Goal: Task Accomplishment & Management: Manage account settings

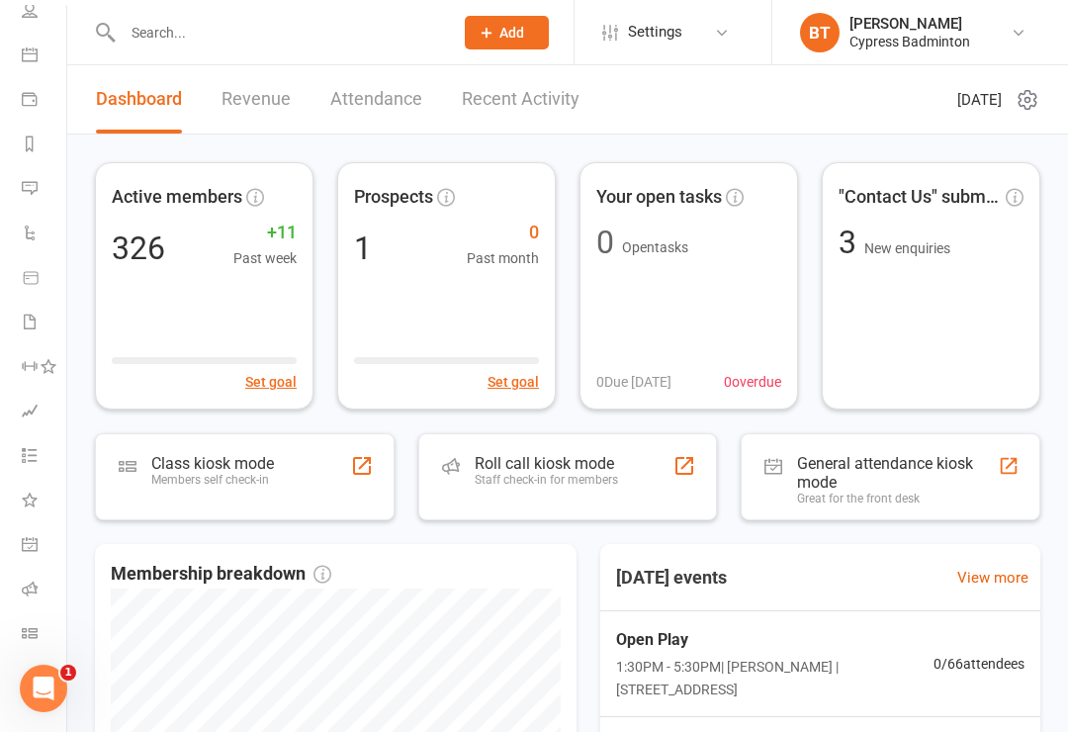
scroll to position [155, 2]
click at [42, 630] on link "Class check-in" at bounding box center [44, 635] width 45 height 45
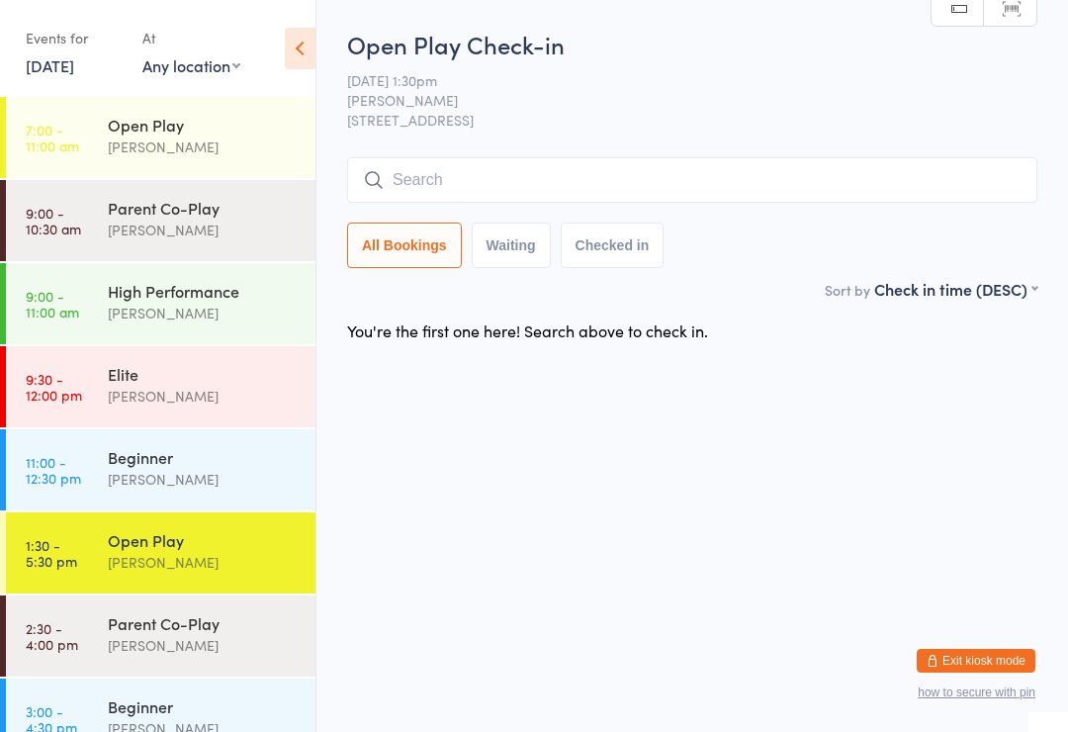
click at [231, 537] on div "Open Play" at bounding box center [203, 540] width 191 height 22
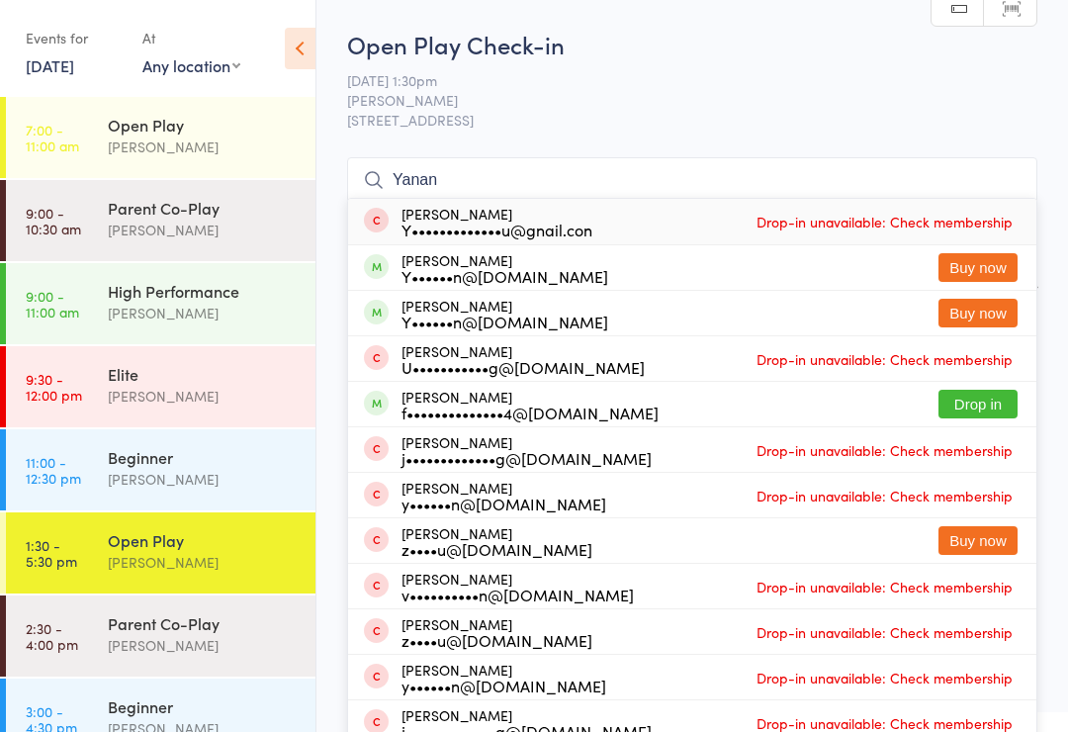
type input "Yanan"
click at [658, 218] on div "Yanan Hou Y•••••••••••••u@gnail.con Drop-in unavailable: Check membership" at bounding box center [692, 222] width 689 height 46
type input "Y"
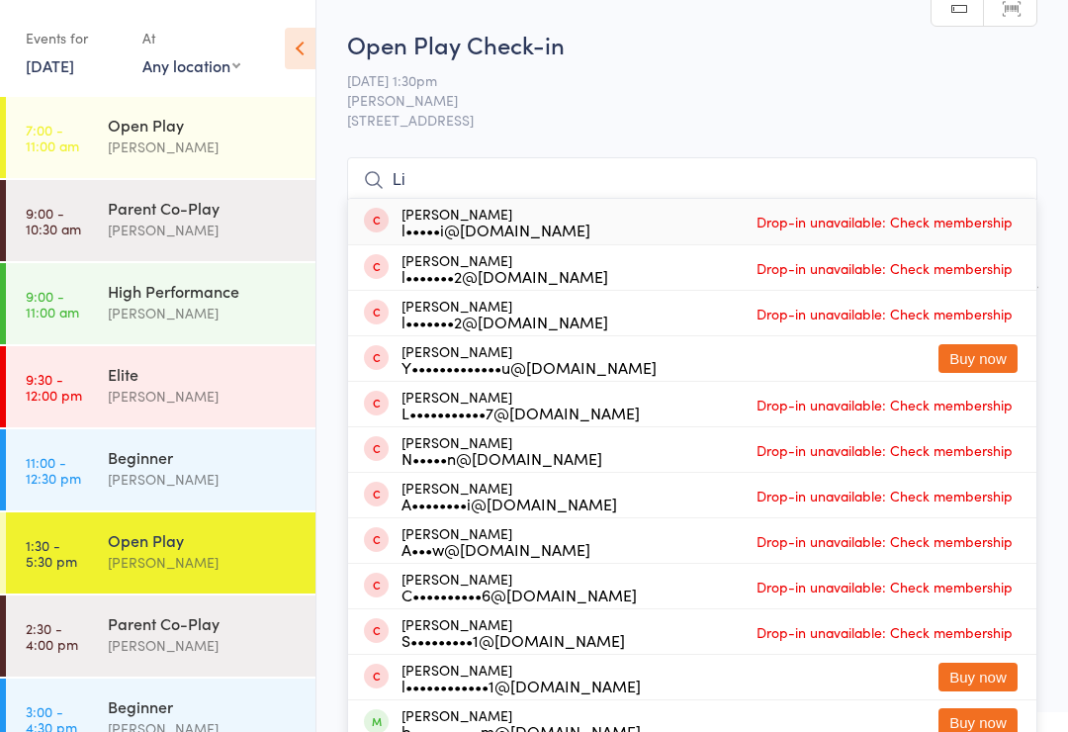
type input "L"
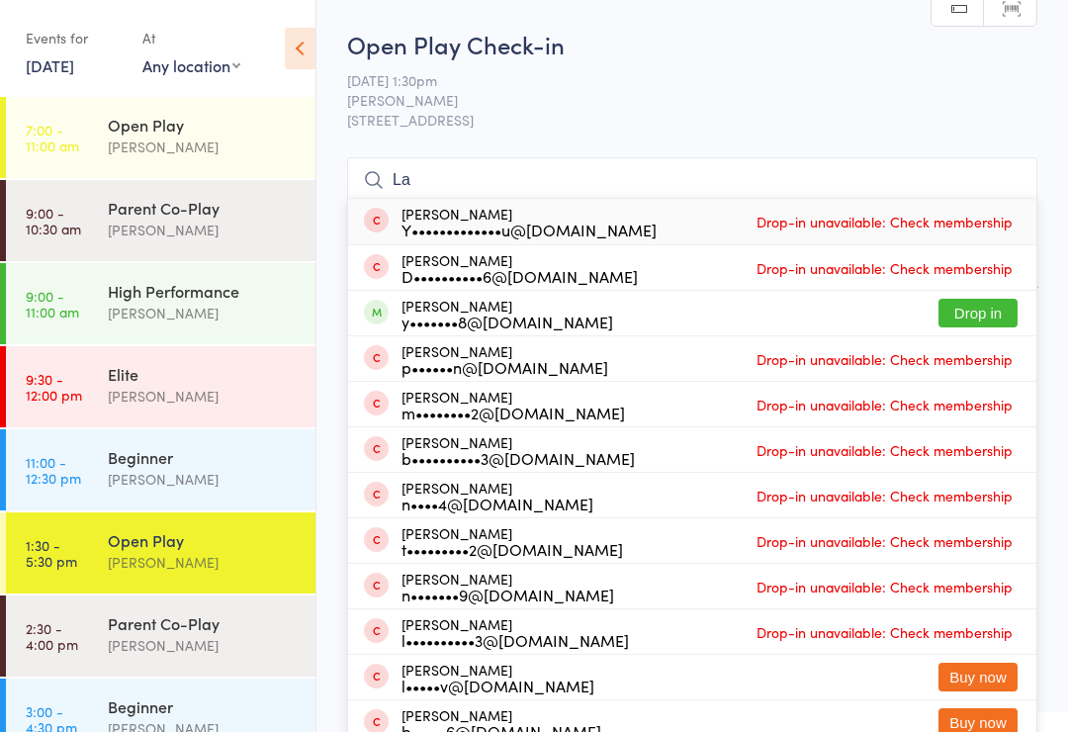
type input "L"
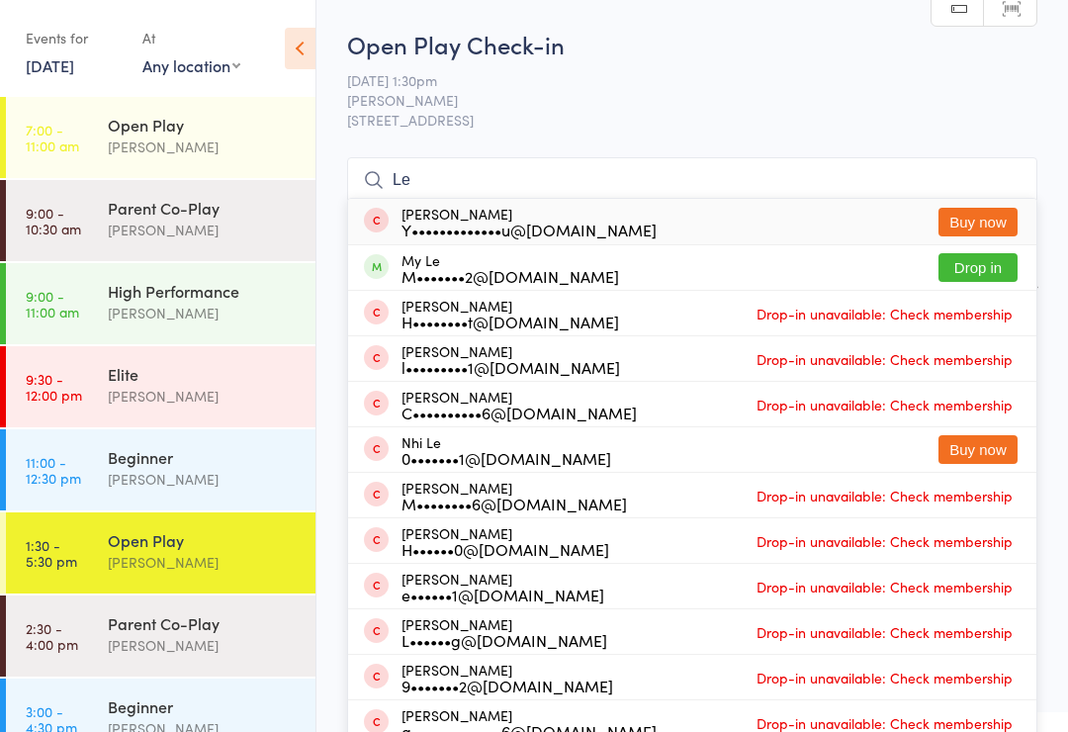
type input "L"
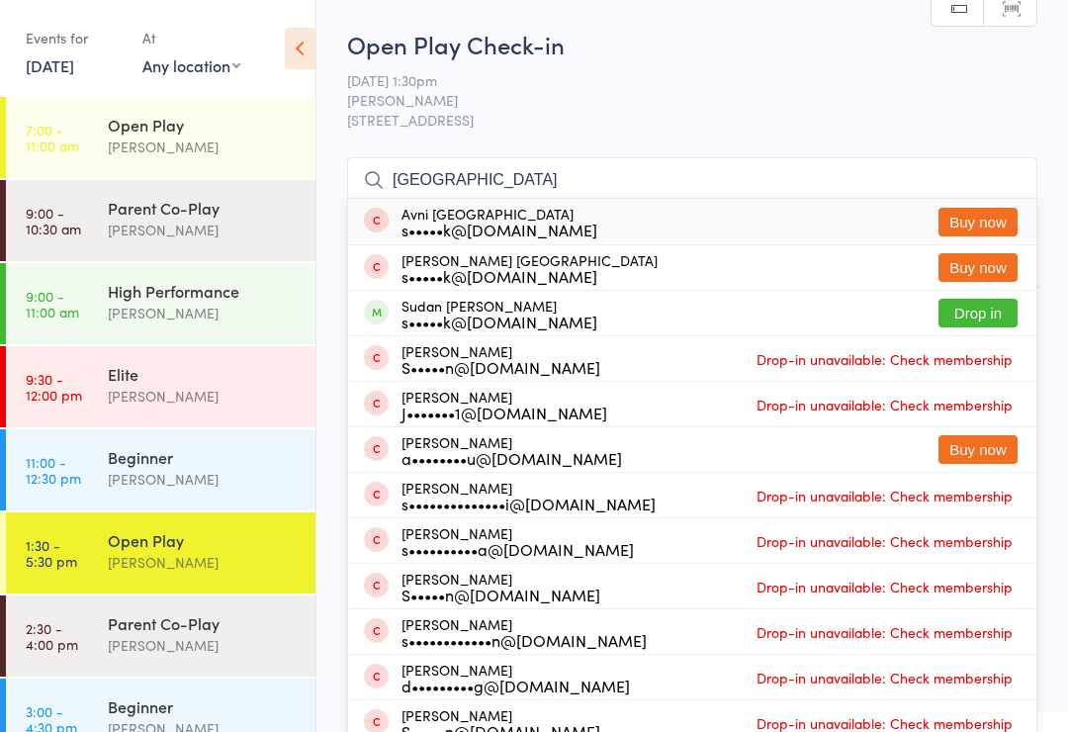
type input "Sudan"
click at [972, 311] on button "Drop in" at bounding box center [978, 313] width 79 height 29
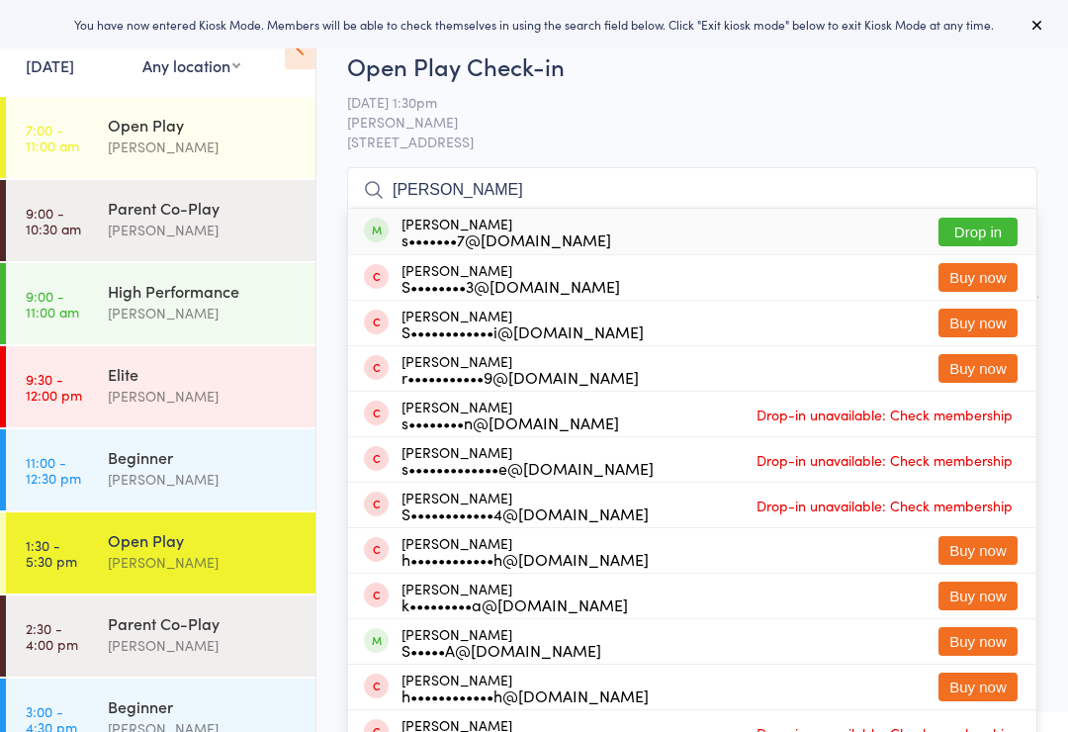
type input "Shara"
click at [978, 229] on button "Drop in" at bounding box center [978, 232] width 79 height 29
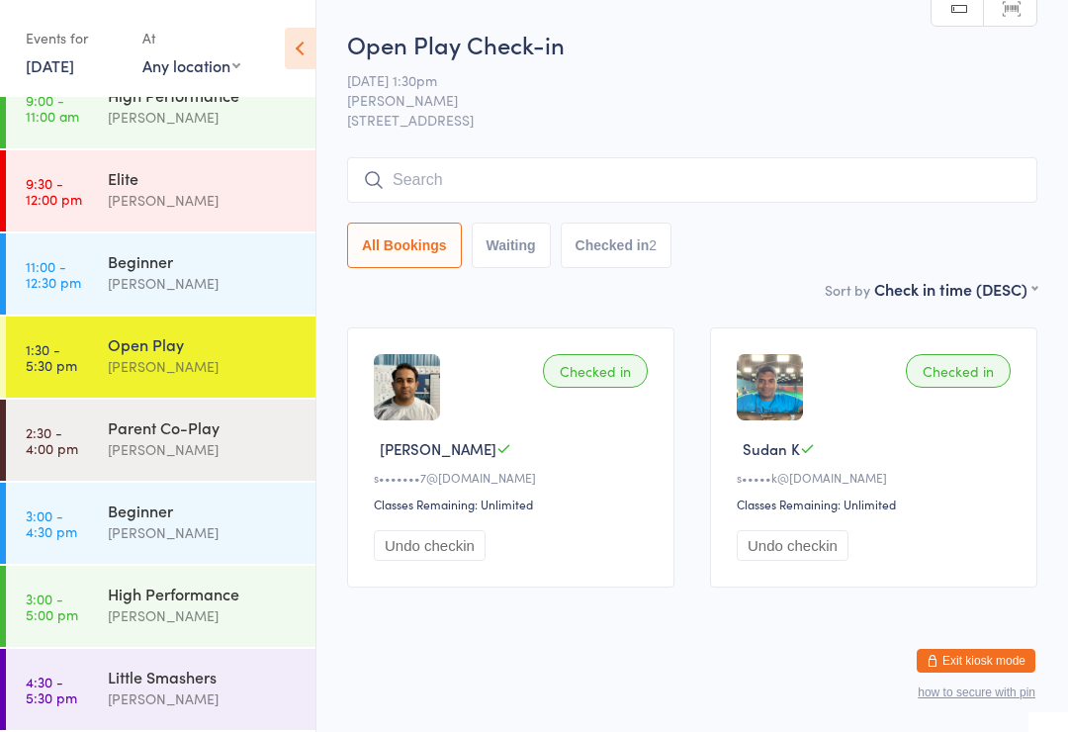
scroll to position [196, 0]
click at [234, 451] on div "[PERSON_NAME]" at bounding box center [203, 449] width 191 height 23
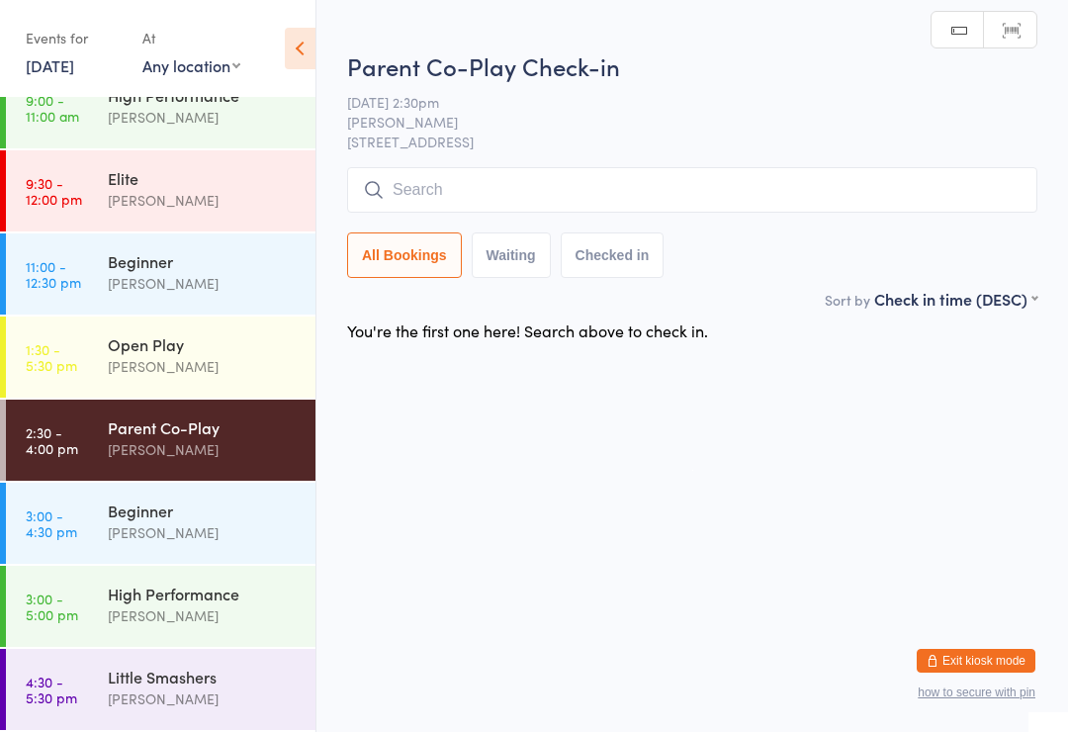
click at [217, 515] on div "Beginner" at bounding box center [203, 511] width 191 height 22
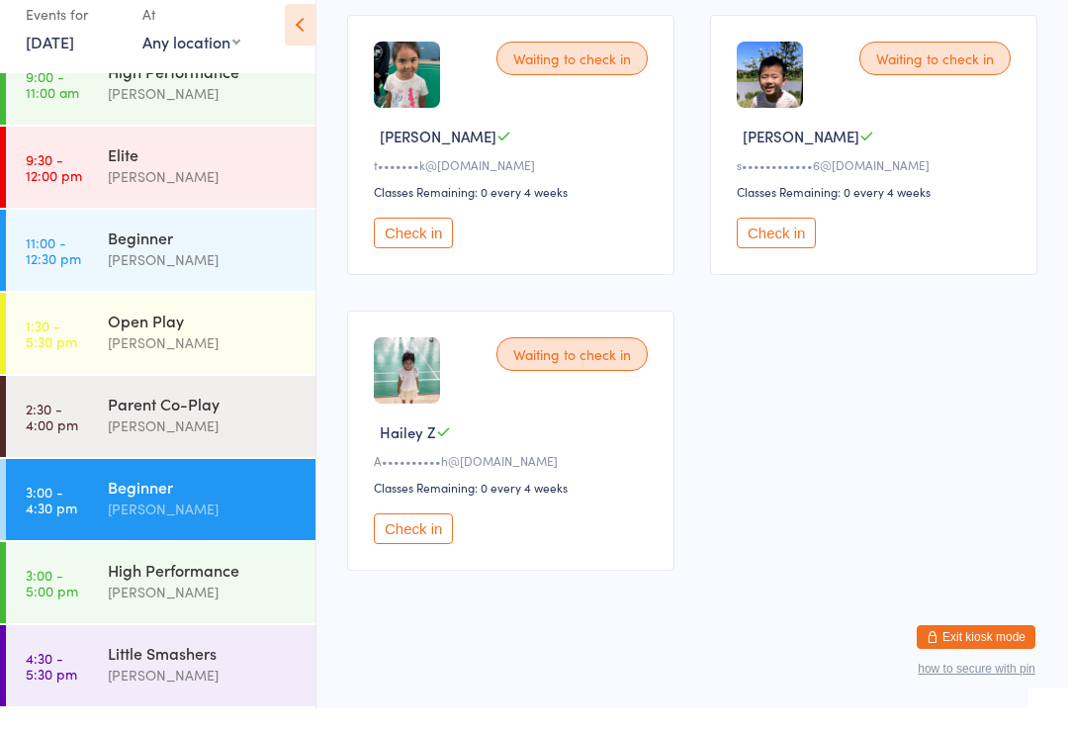
scroll to position [196, 0]
click at [163, 583] on div "High Performance" at bounding box center [203, 594] width 191 height 22
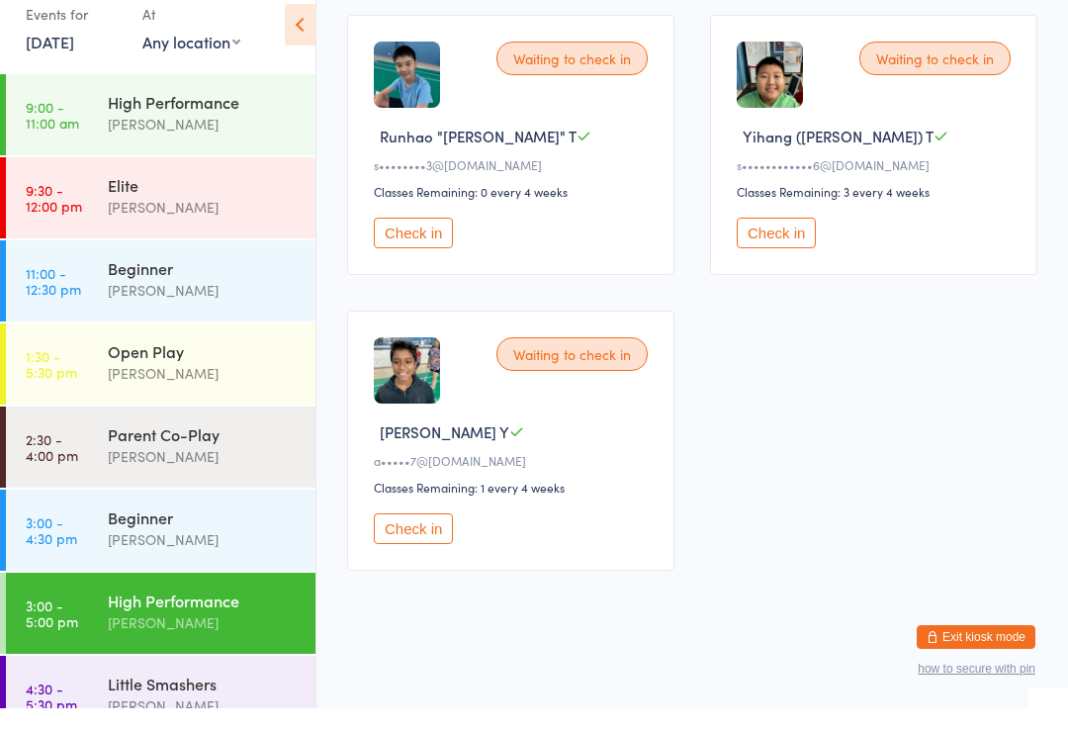
scroll to position [1515, 0]
click at [222, 386] on div "[PERSON_NAME]" at bounding box center [203, 397] width 191 height 23
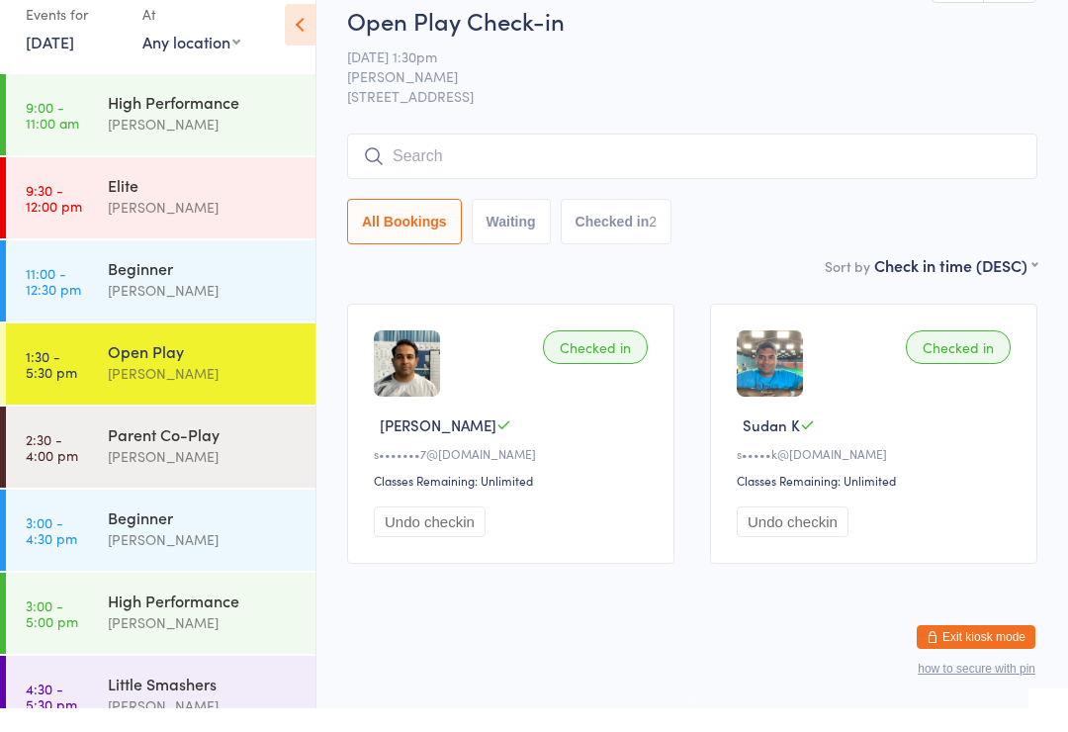
click at [188, 469] on div "[PERSON_NAME]" at bounding box center [203, 480] width 191 height 23
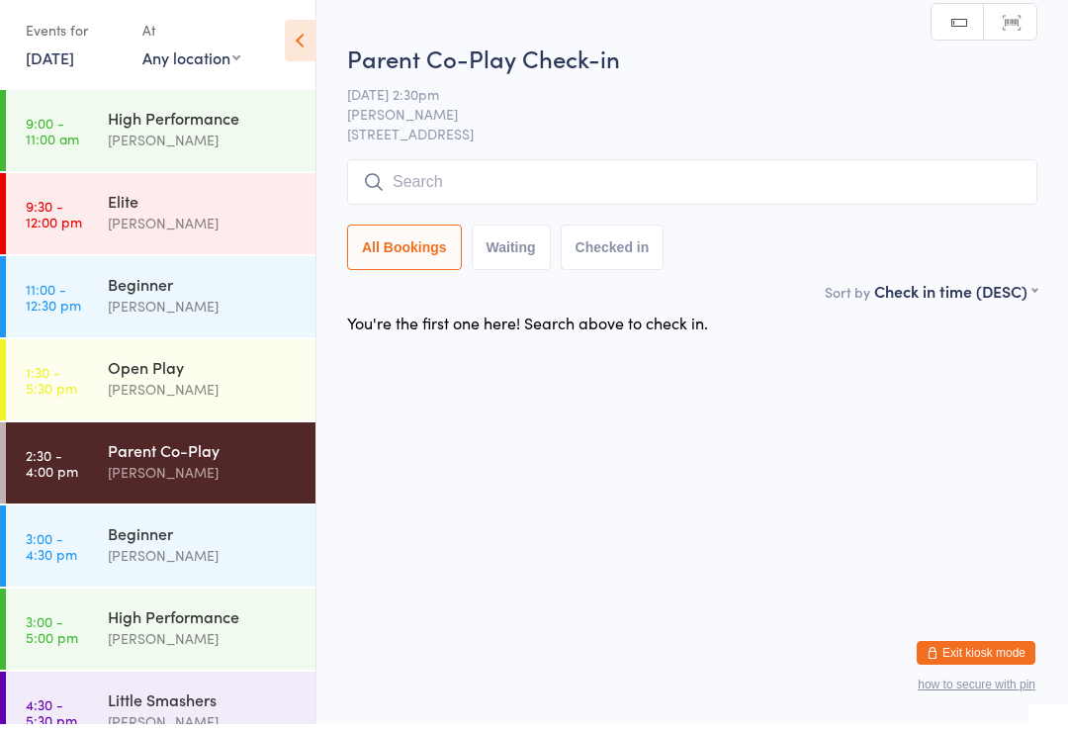
click at [234, 552] on div "[PERSON_NAME]" at bounding box center [203, 563] width 191 height 23
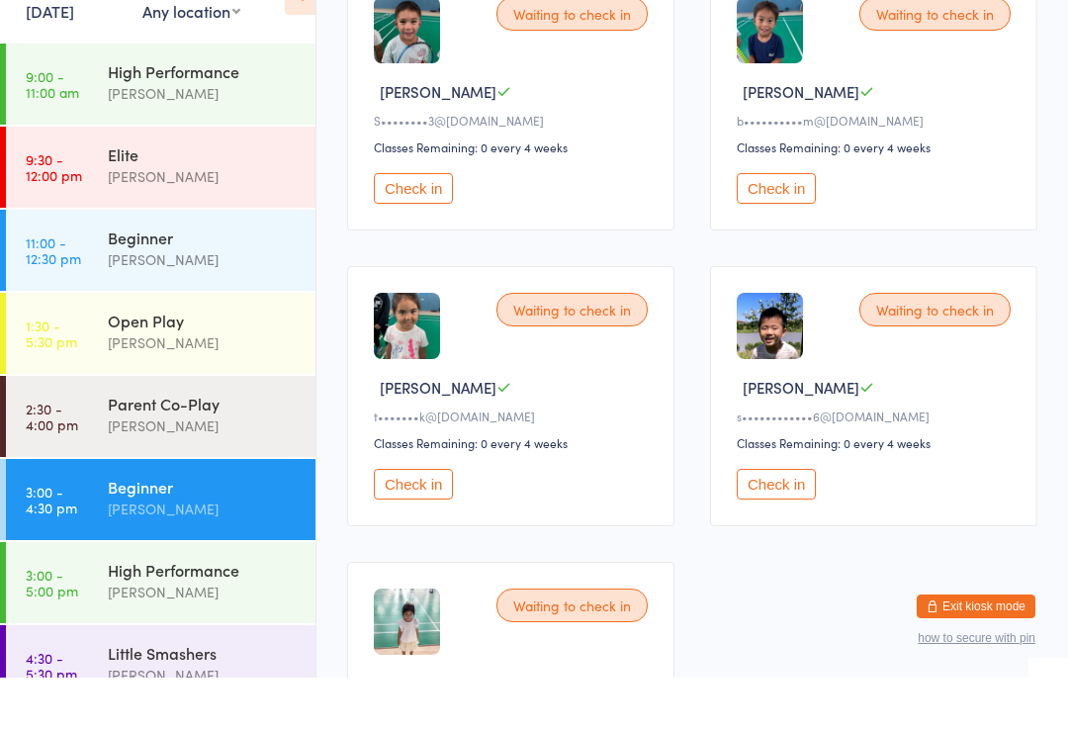
scroll to position [316, 0]
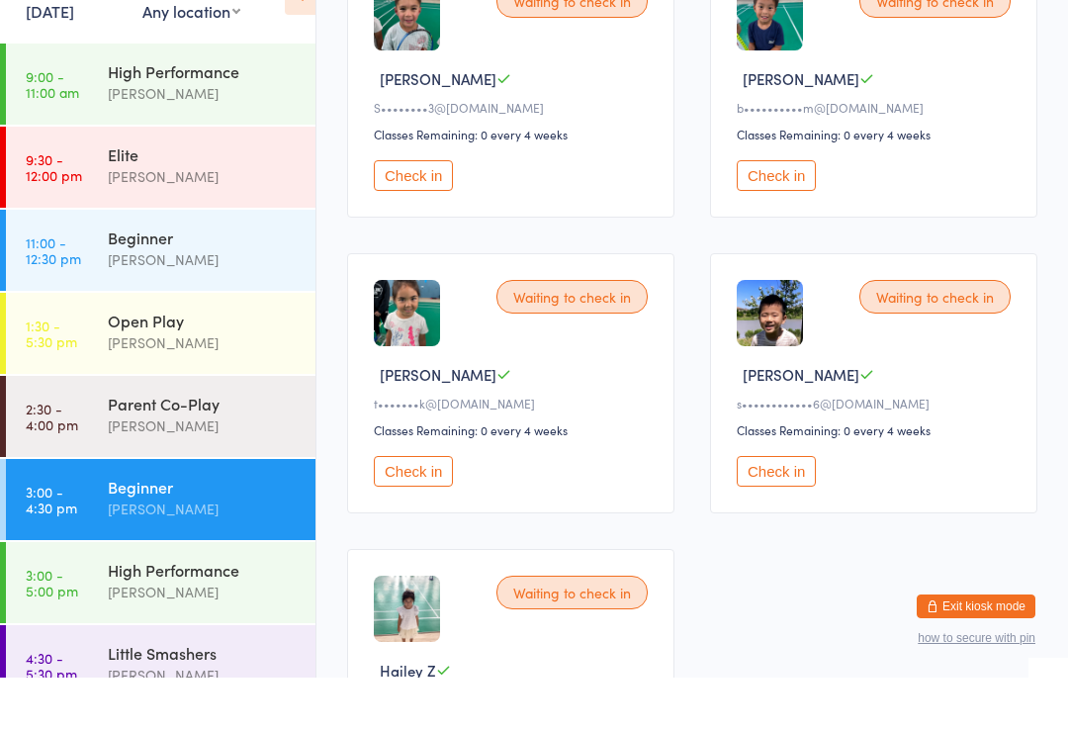
click at [198, 613] on div "High Performance" at bounding box center [203, 624] width 191 height 22
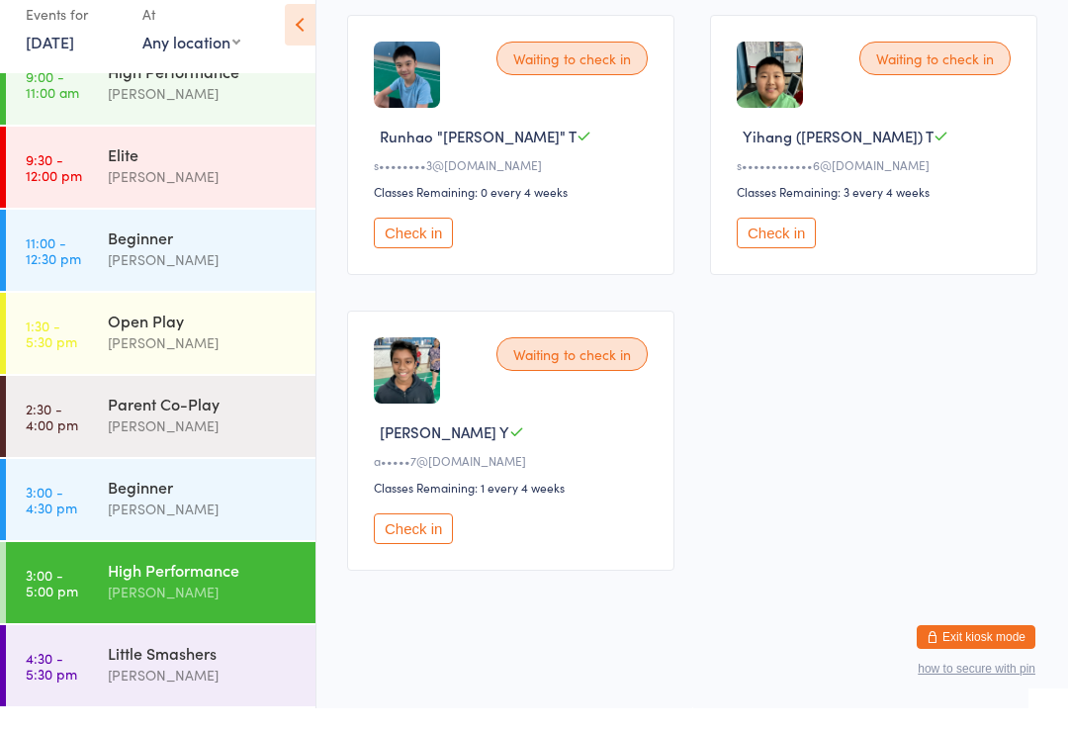
scroll to position [196, 0]
click at [206, 666] on div "Little Smashers" at bounding box center [203, 677] width 191 height 22
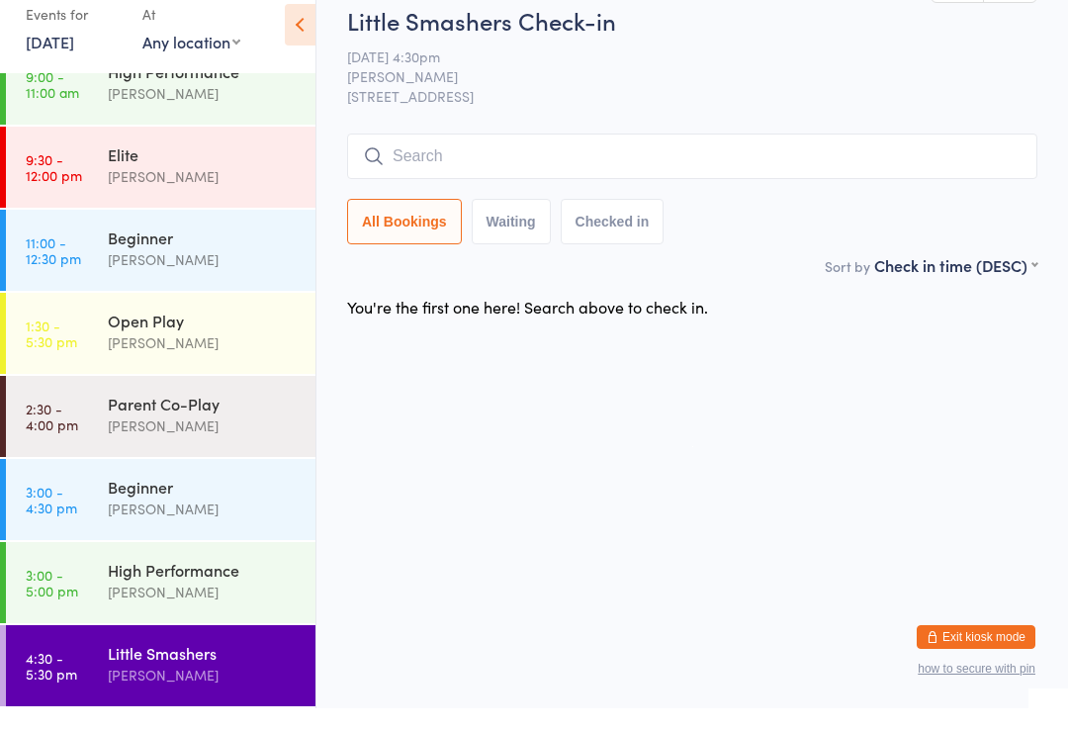
click at [235, 355] on div "[PERSON_NAME]" at bounding box center [203, 366] width 191 height 23
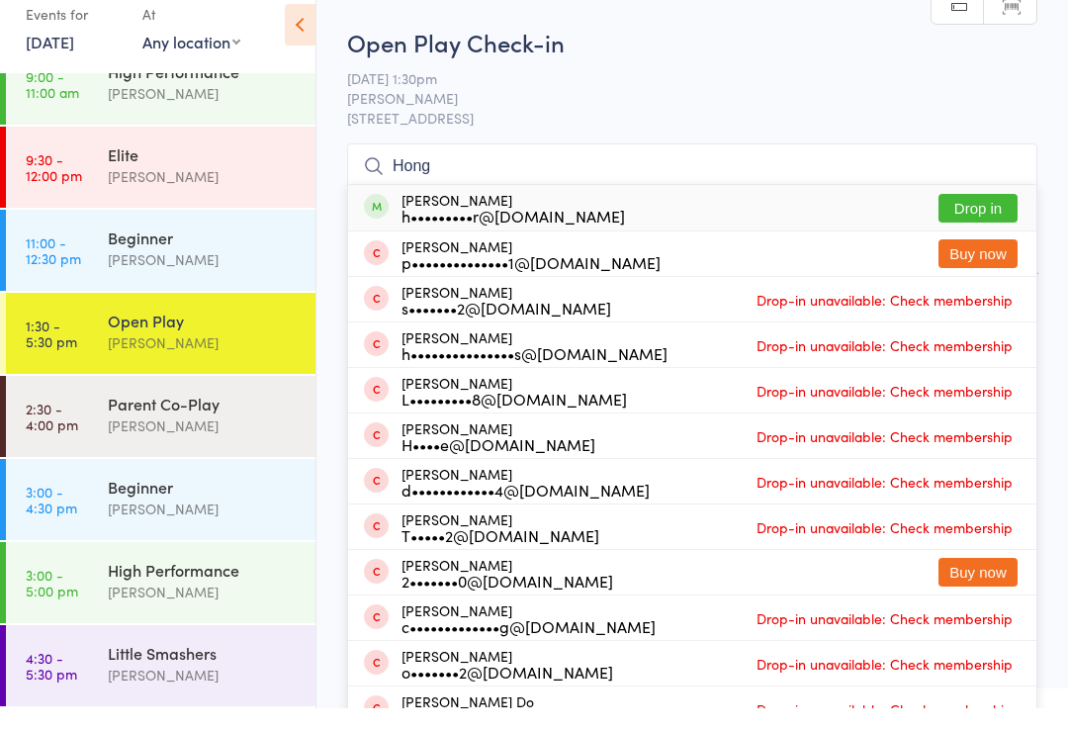
scroll to position [165, 0]
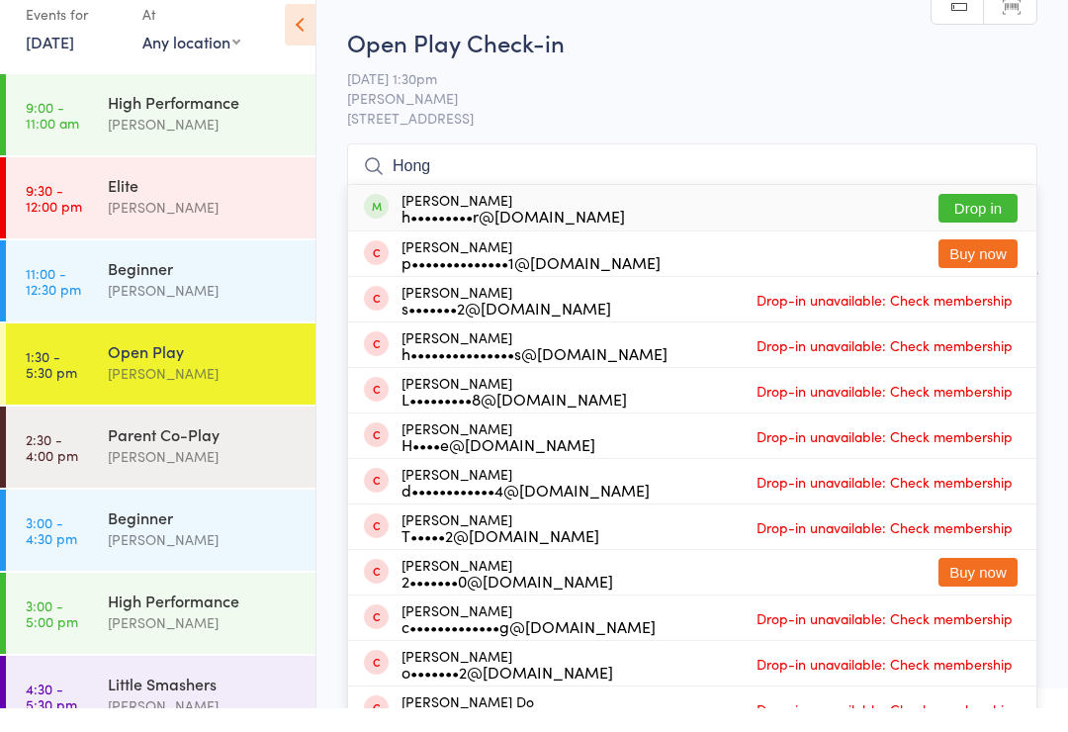
type input "Hong"
click at [970, 218] on button "Drop in" at bounding box center [978, 232] width 79 height 29
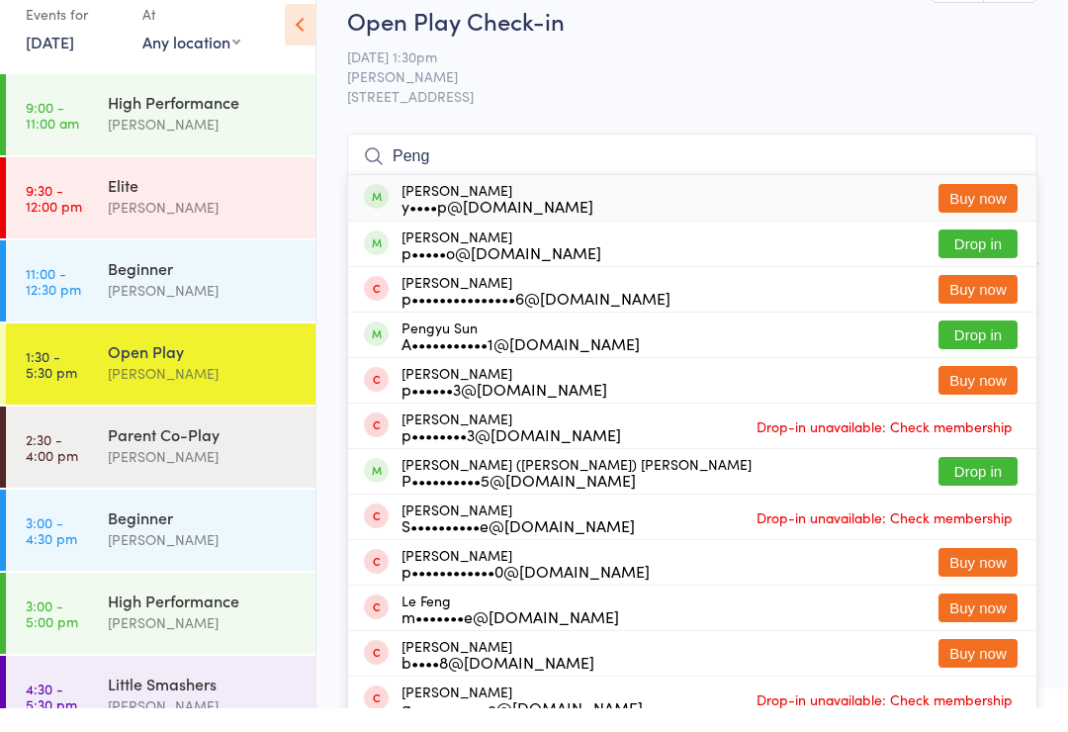
type input "Peng"
click at [994, 253] on button "Drop in" at bounding box center [978, 267] width 79 height 29
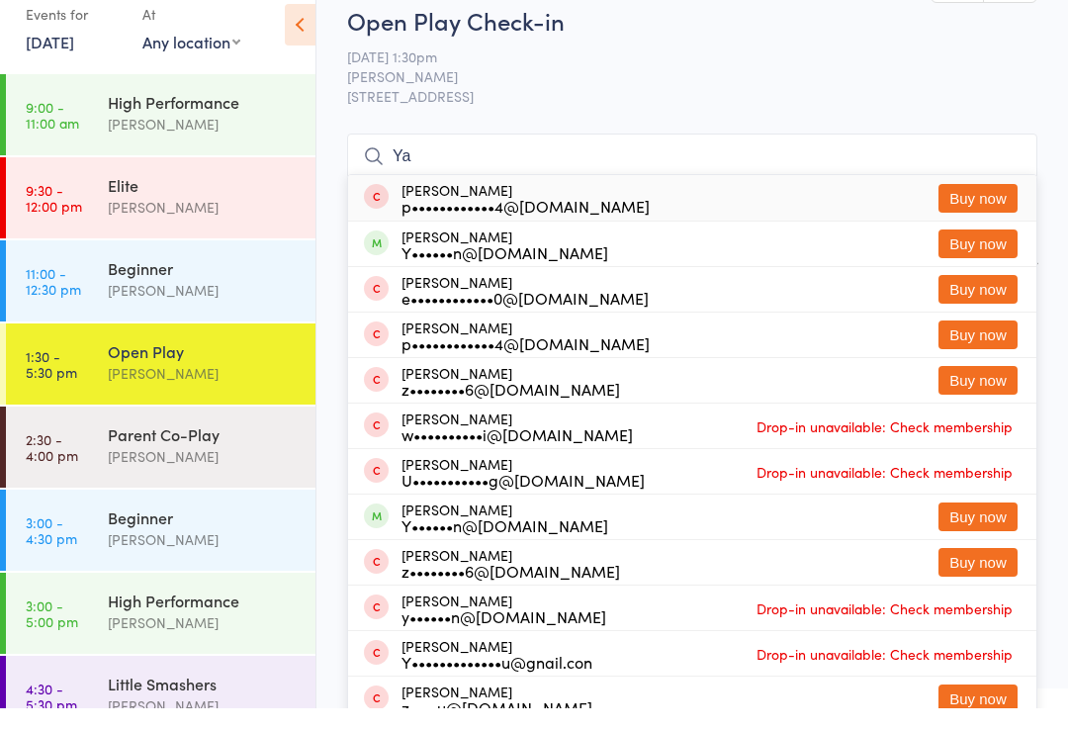
type input "Y"
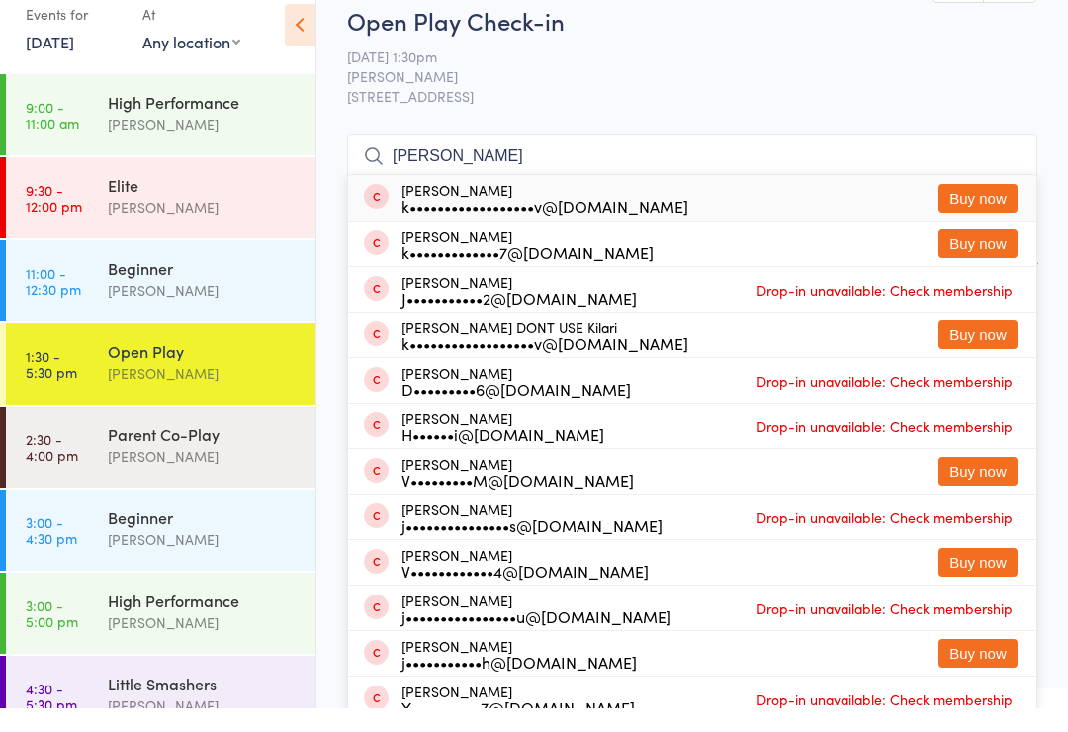
scroll to position [24, 0]
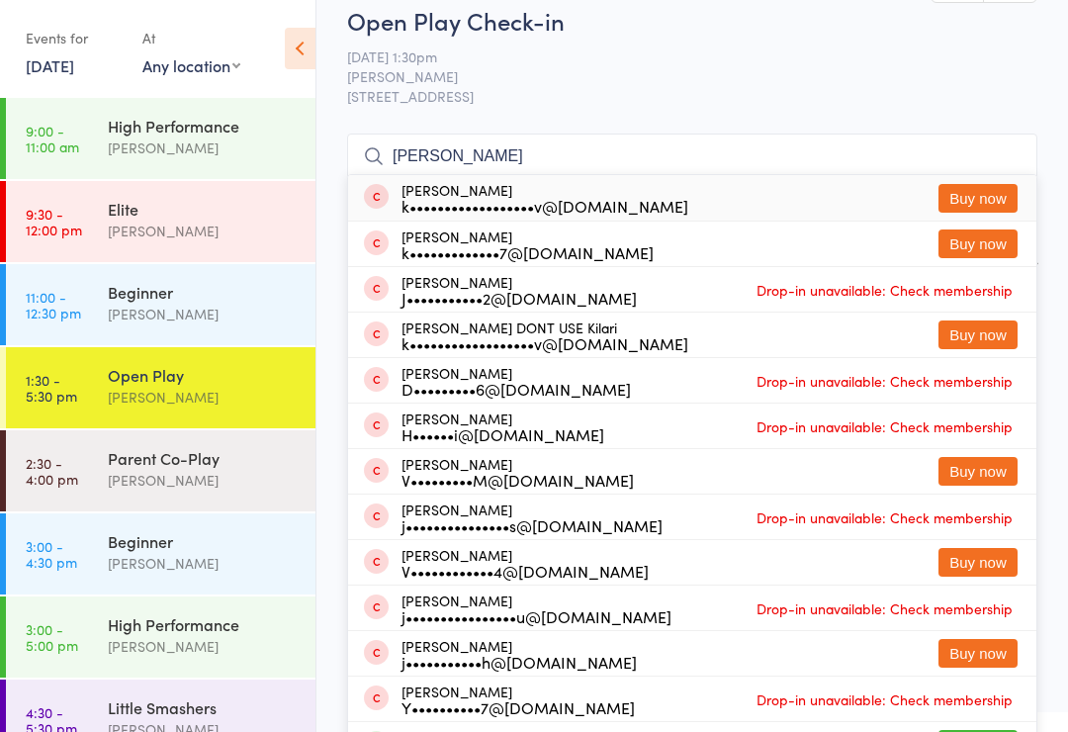
type input "J"
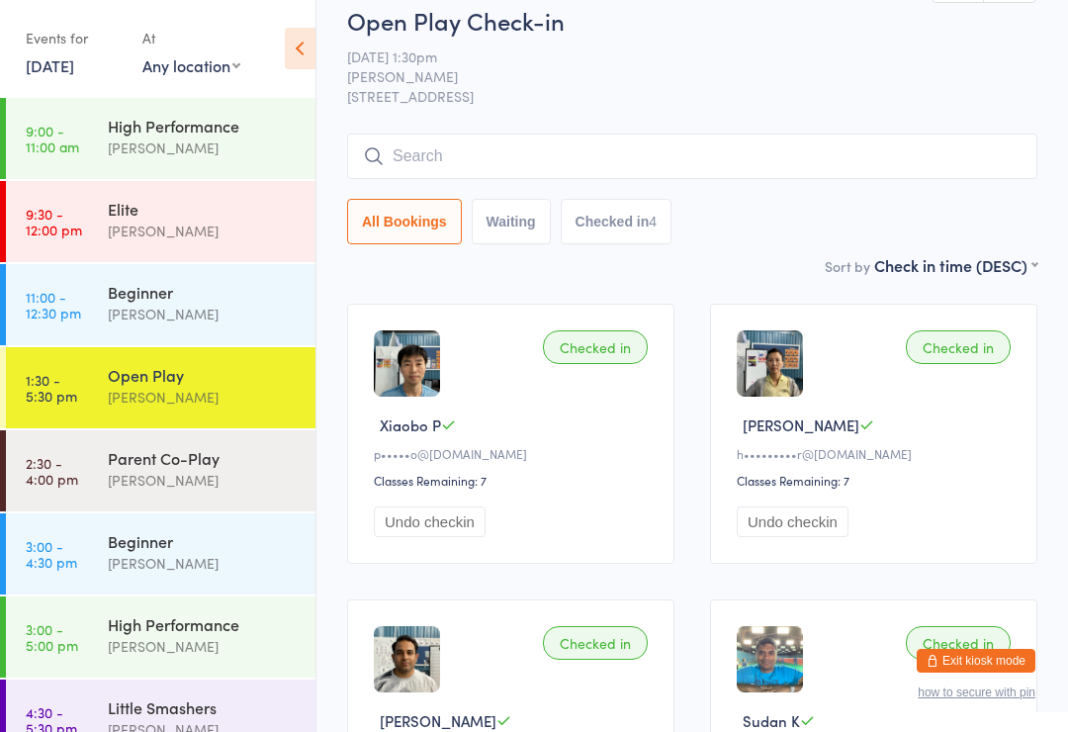
scroll to position [0, 0]
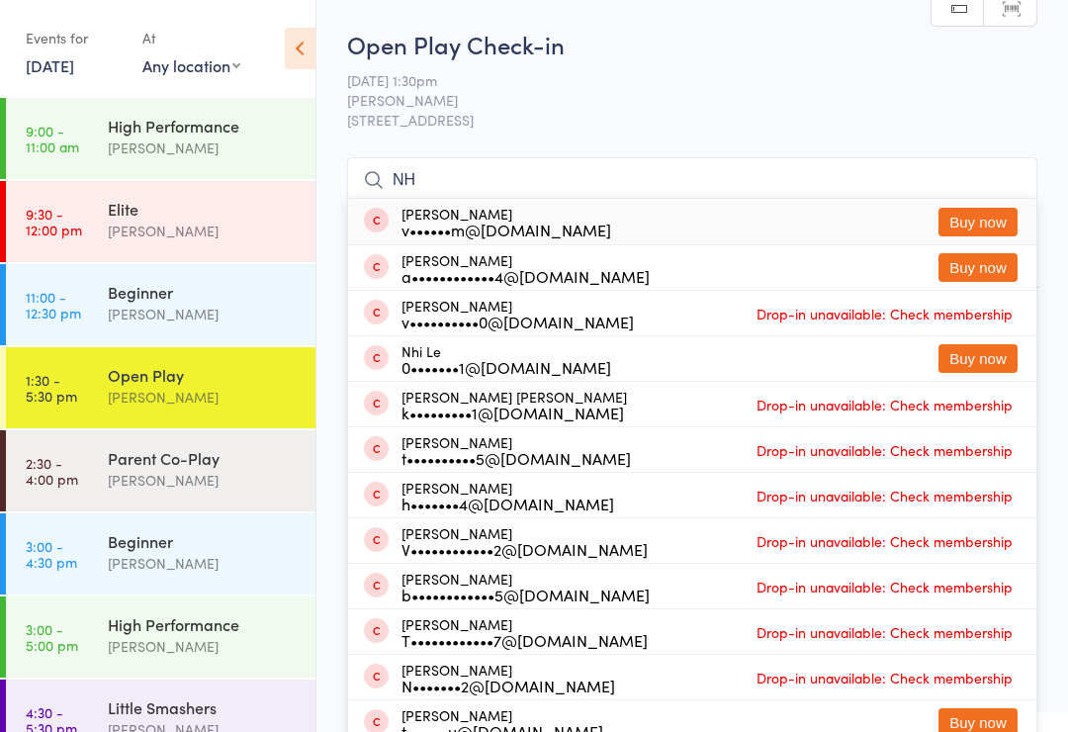
type input "N"
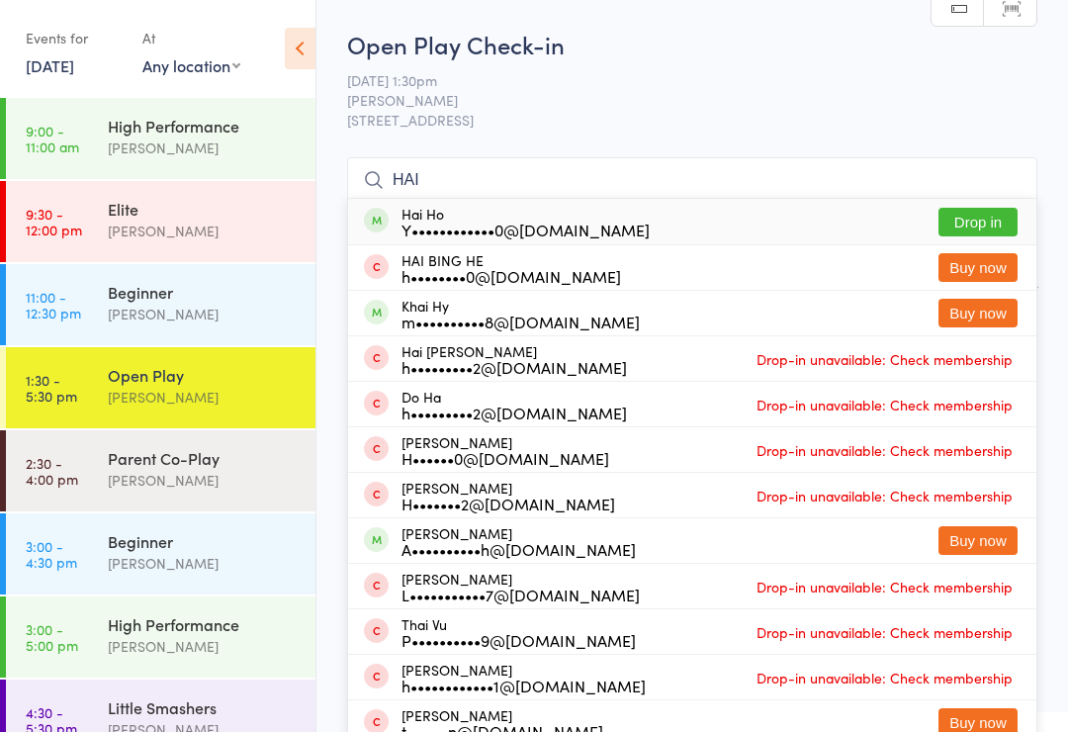
click at [550, 182] on input "HAI" at bounding box center [692, 180] width 691 height 46
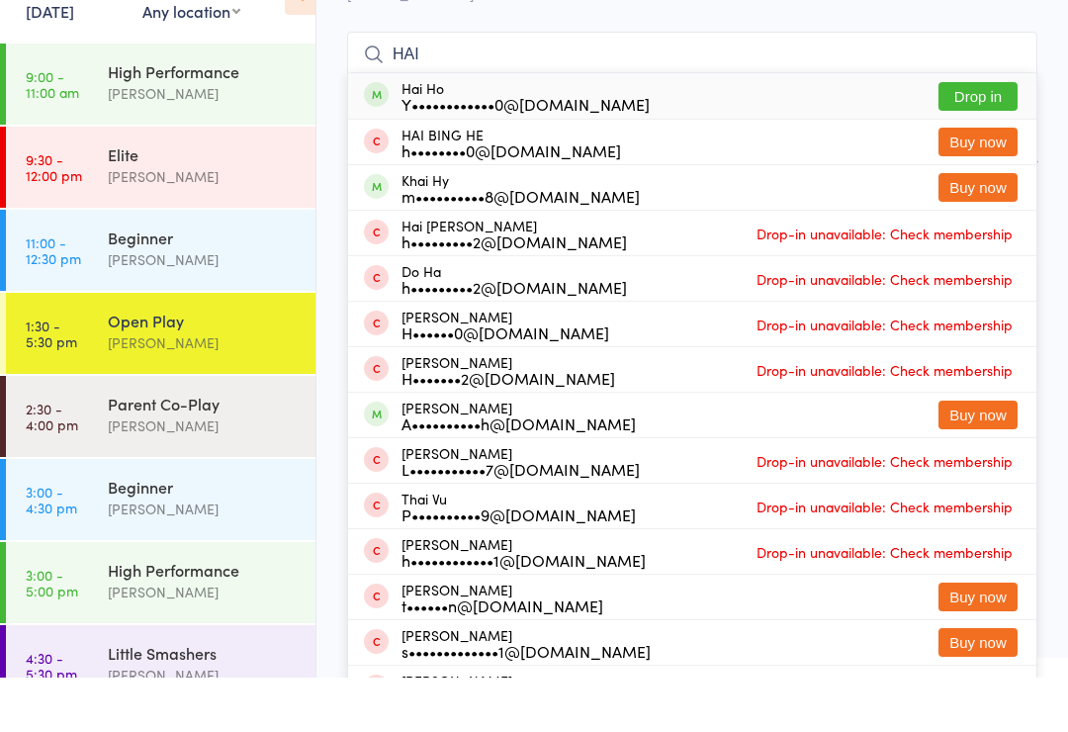
scroll to position [105, 0]
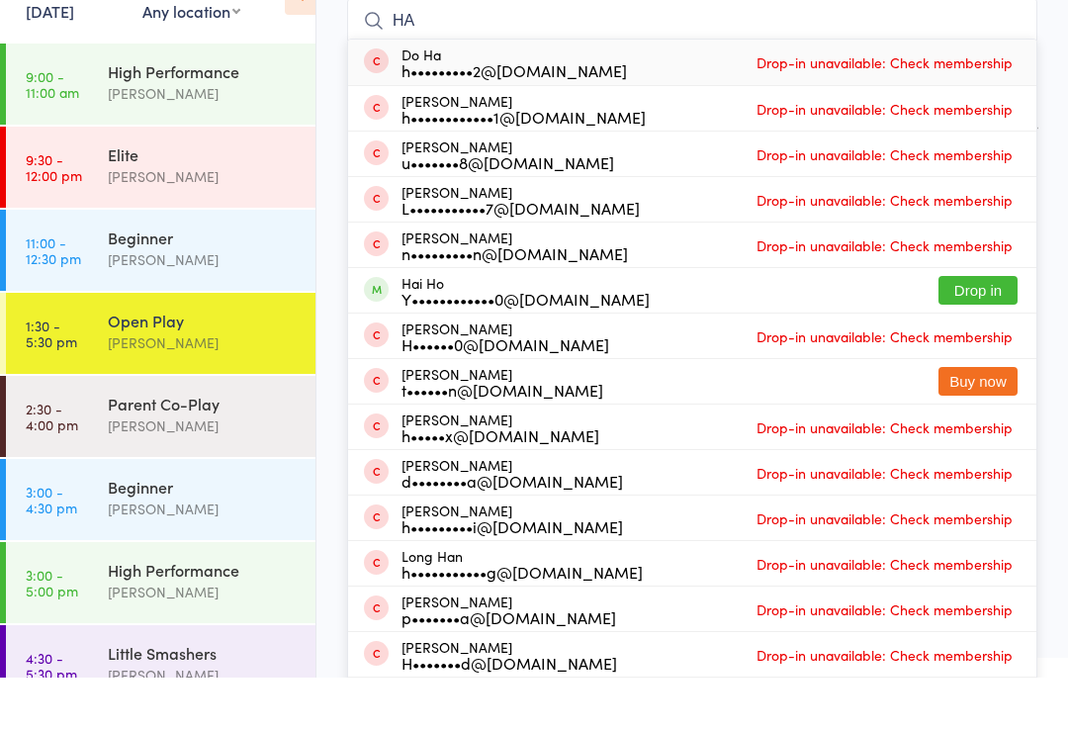
type input "H"
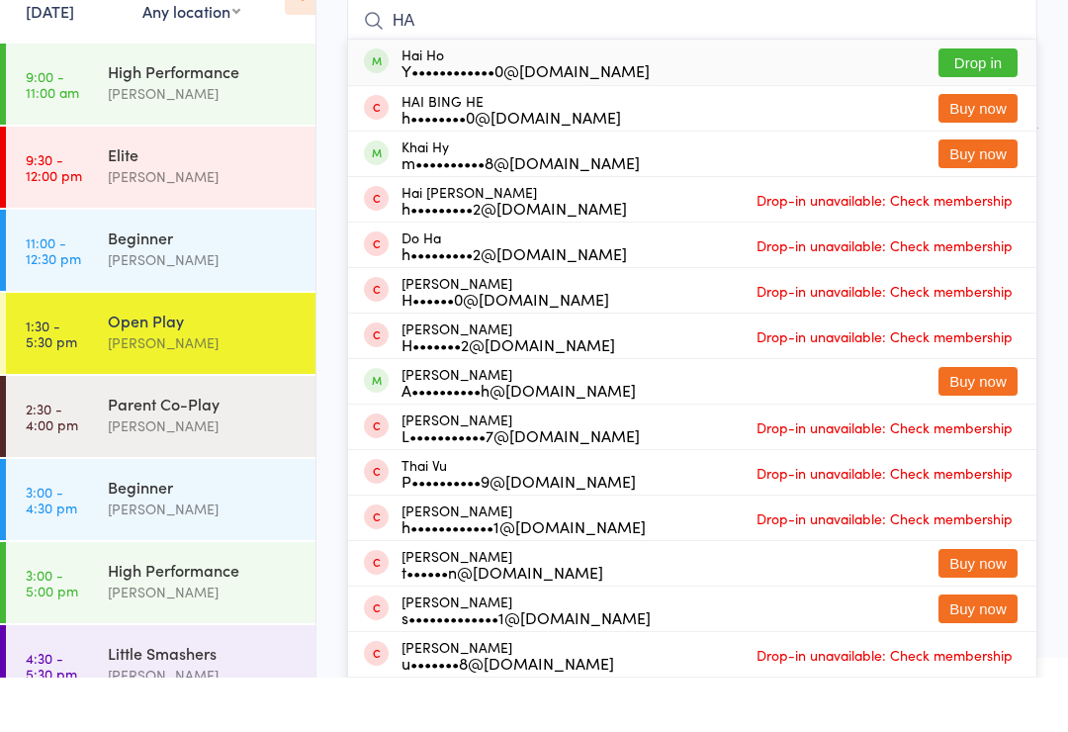
type input "H"
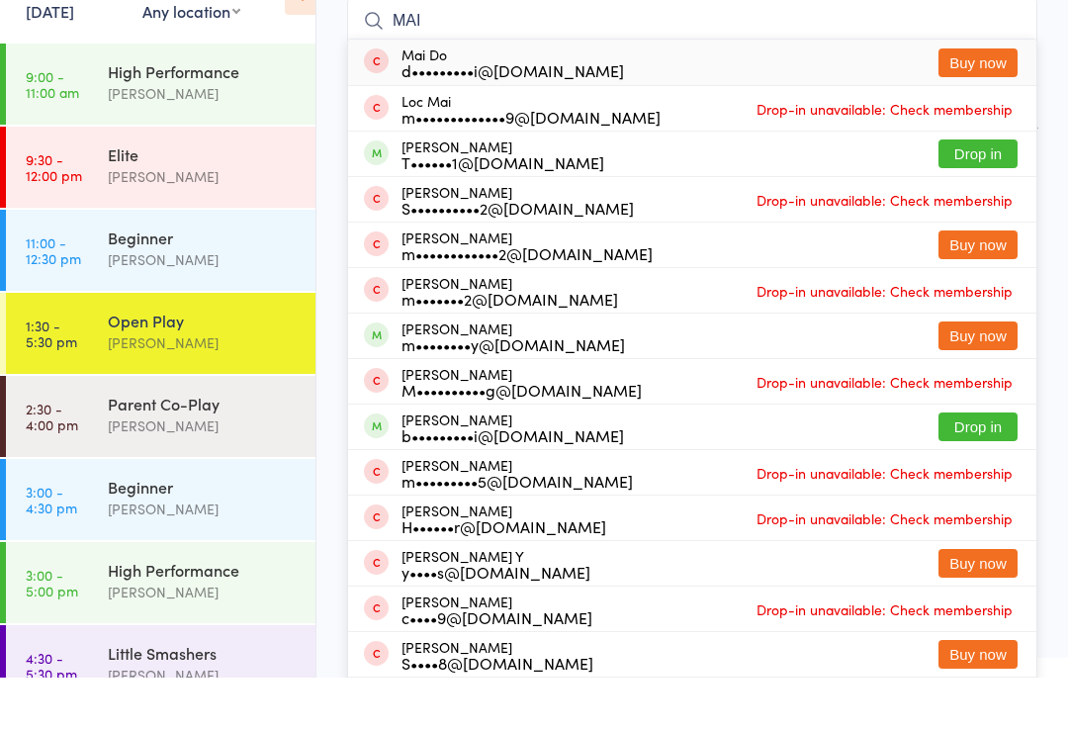
scroll to position [159, 0]
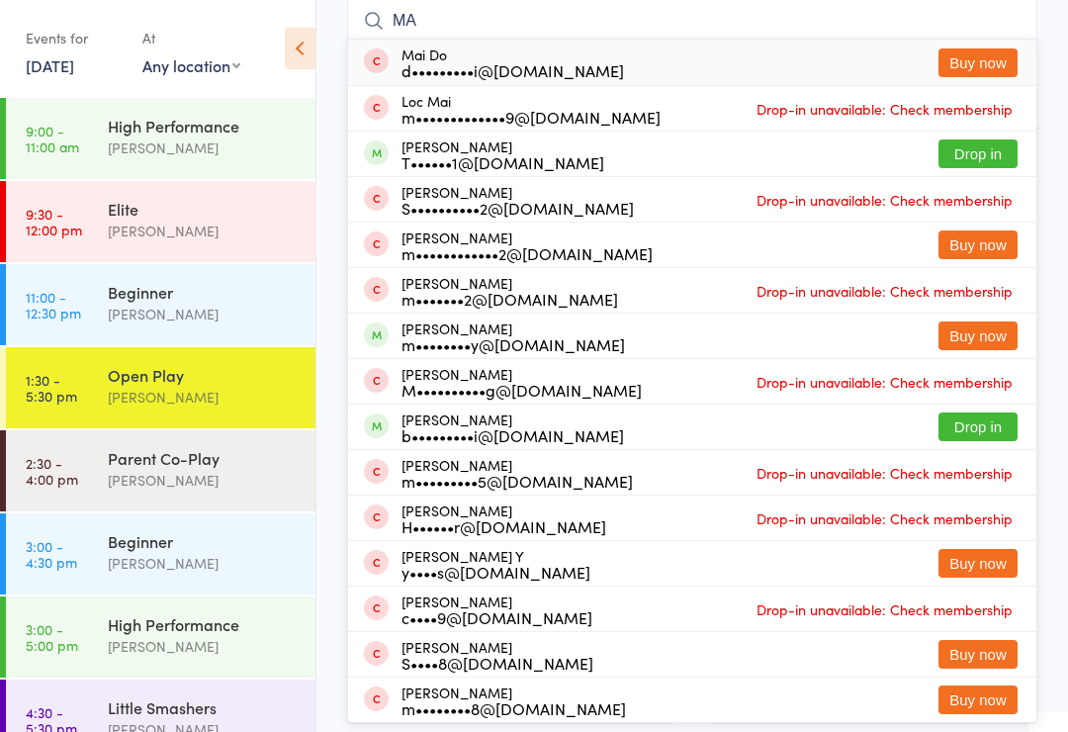
type input "M"
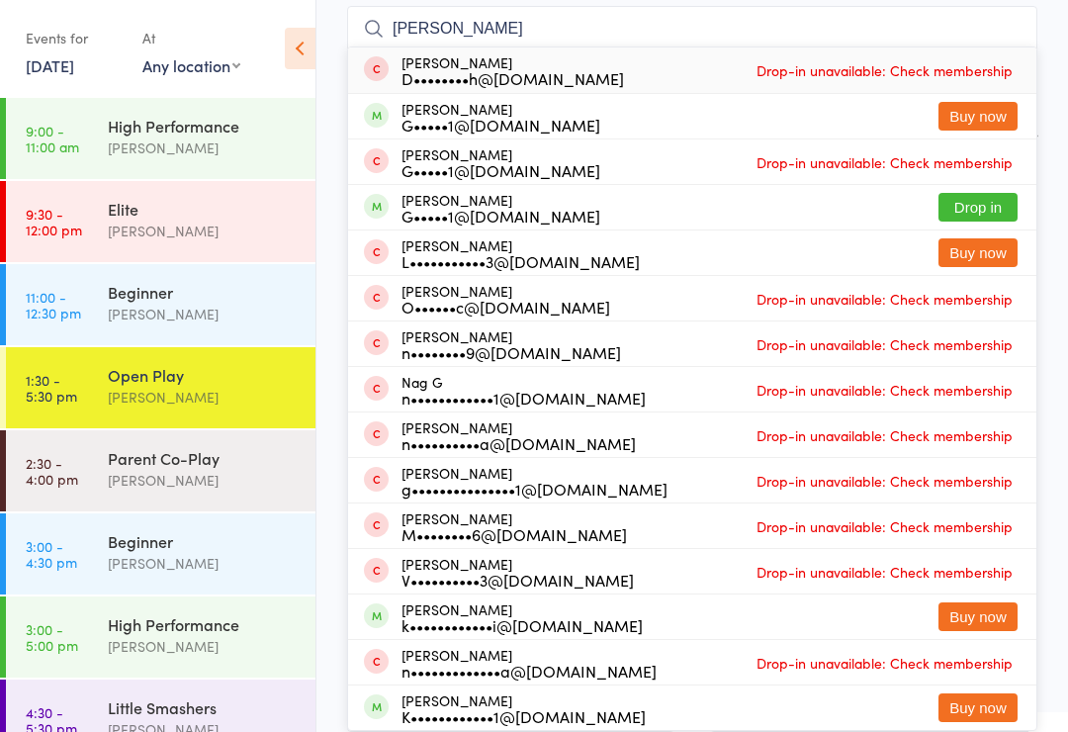
scroll to position [106, 0]
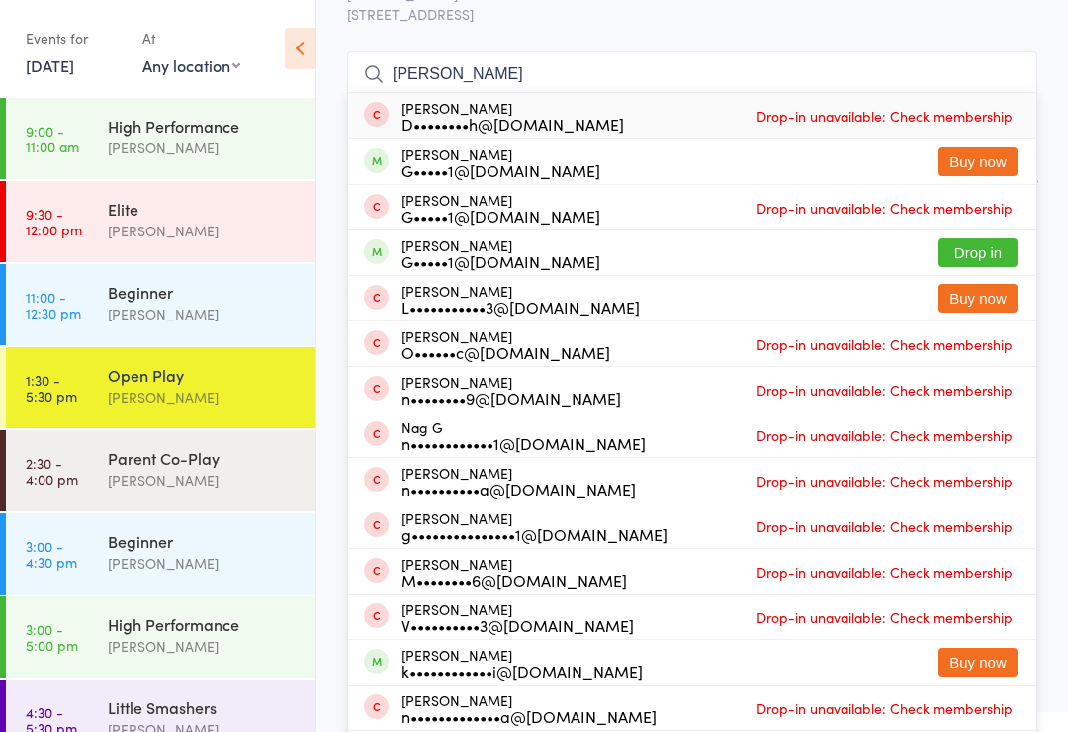
type input "NAVIN"
click at [983, 250] on button "Drop in" at bounding box center [978, 252] width 79 height 29
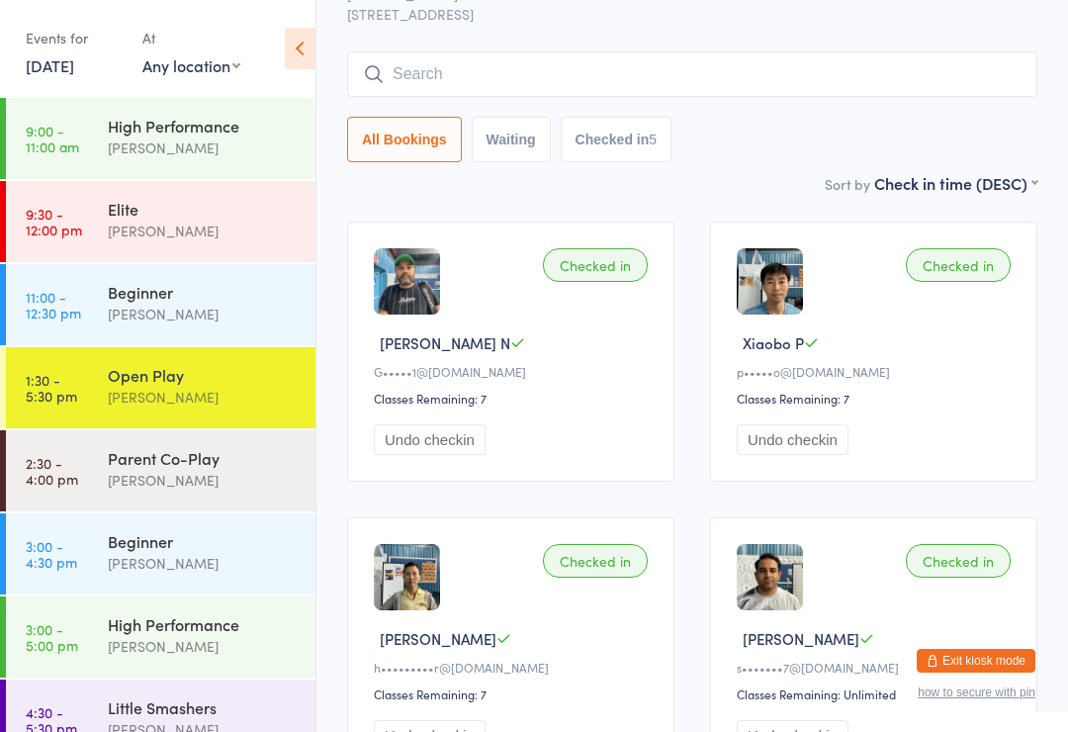
scroll to position [0, 0]
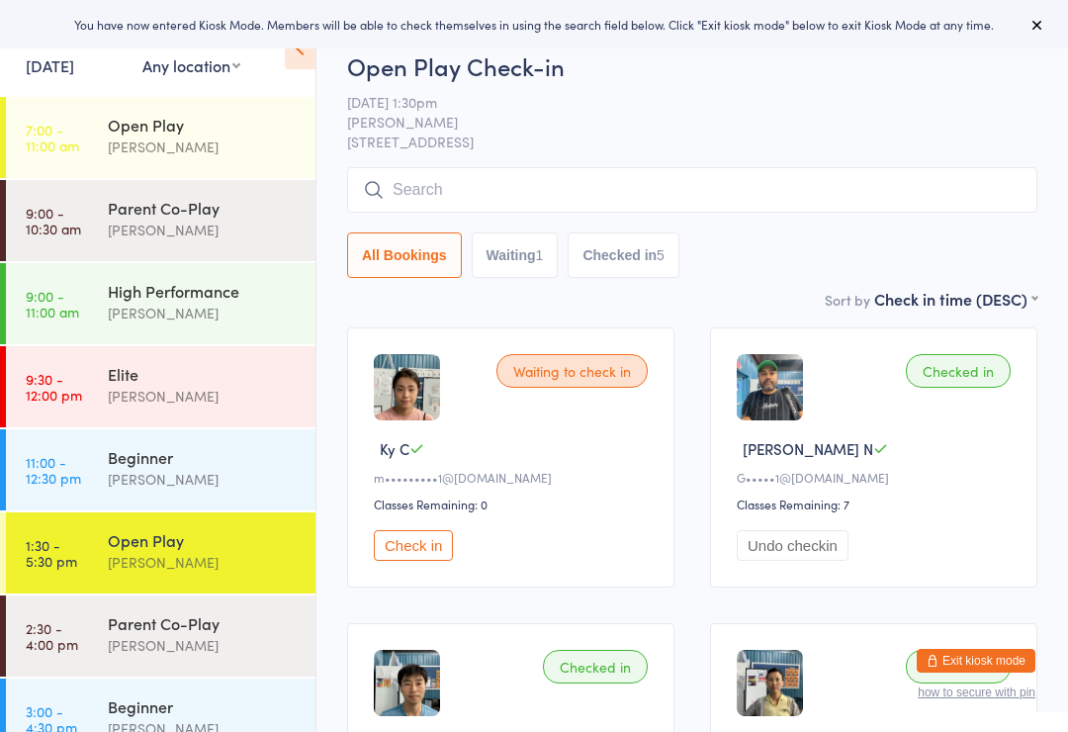
click at [423, 546] on button "Check in" at bounding box center [413, 545] width 79 height 31
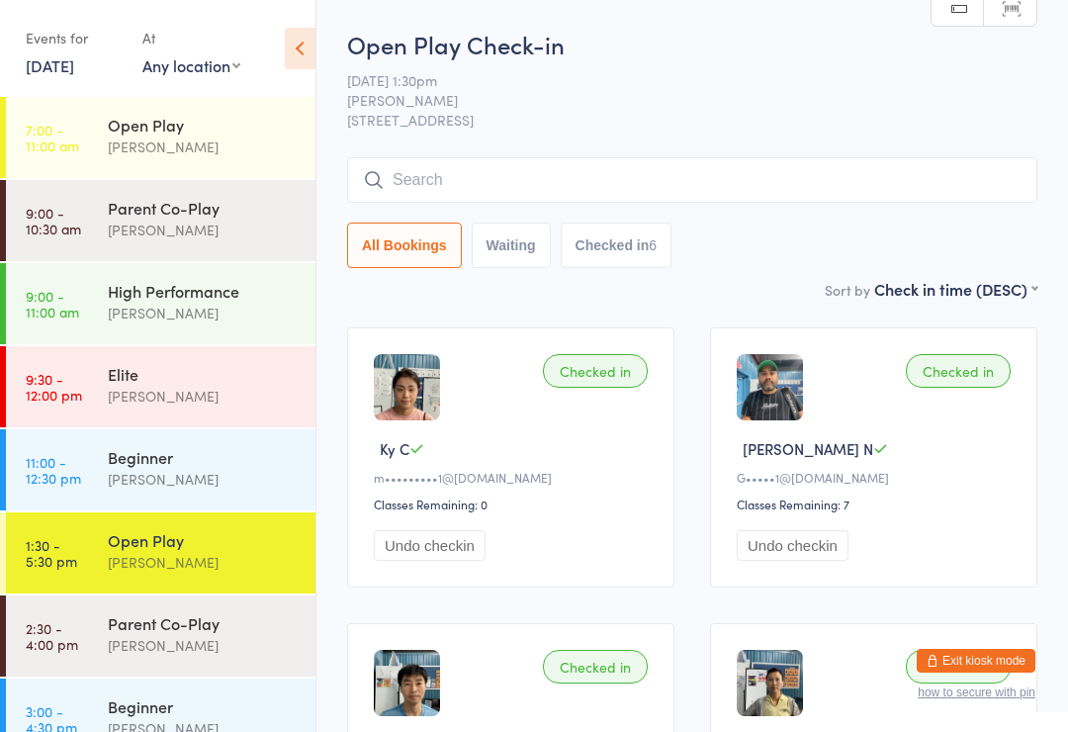
click at [405, 186] on input "search" at bounding box center [692, 180] width 691 height 46
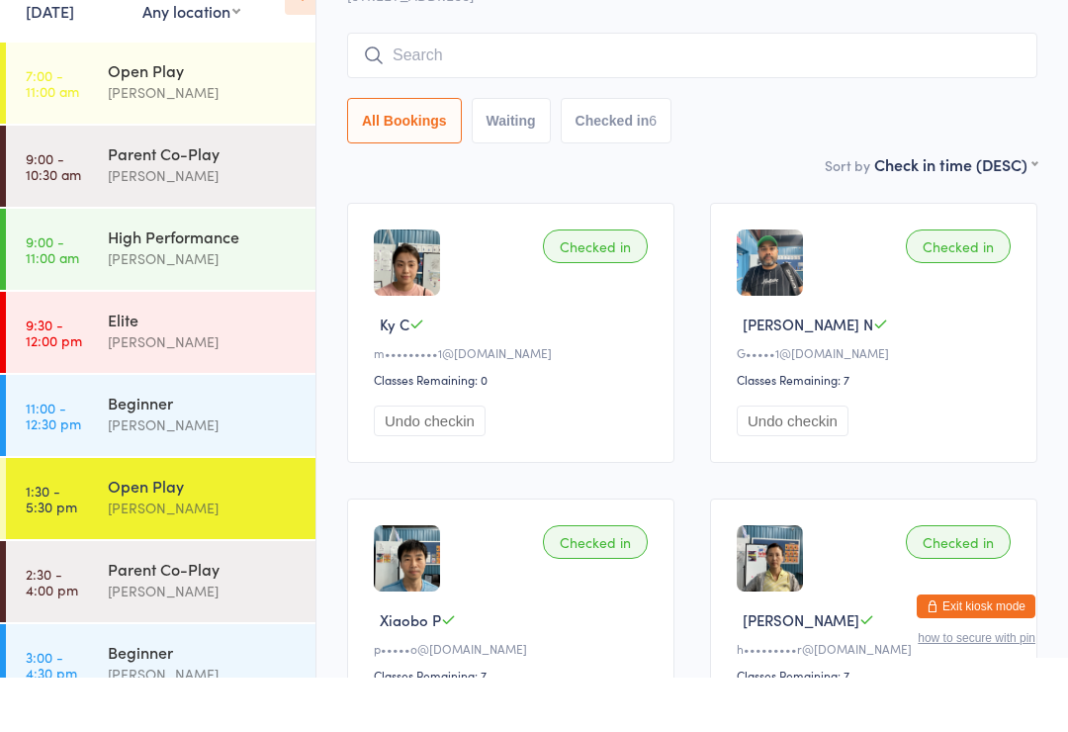
scroll to position [105, 0]
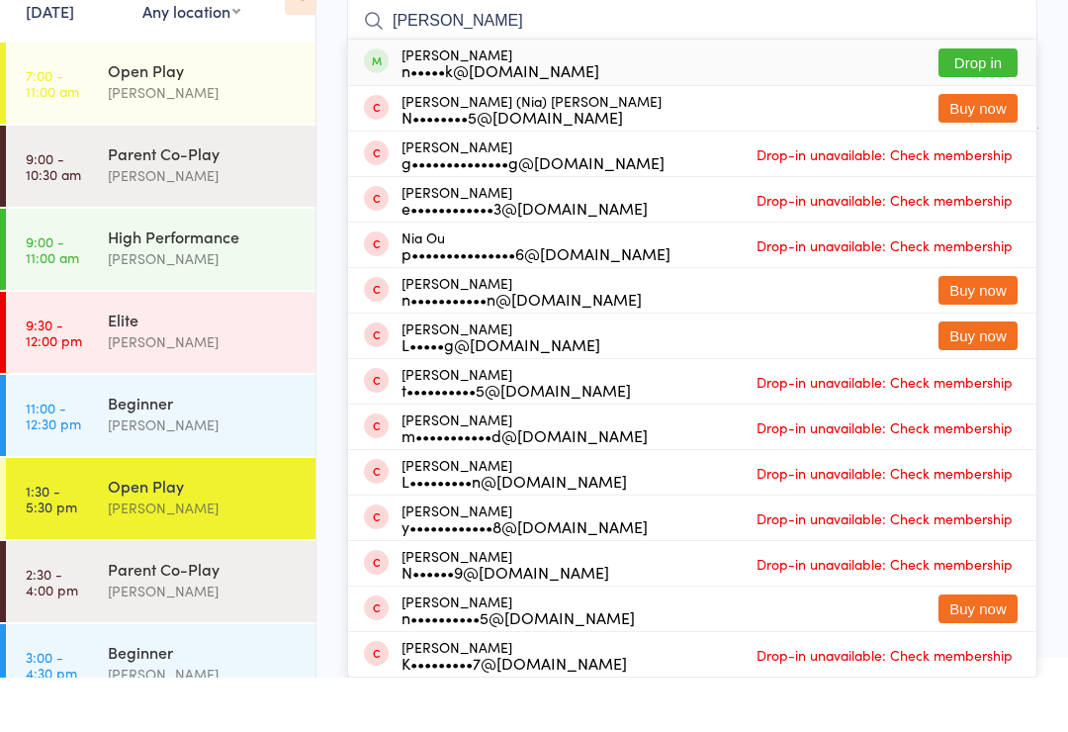
type input "[PERSON_NAME]"
click at [989, 103] on button "Drop in" at bounding box center [978, 117] width 79 height 29
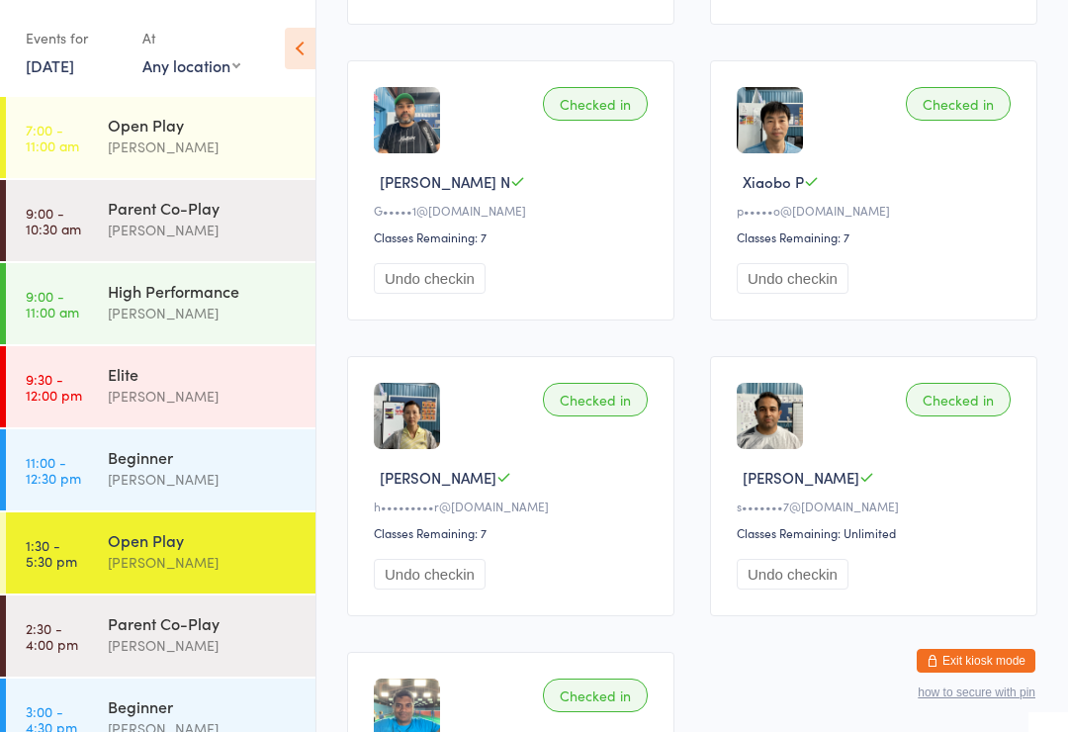
scroll to position [0, 0]
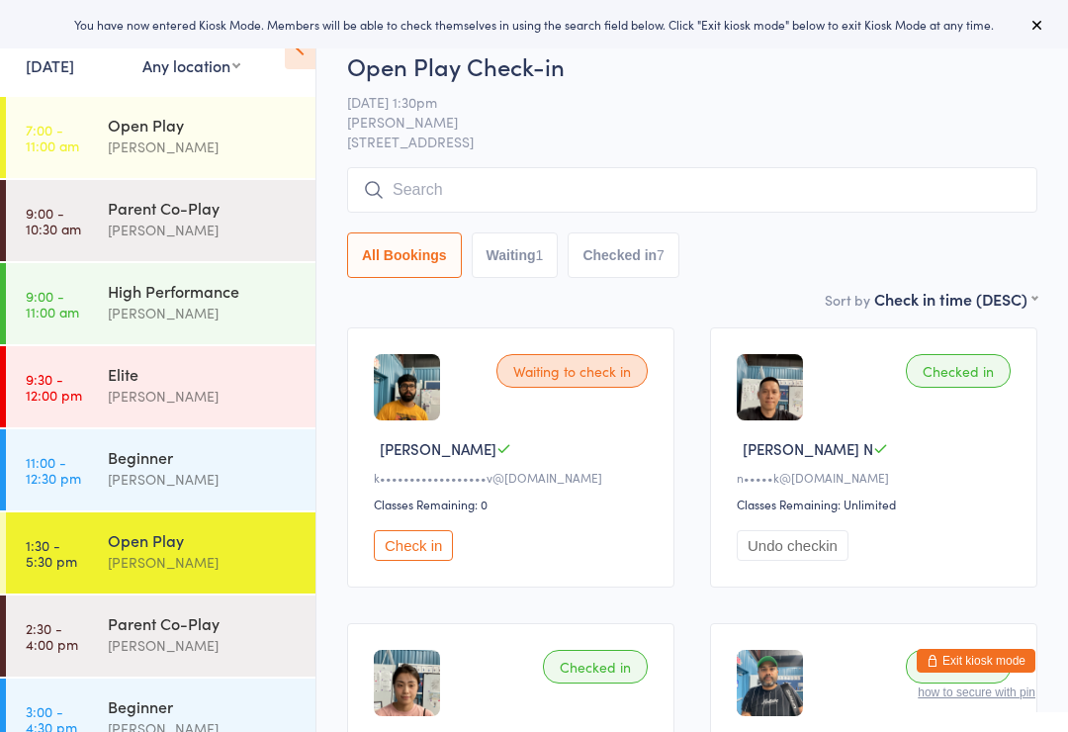
click at [424, 554] on button "Check in" at bounding box center [413, 545] width 79 height 31
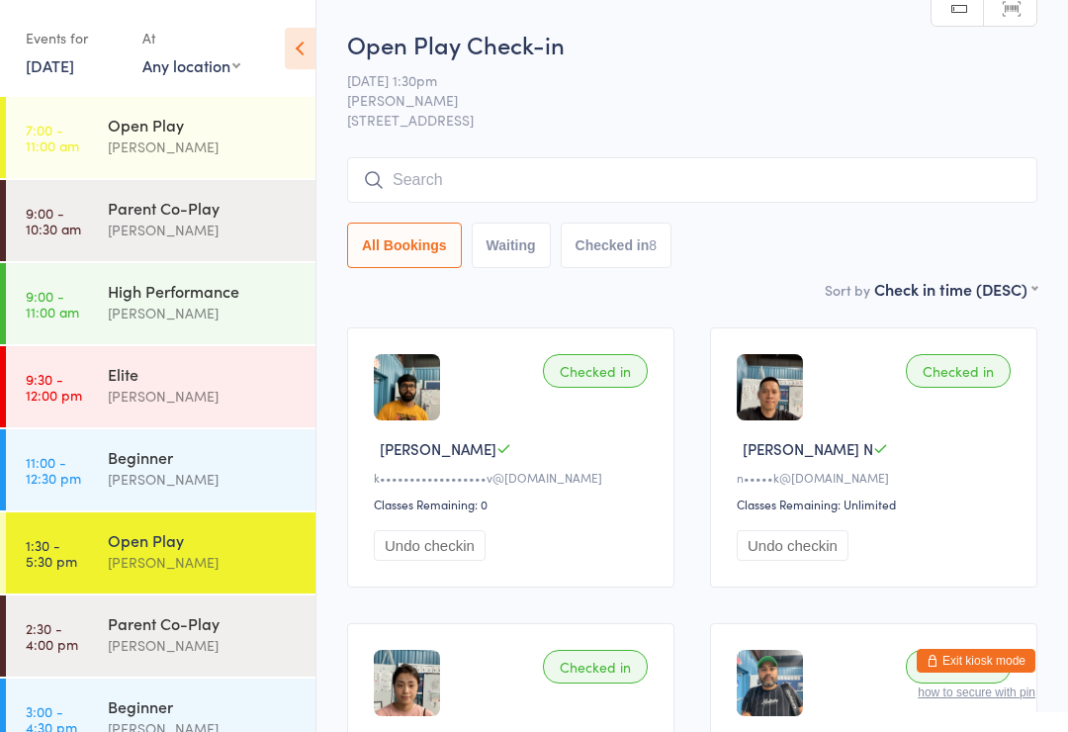
click at [167, 467] on div "Beginner" at bounding box center [203, 457] width 191 height 22
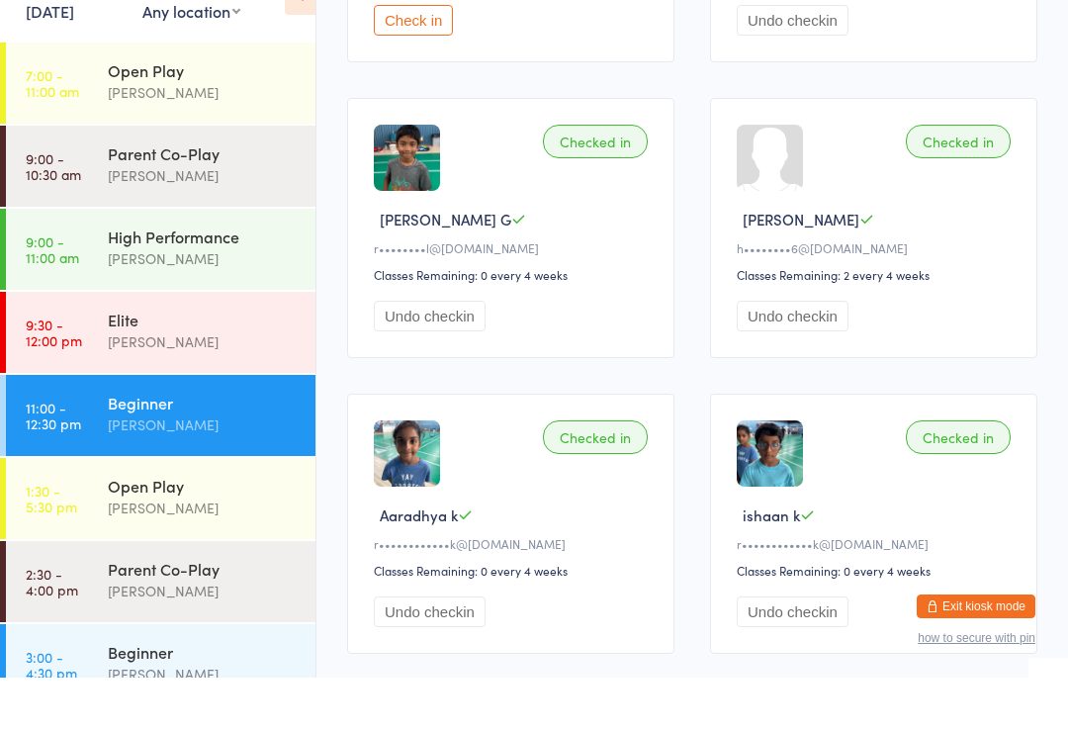
scroll to position [552, 0]
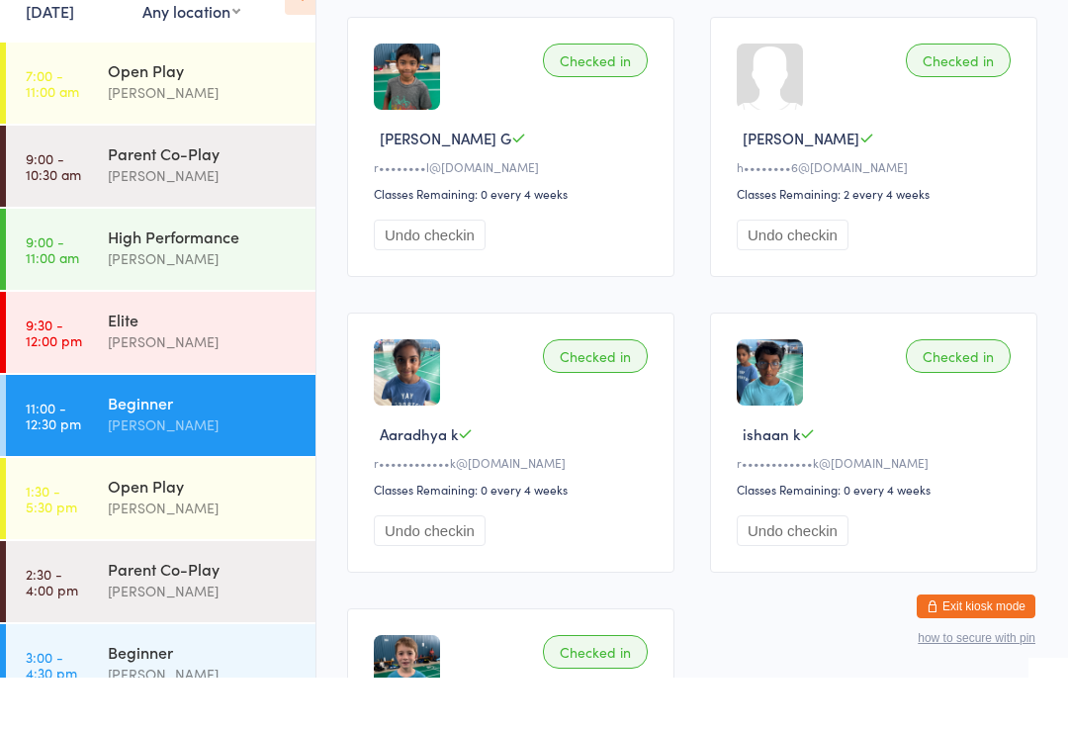
click at [210, 551] on div "[PERSON_NAME]" at bounding box center [203, 562] width 191 height 23
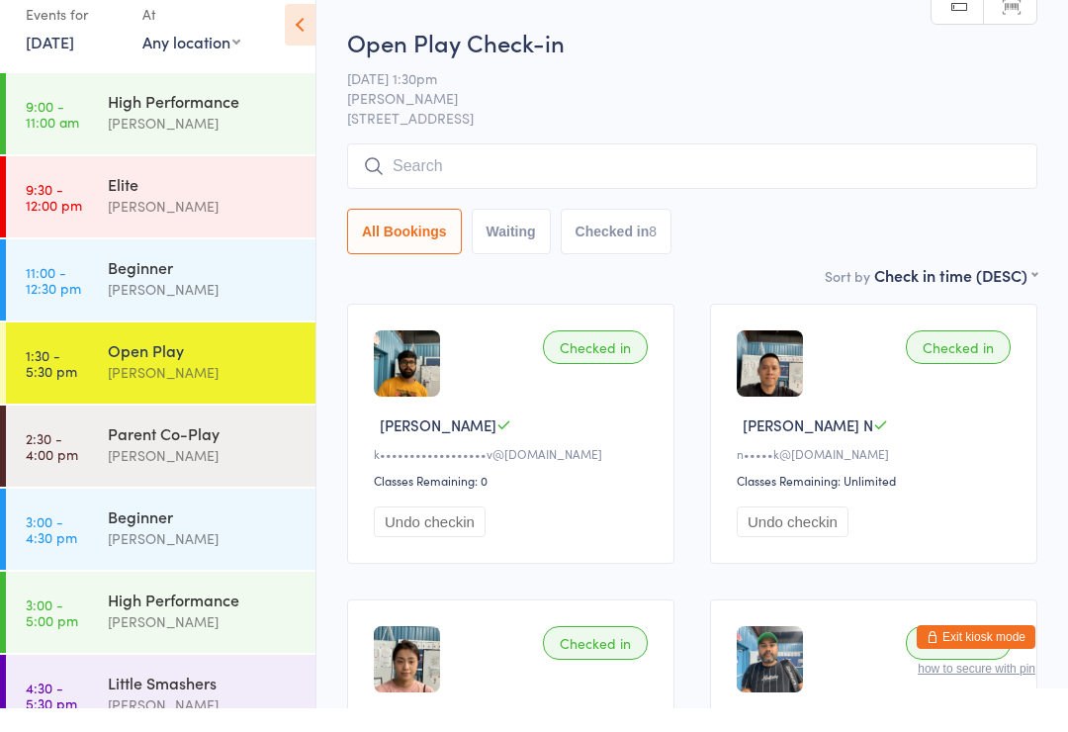
scroll to position [165, 0]
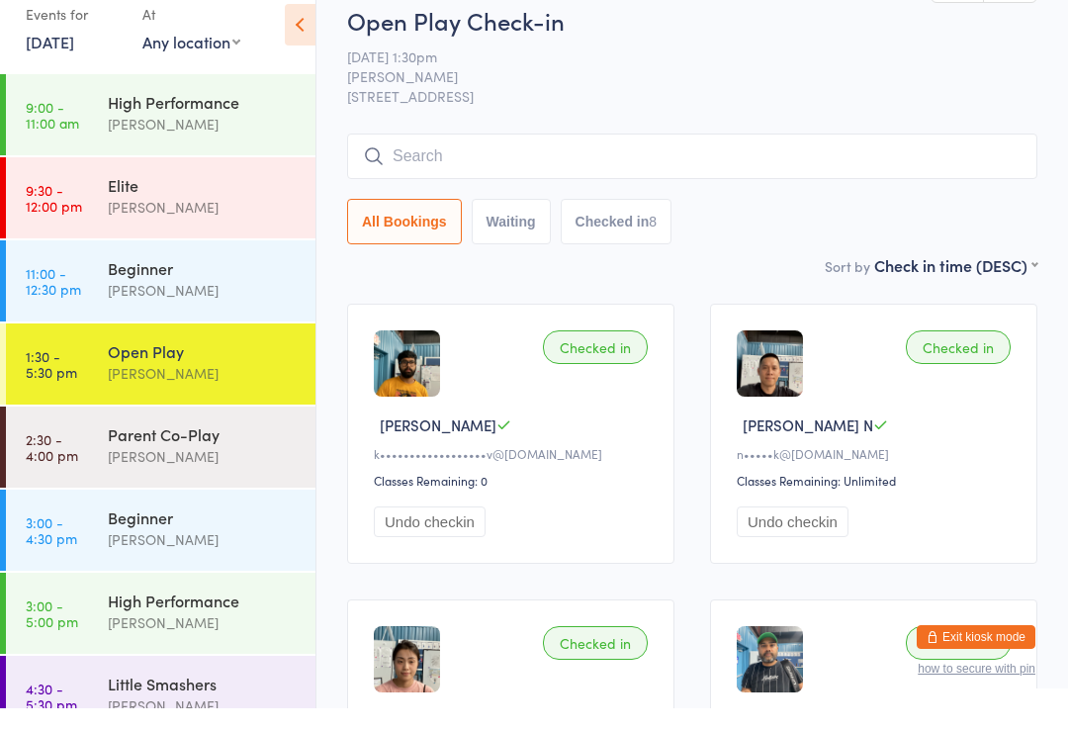
click at [193, 447] on div "Parent Co-Play" at bounding box center [203, 458] width 191 height 22
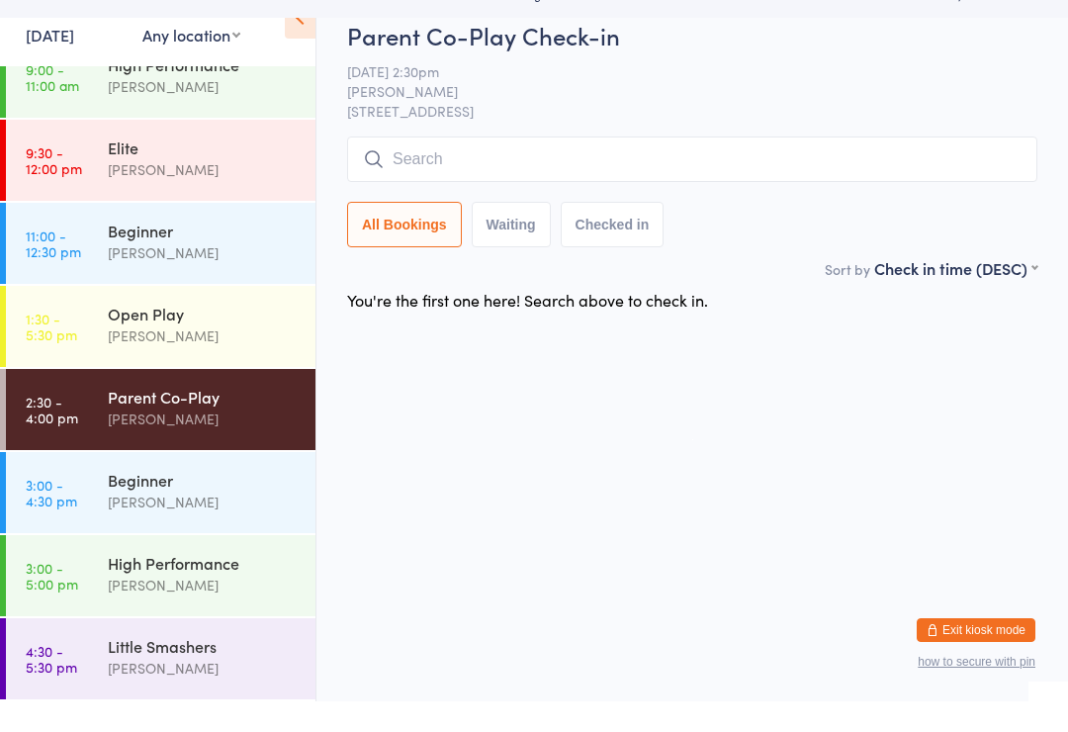
scroll to position [196, 0]
click at [228, 416] on div "Parent Co-Play" at bounding box center [203, 427] width 191 height 22
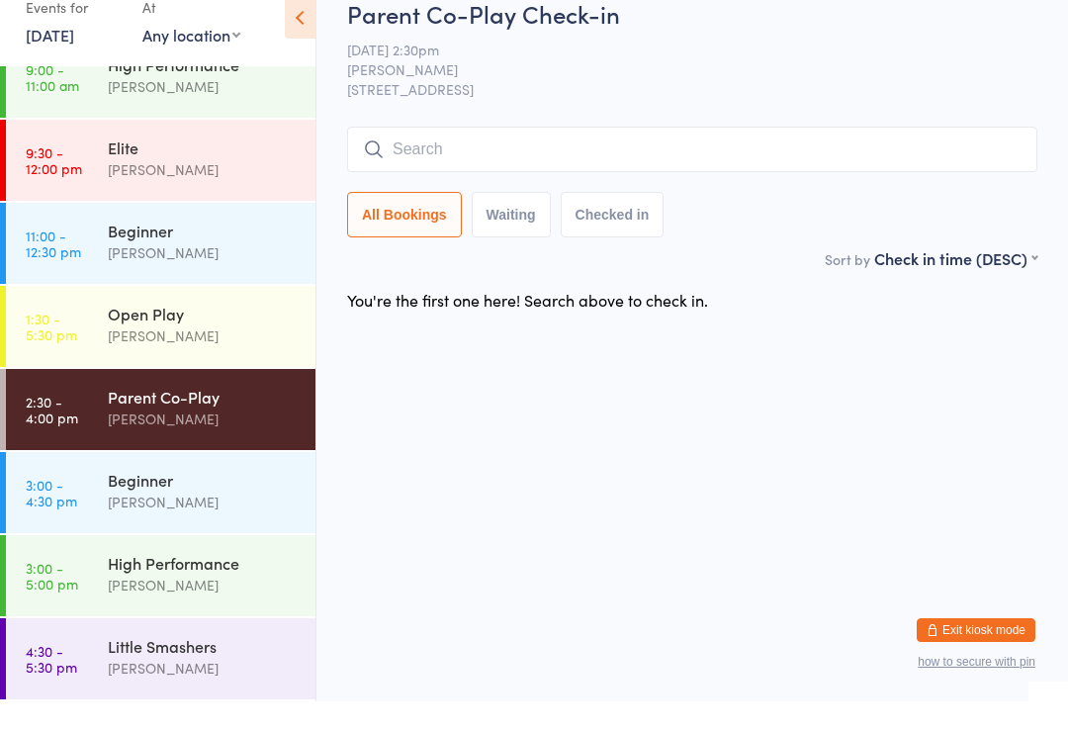
click at [244, 438] on div "[PERSON_NAME]" at bounding box center [203, 449] width 191 height 23
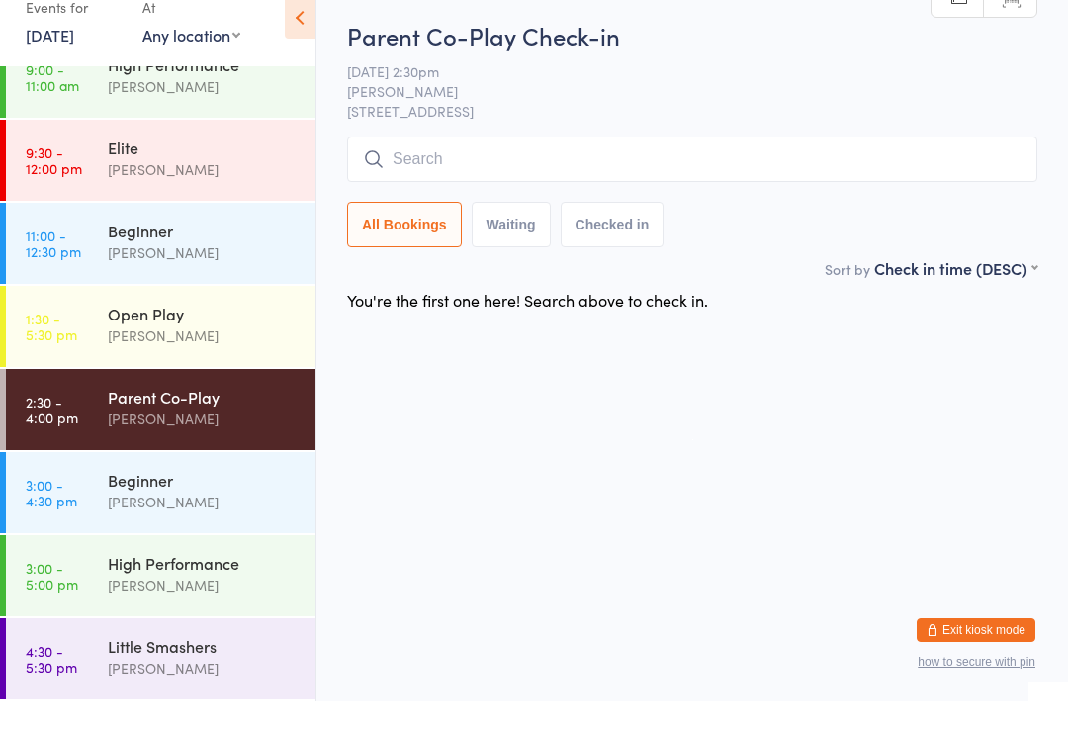
click at [246, 521] on div "[PERSON_NAME]" at bounding box center [203, 532] width 191 height 23
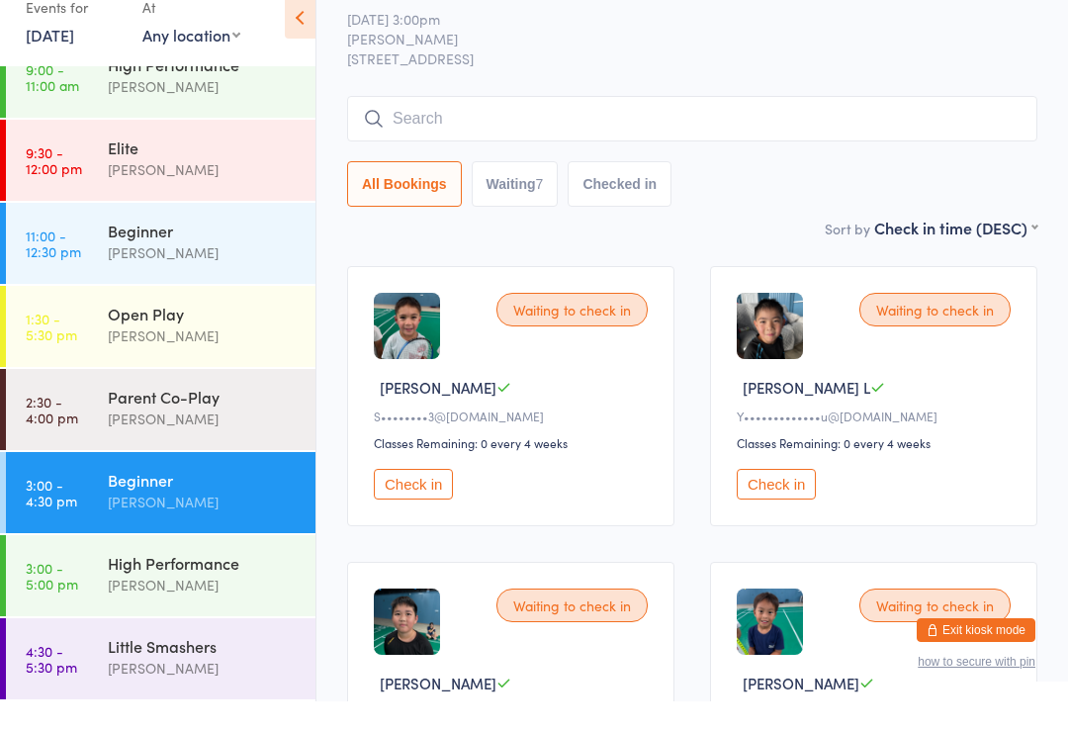
click at [220, 333] on div "Open Play" at bounding box center [203, 344] width 191 height 22
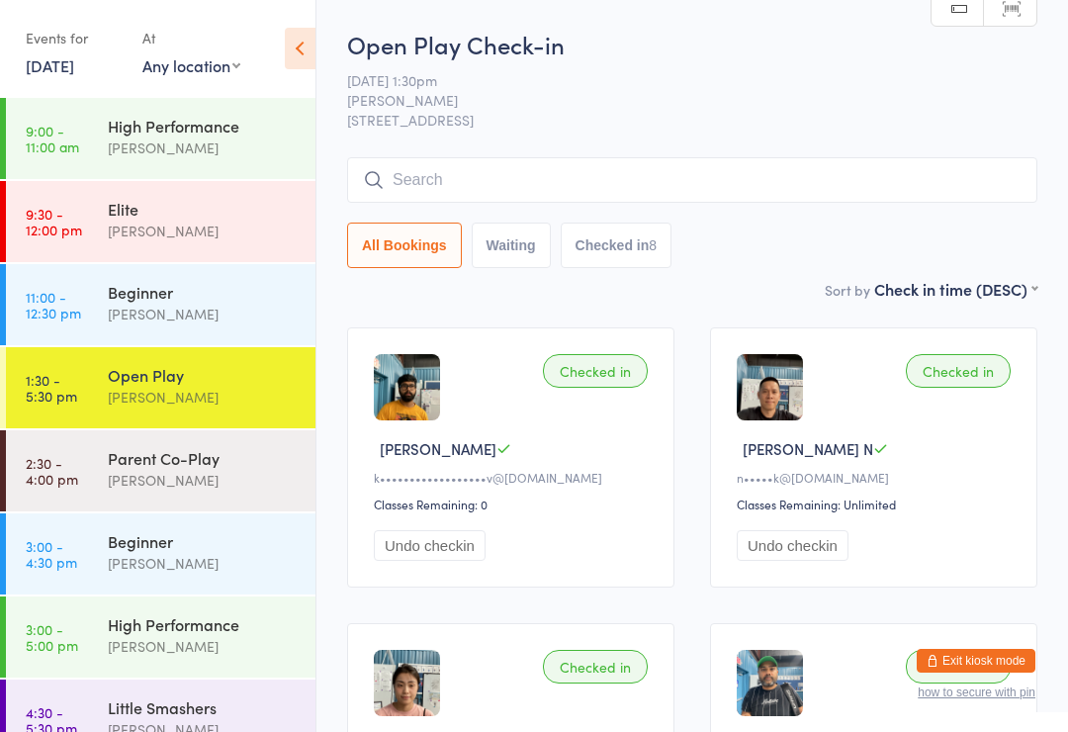
click at [409, 164] on input "search" at bounding box center [692, 180] width 691 height 46
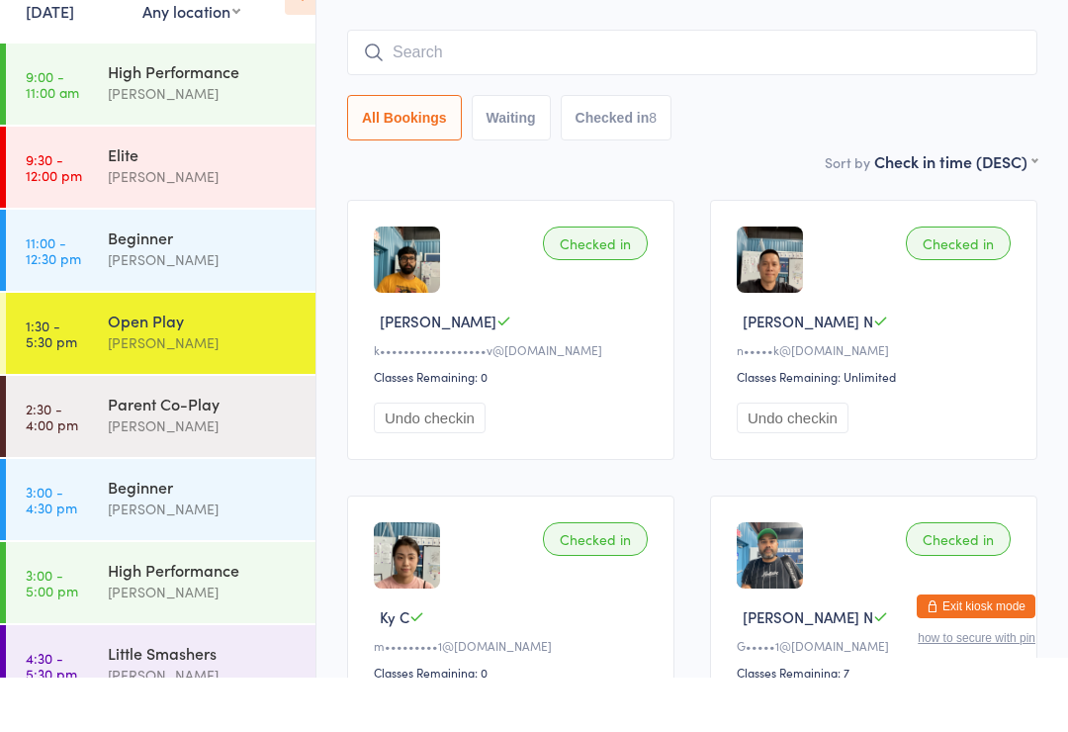
scroll to position [105, 0]
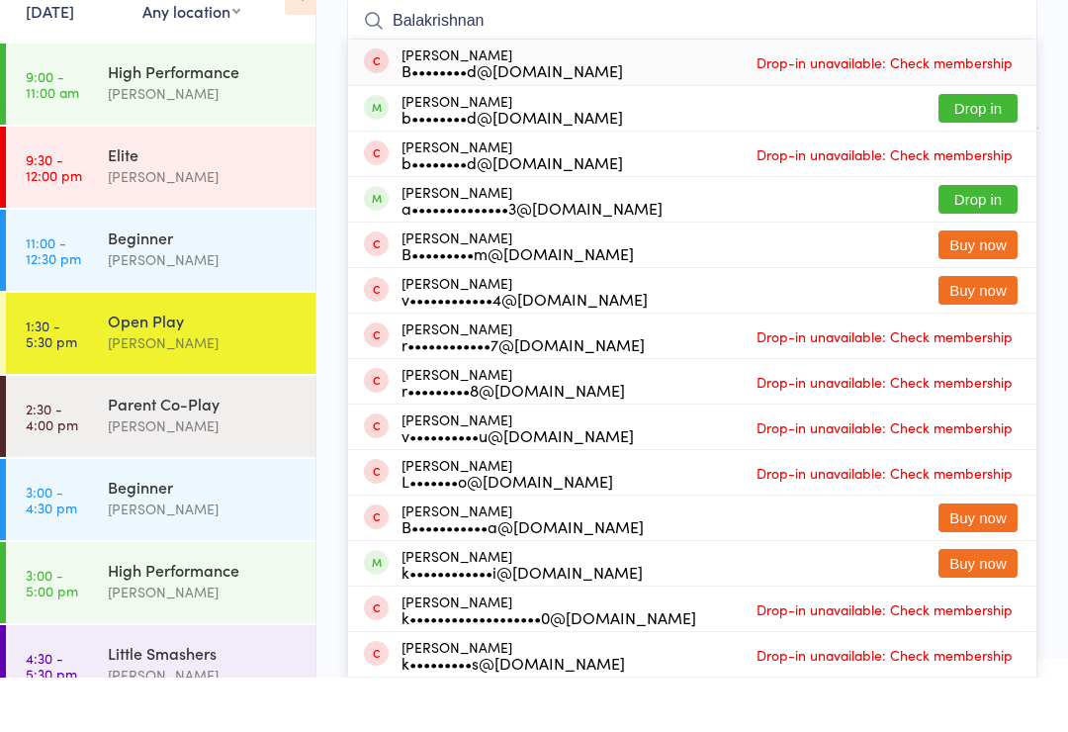
type input "Balakrishnan"
click at [983, 148] on button "Drop in" at bounding box center [978, 162] width 79 height 29
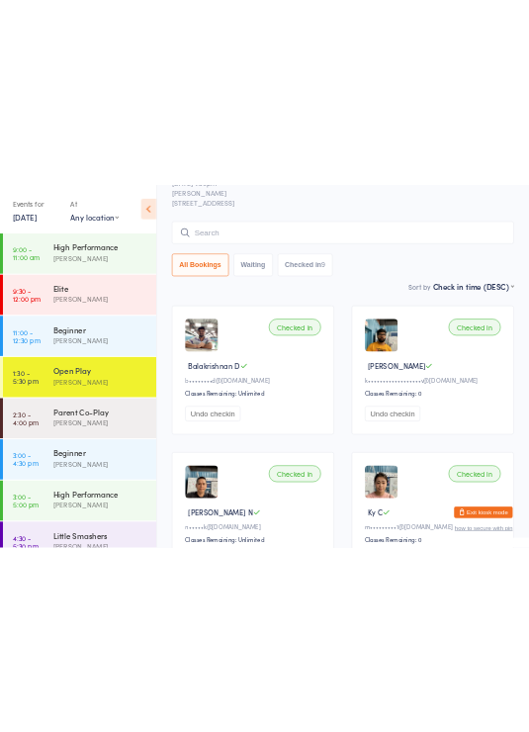
scroll to position [0, 0]
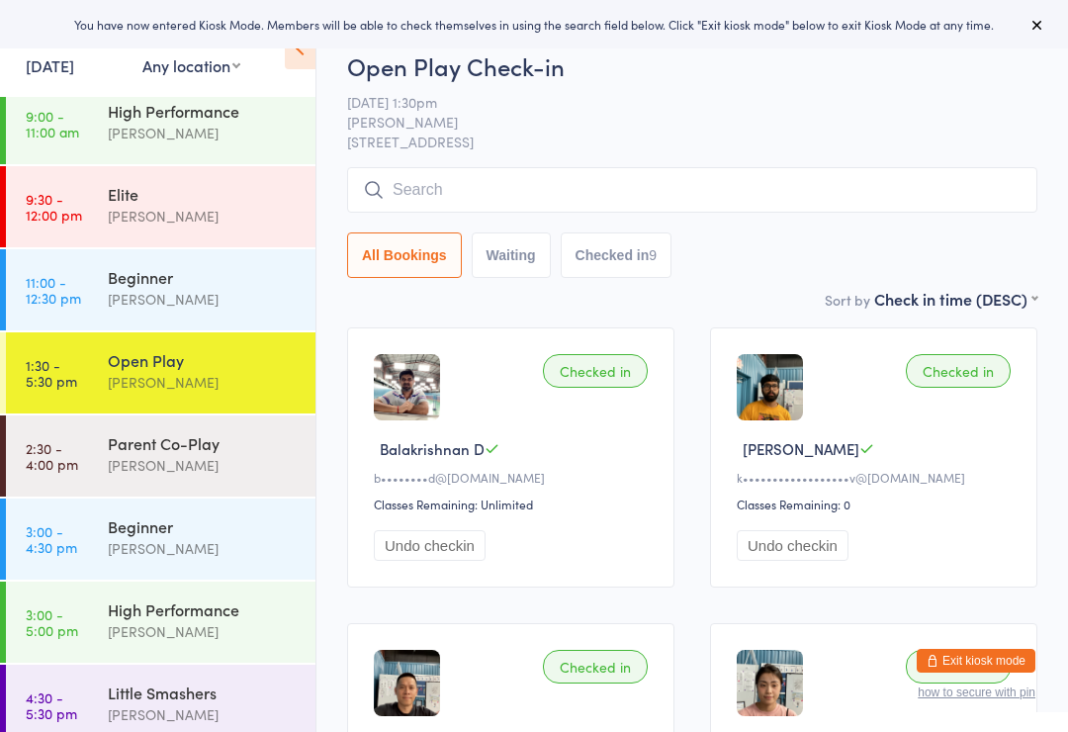
scroll to position [196, 0]
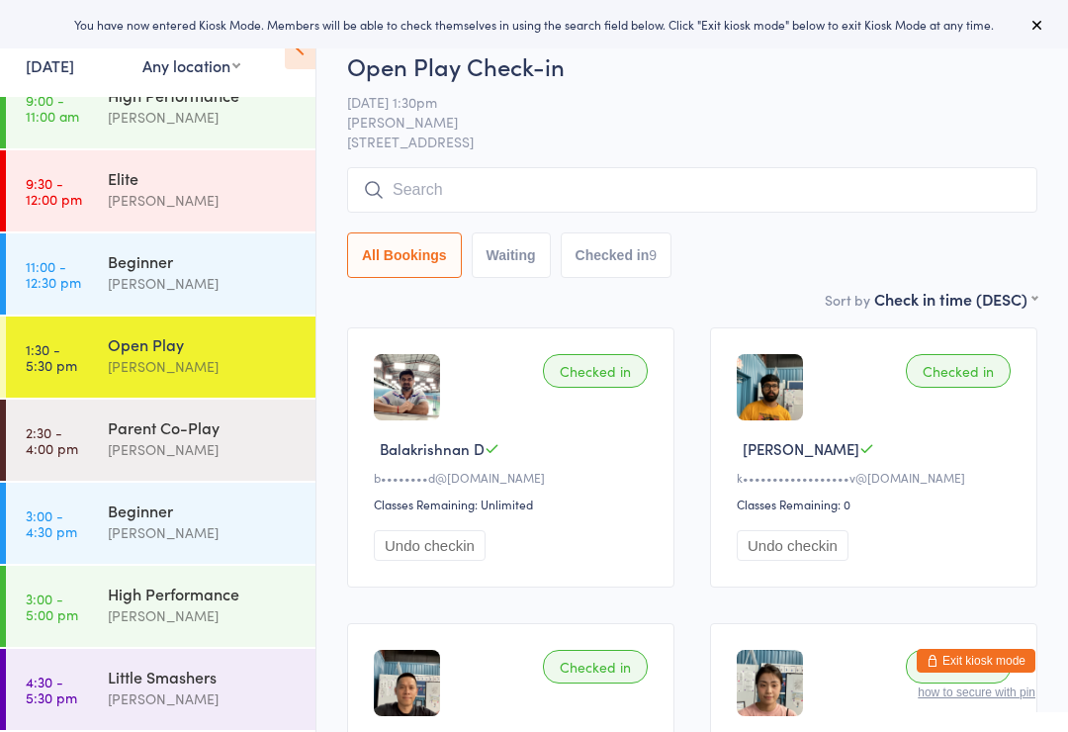
click at [216, 436] on div "Parent Co-Play" at bounding box center [203, 427] width 191 height 22
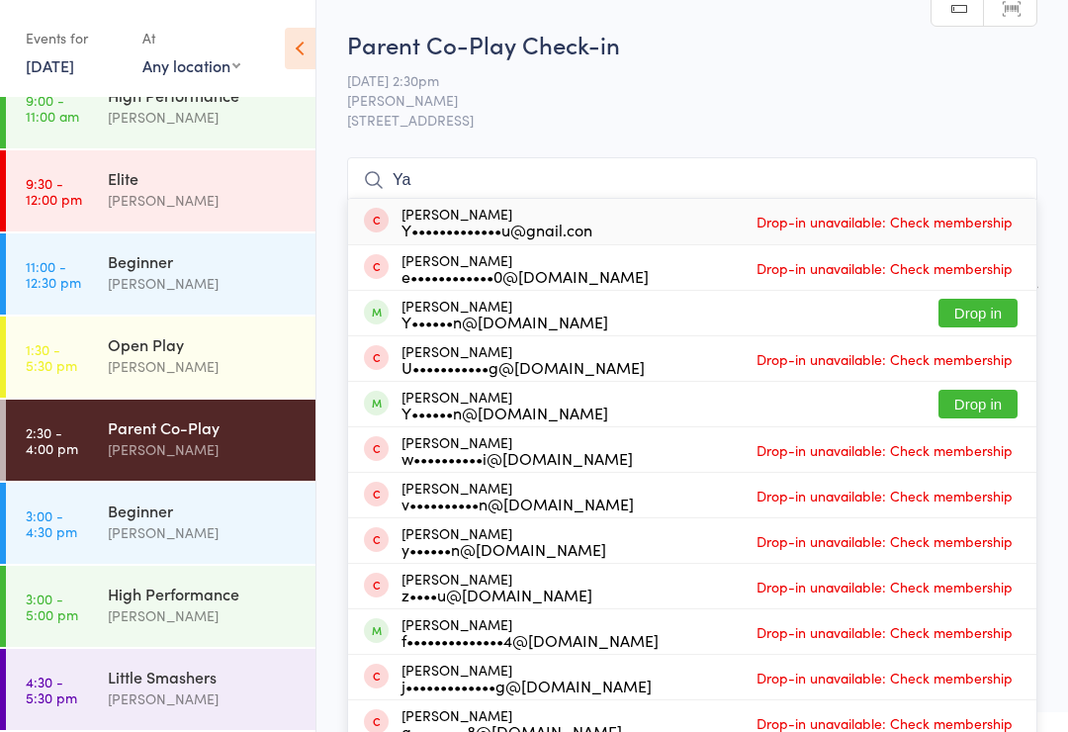
type input "Y"
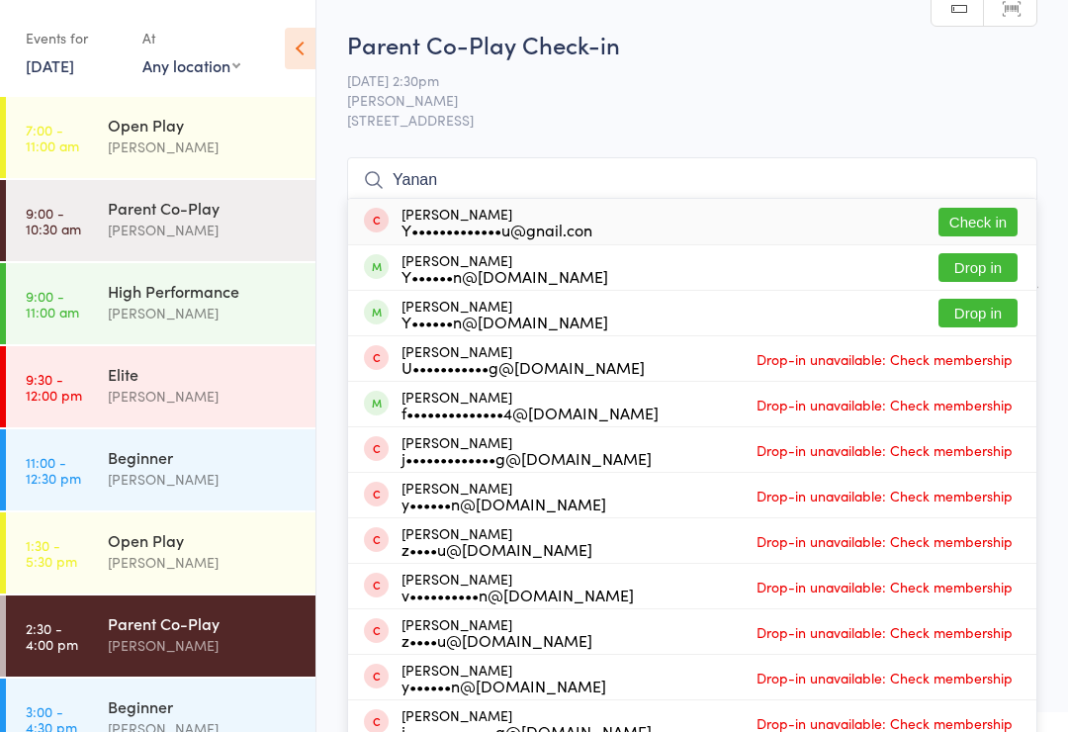
type input "Yanan"
click at [975, 220] on button "Check in" at bounding box center [978, 222] width 79 height 29
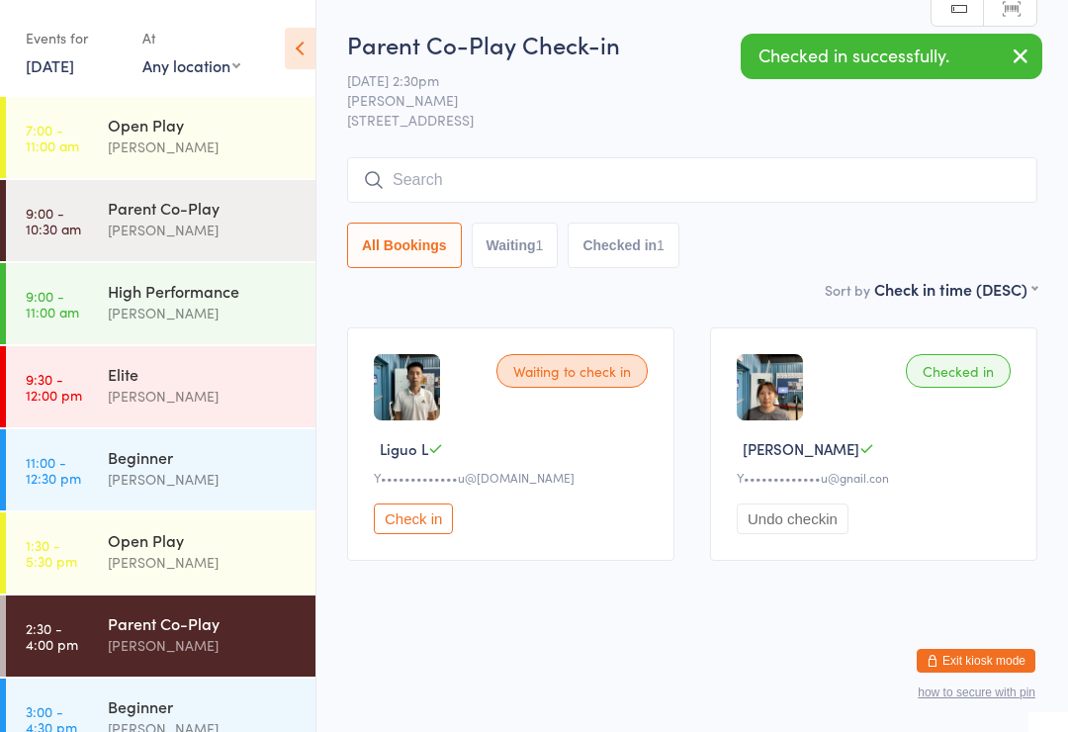
click at [414, 534] on button "Check in" at bounding box center [413, 519] width 79 height 31
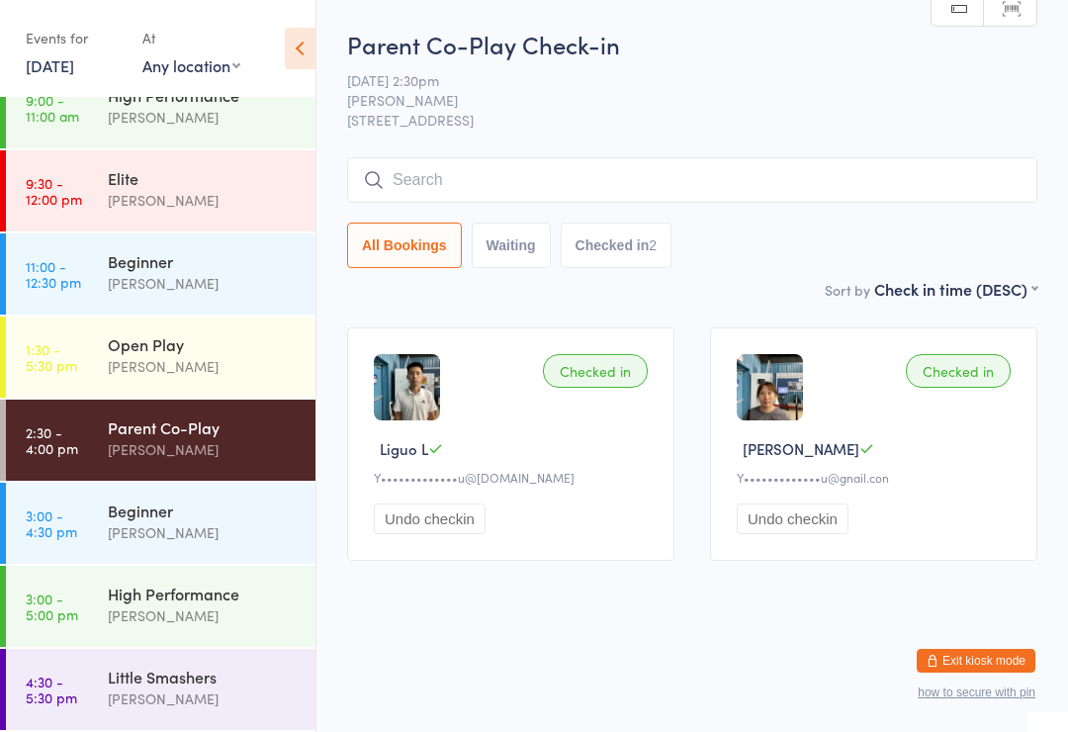
scroll to position [196, 0]
click at [219, 532] on div "[PERSON_NAME]" at bounding box center [203, 532] width 191 height 23
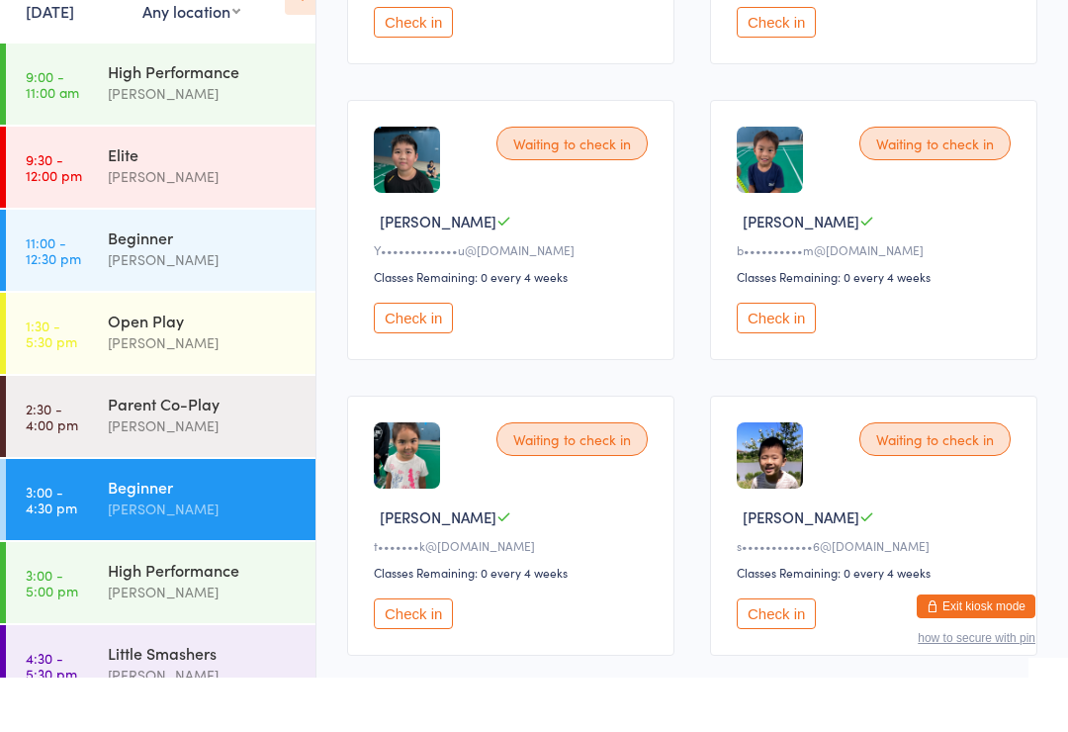
scroll to position [479, 0]
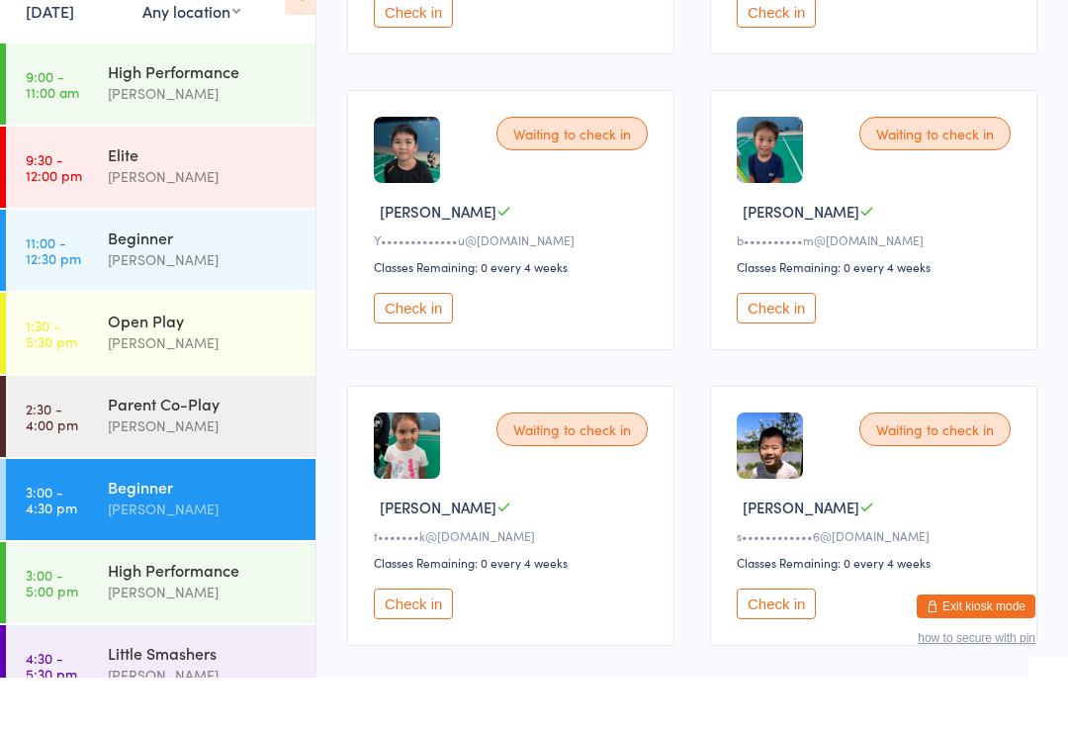
click at [196, 613] on div "High Performance" at bounding box center [203, 624] width 191 height 22
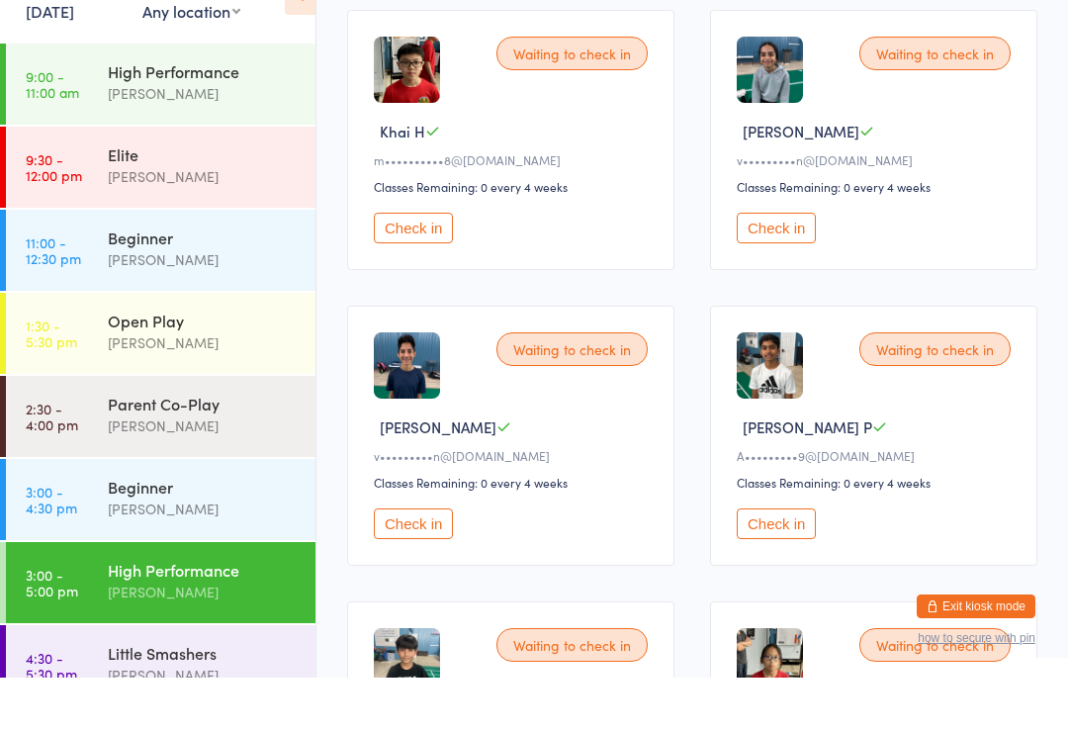
scroll to position [561, 0]
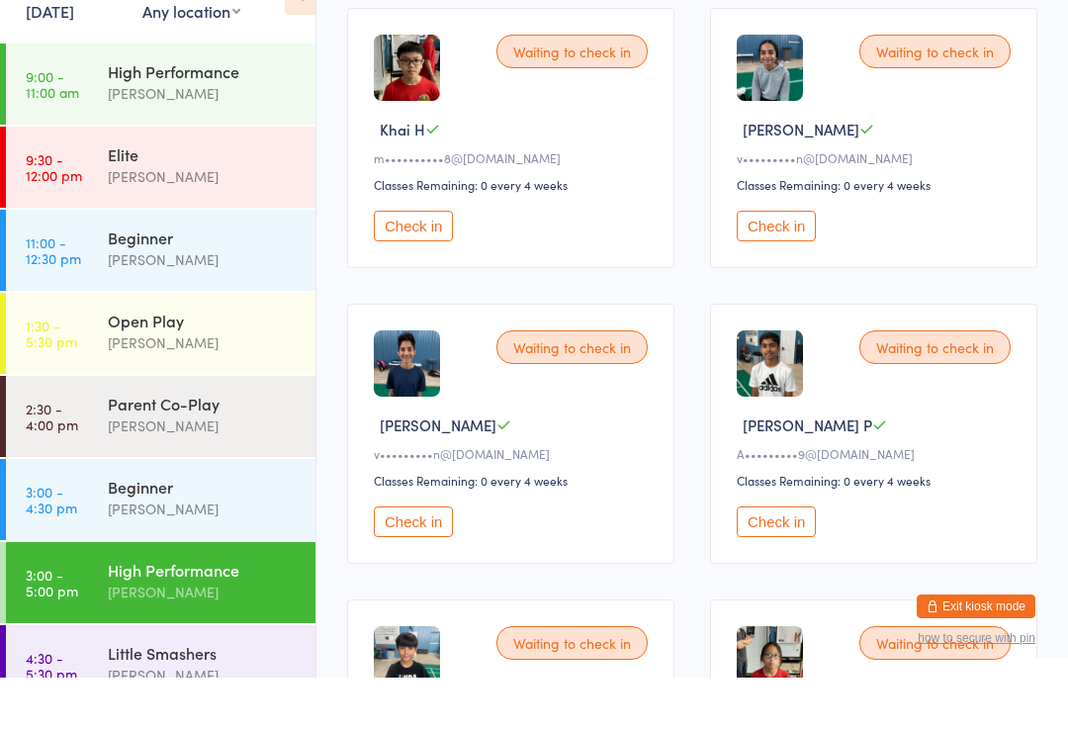
click at [428, 265] on button "Check in" at bounding box center [413, 280] width 79 height 31
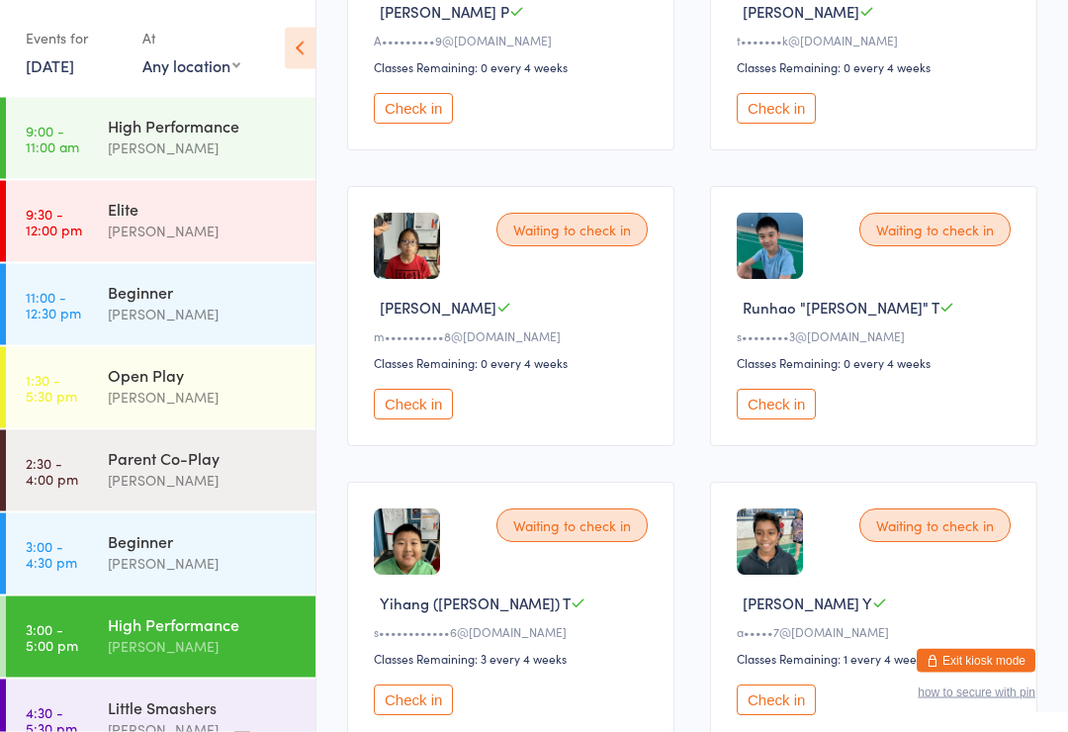
scroll to position [1029, 0]
click at [428, 419] on button "Check in" at bounding box center [413, 404] width 79 height 31
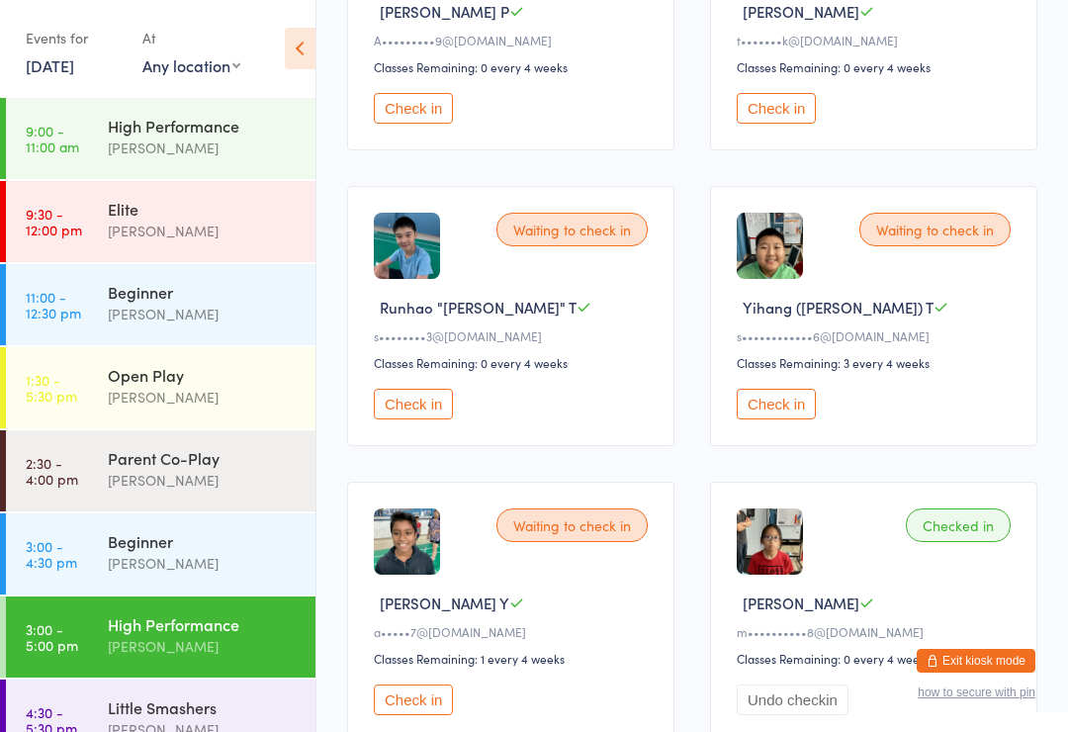
click at [215, 378] on div "Open Play" at bounding box center [203, 375] width 191 height 22
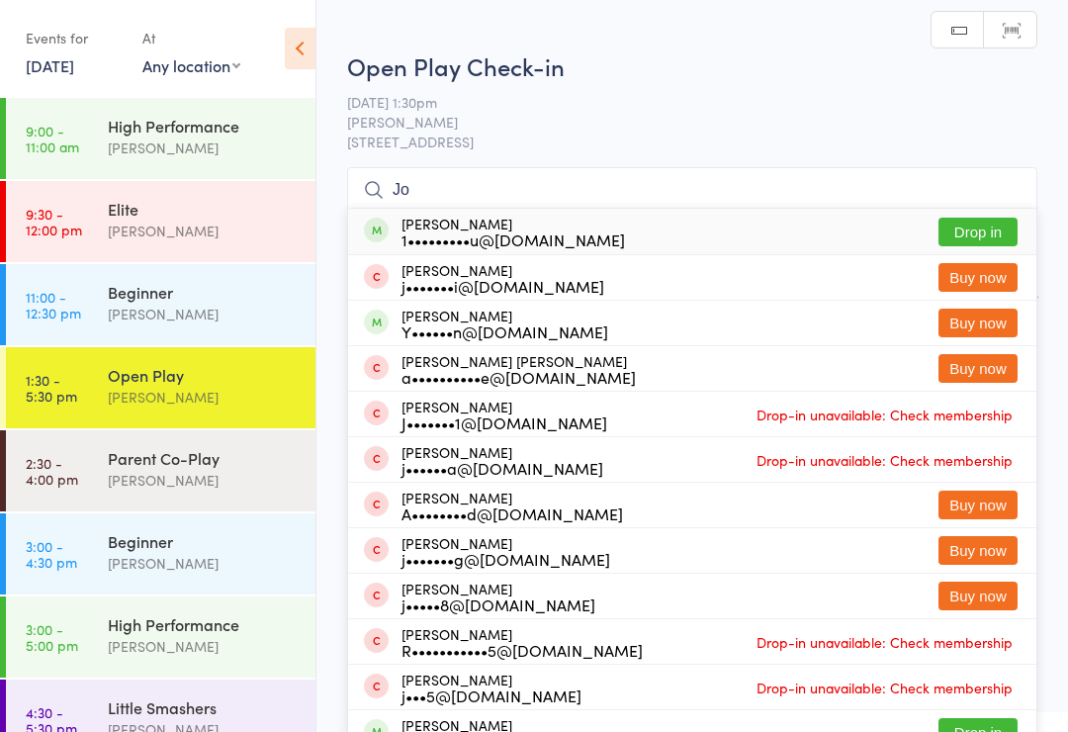
type input "Jo"
click at [977, 227] on button "Drop in" at bounding box center [978, 232] width 79 height 29
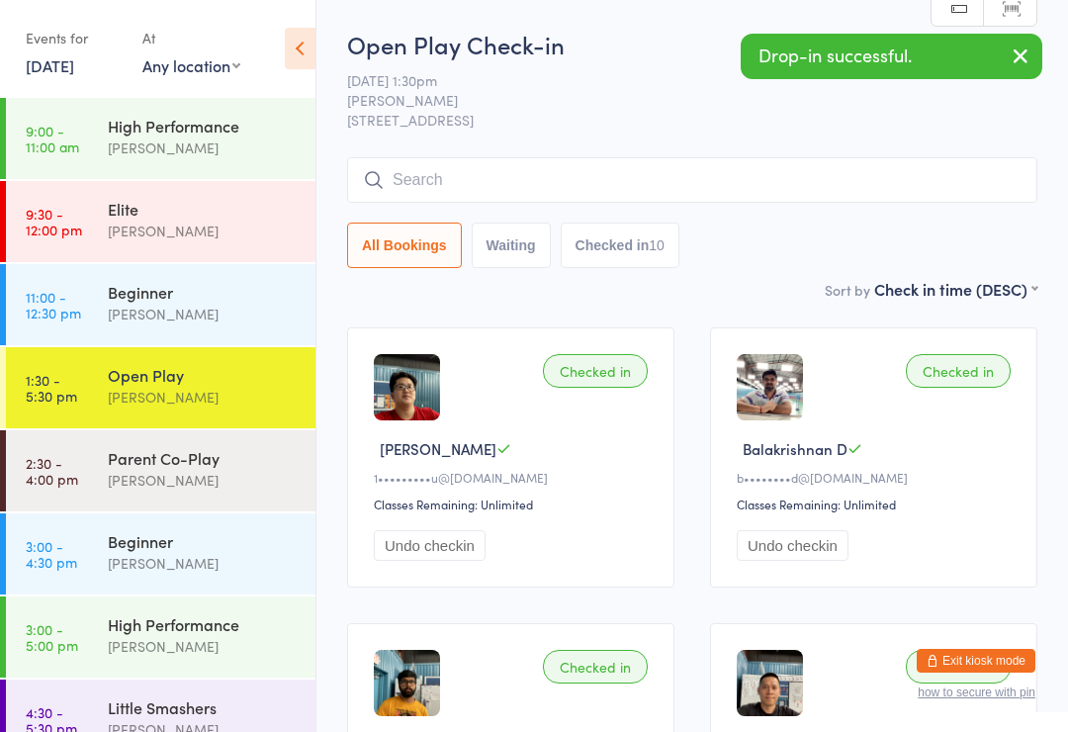
click at [220, 478] on div "[PERSON_NAME]" at bounding box center [203, 480] width 191 height 23
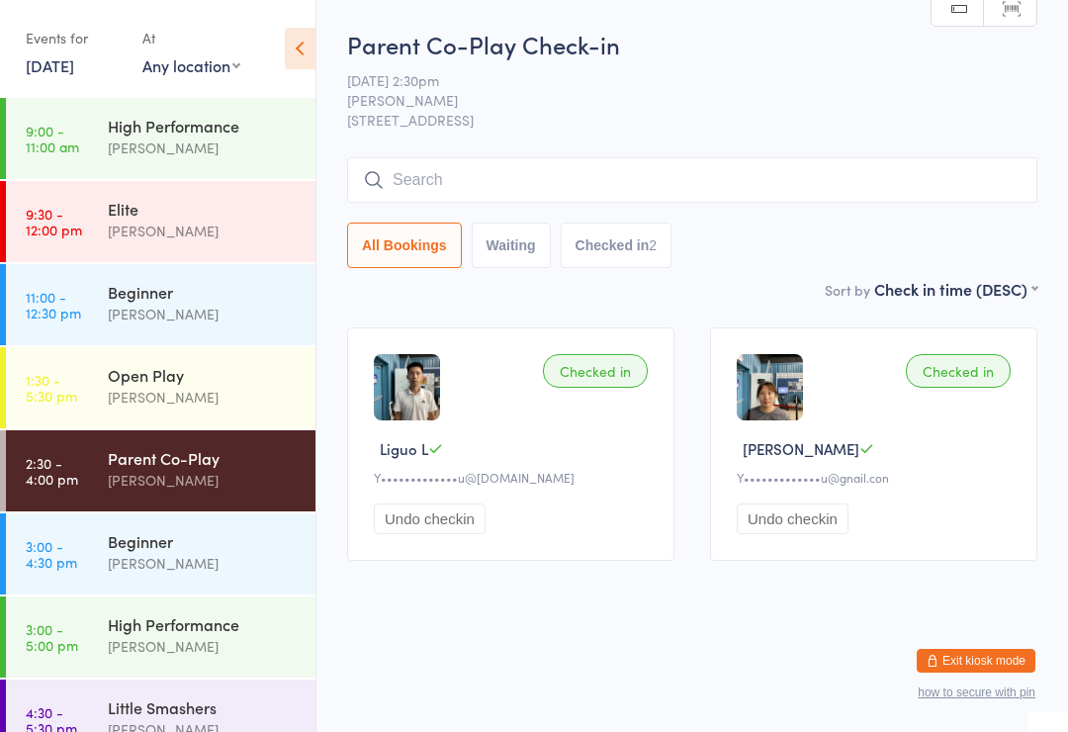
click at [217, 539] on div "Beginner" at bounding box center [203, 541] width 191 height 22
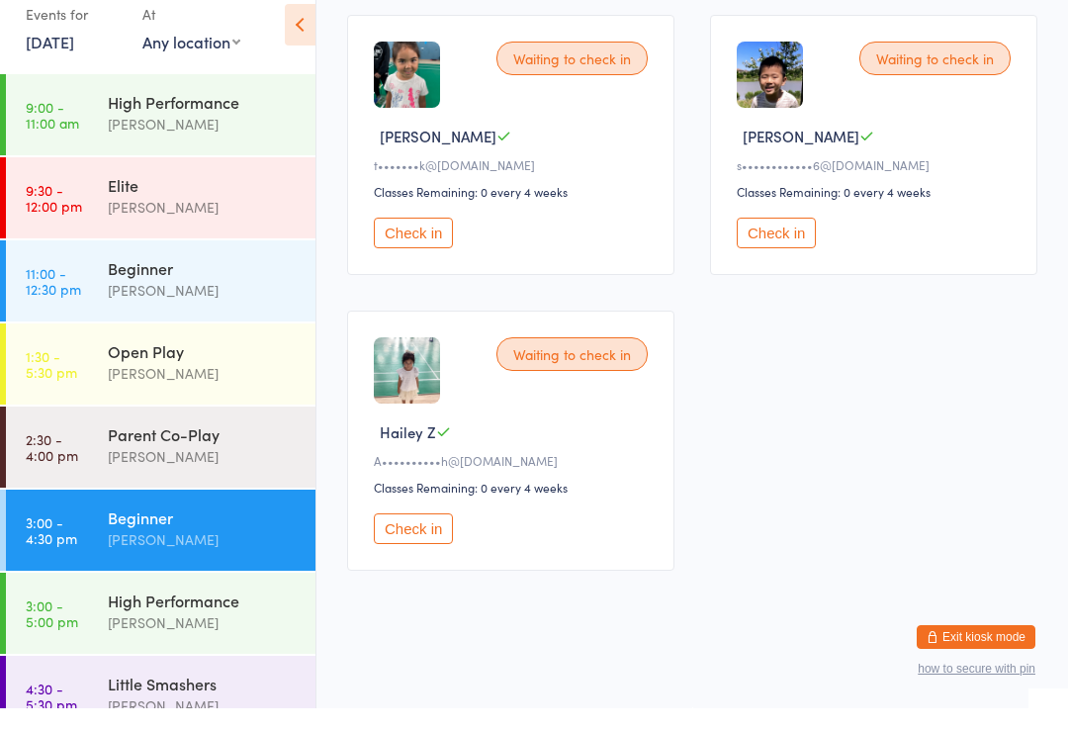
scroll to position [897, 0]
click at [425, 537] on button "Check in" at bounding box center [413, 552] width 79 height 31
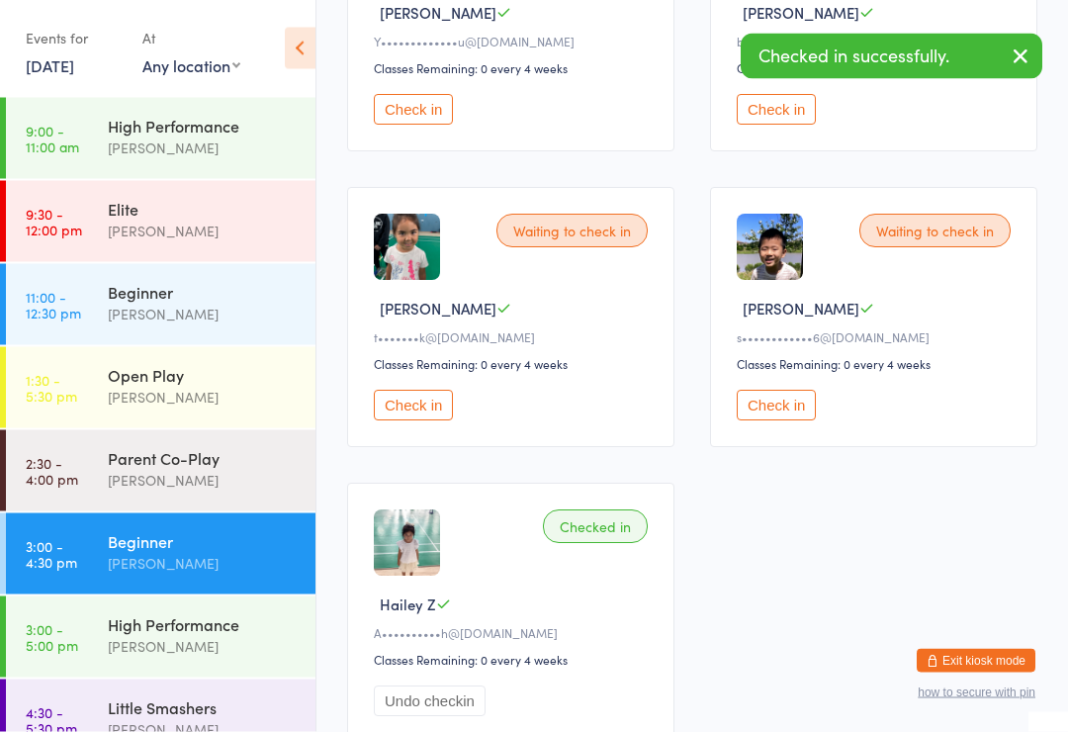
scroll to position [730, 0]
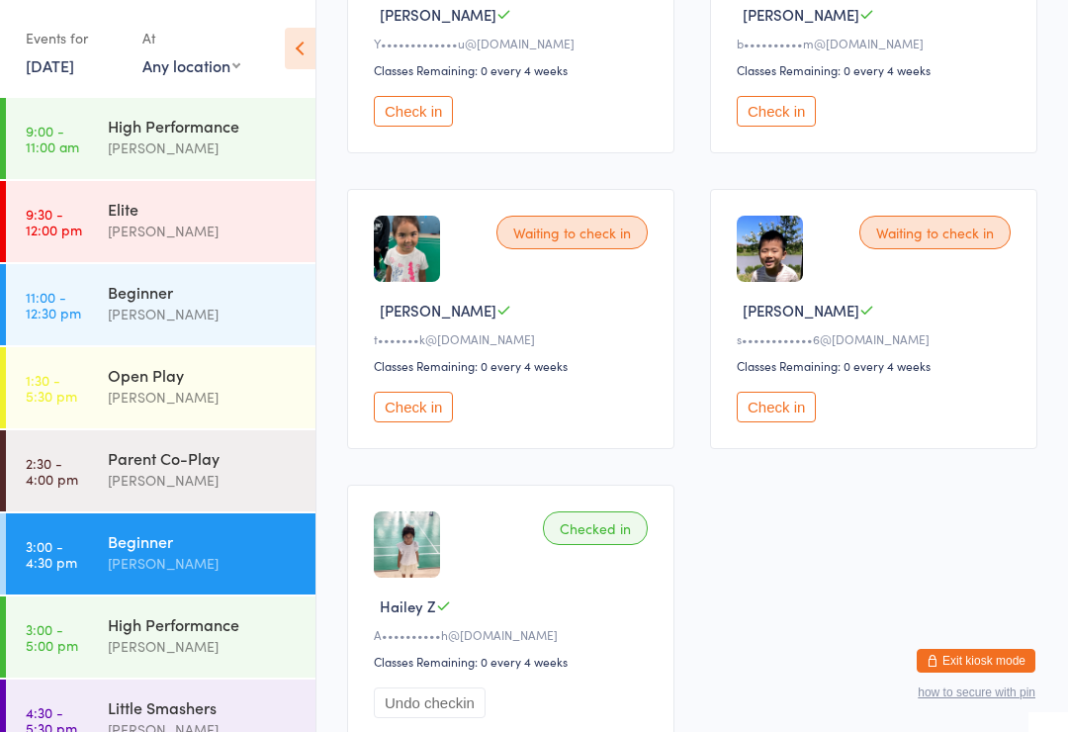
click at [204, 642] on div "[PERSON_NAME]" at bounding box center [203, 646] width 191 height 23
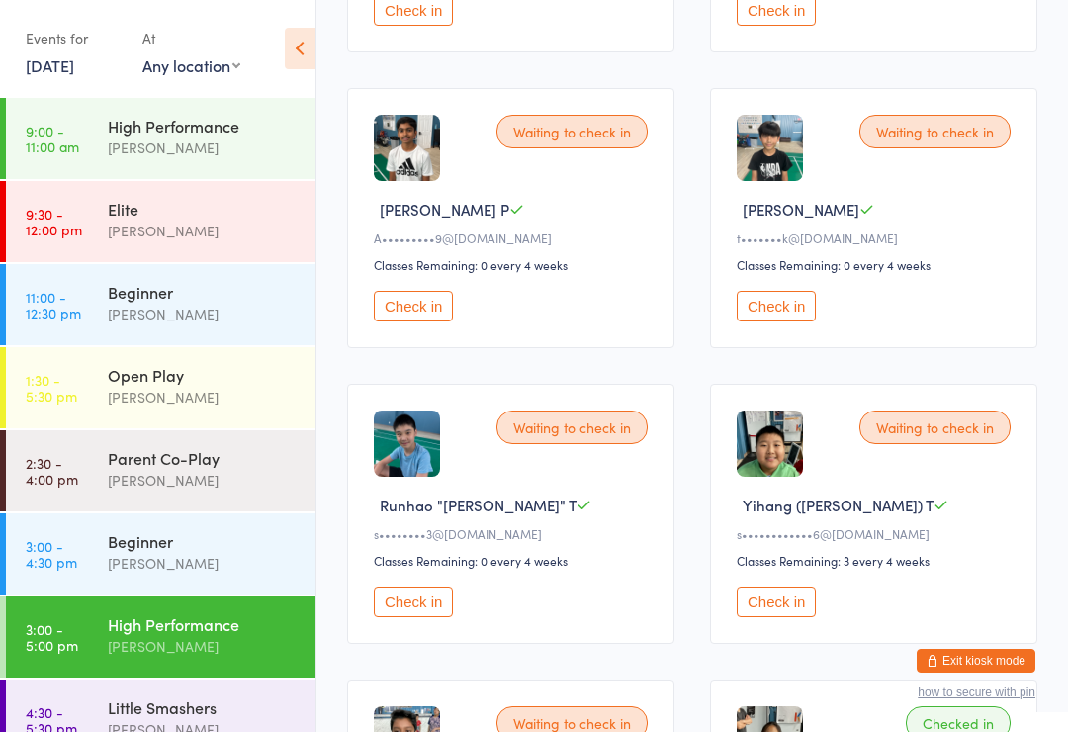
scroll to position [826, 0]
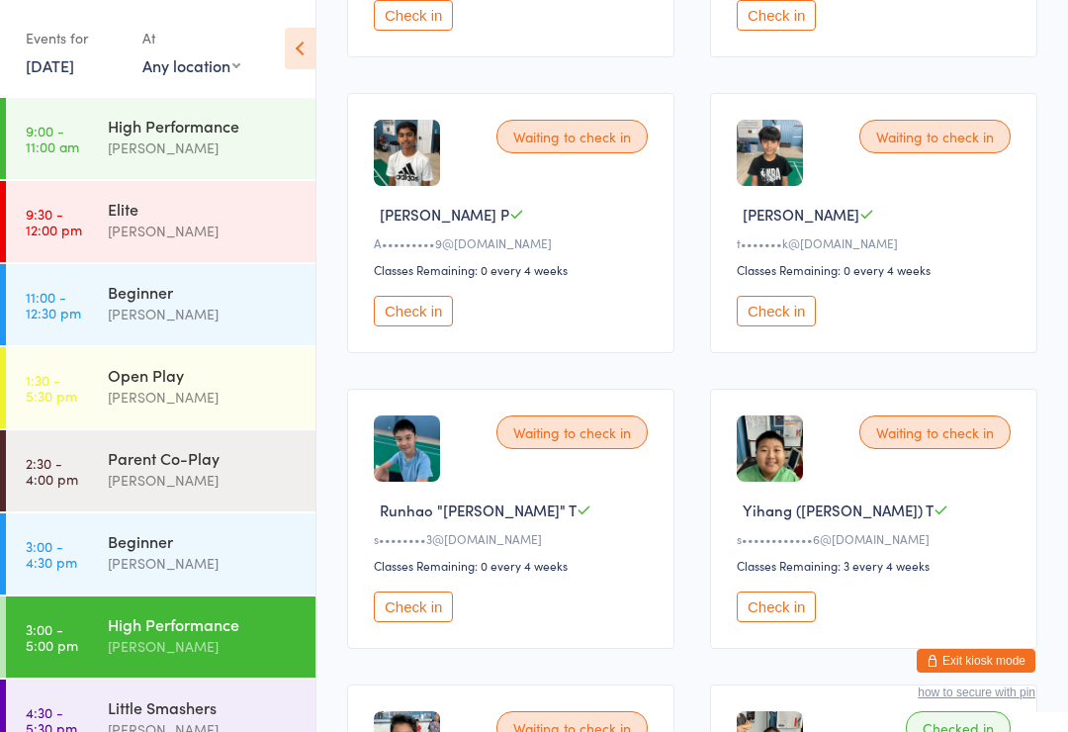
click at [778, 622] on button "Check in" at bounding box center [776, 607] width 79 height 31
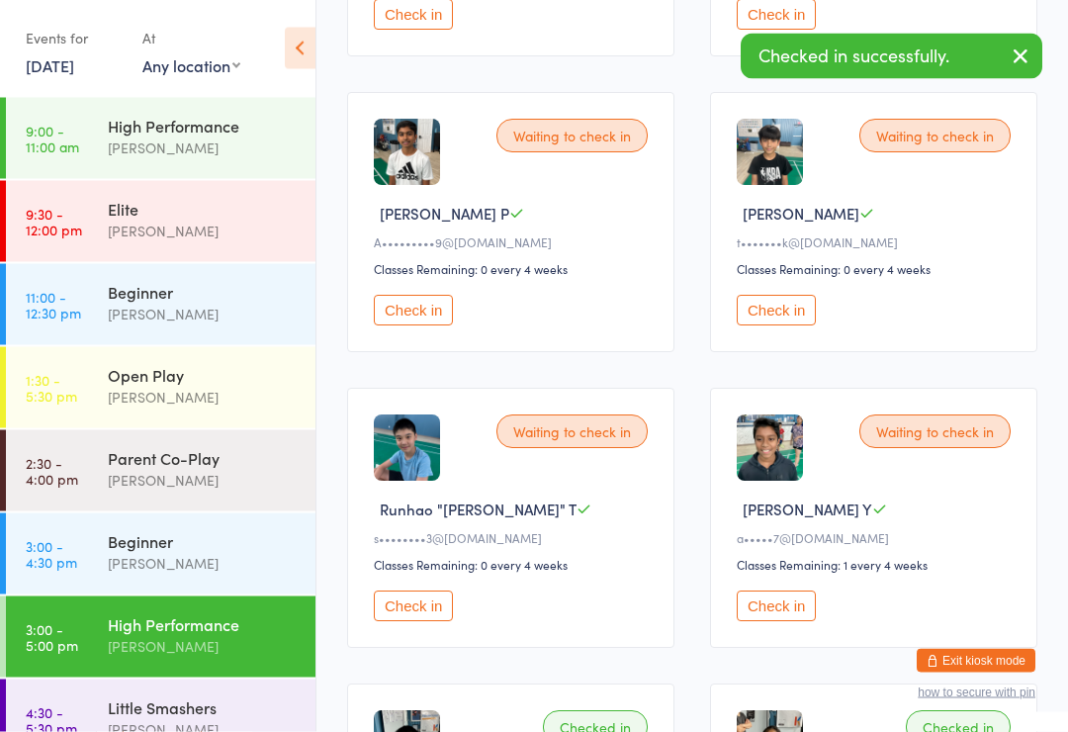
scroll to position [827, 0]
click at [787, 323] on button "Check in" at bounding box center [776, 310] width 79 height 31
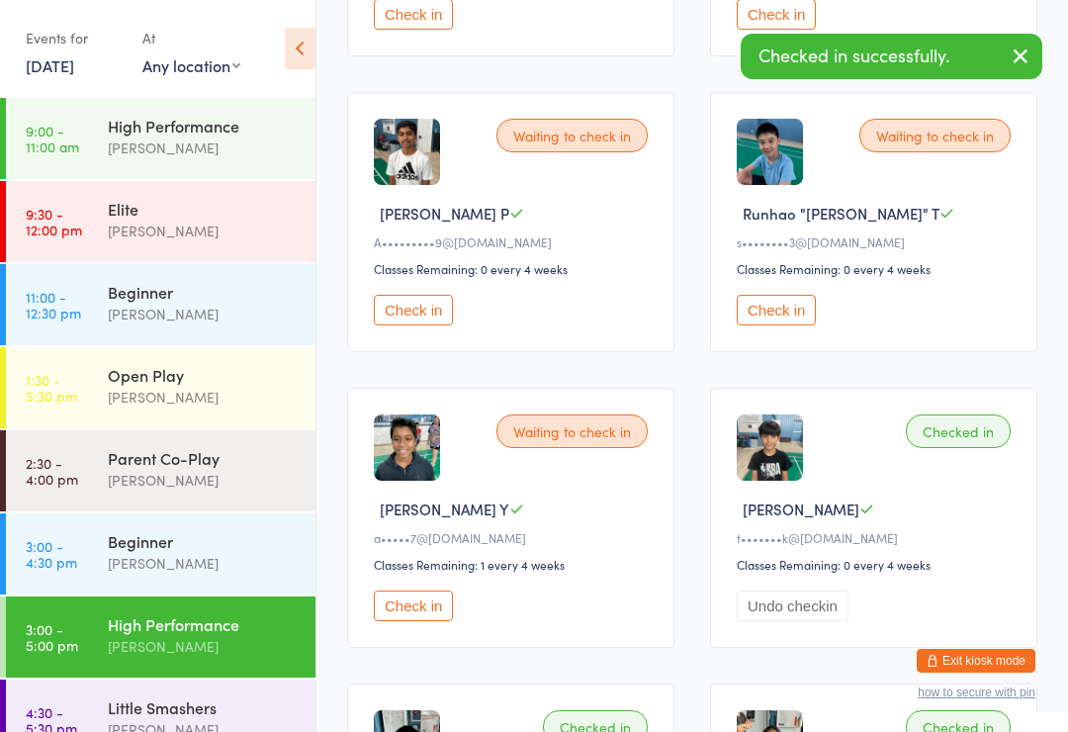
click at [427, 319] on button "Check in" at bounding box center [413, 310] width 79 height 31
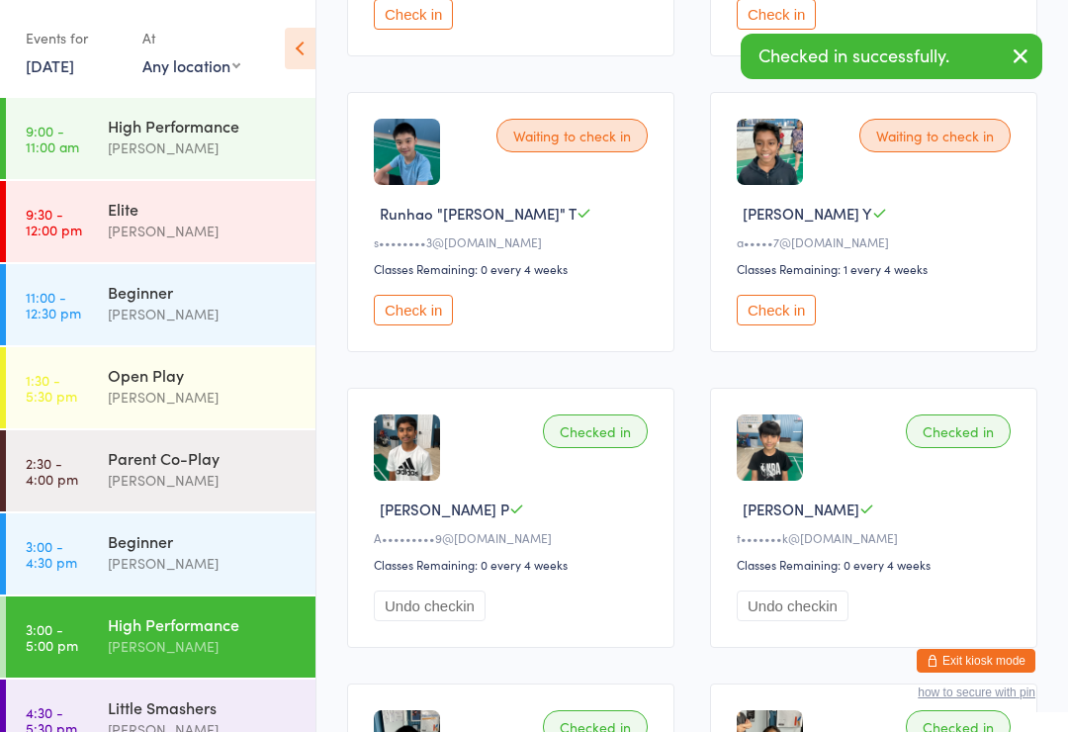
click at [426, 324] on button "Check in" at bounding box center [413, 310] width 79 height 31
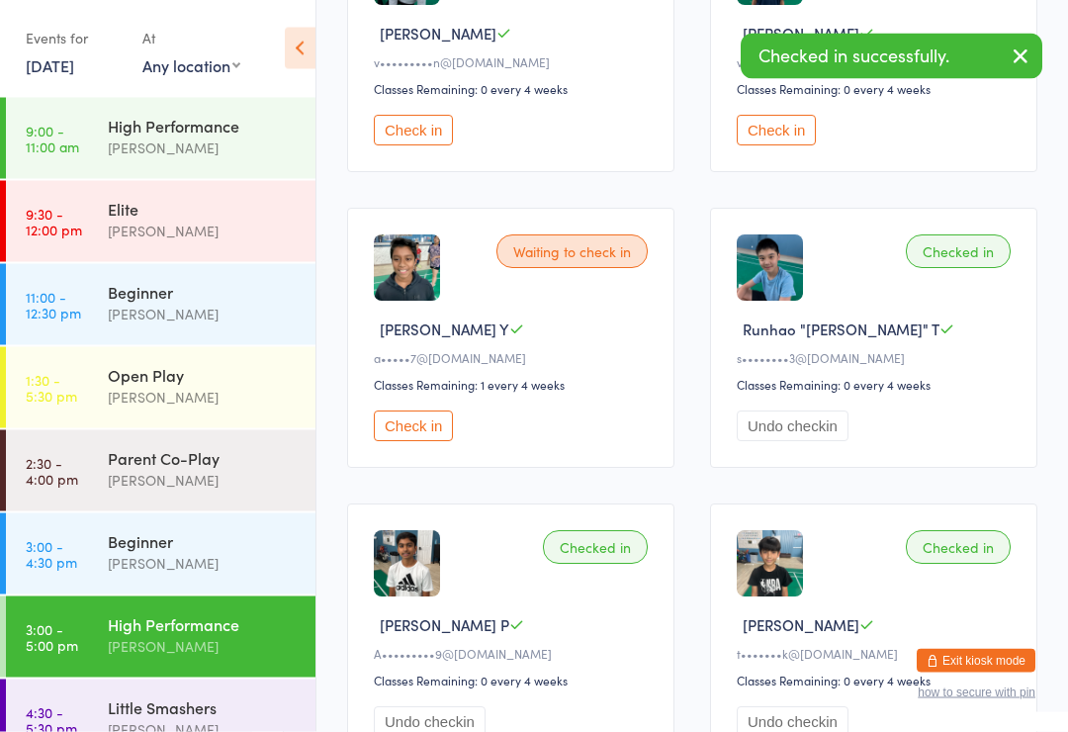
scroll to position [678, 0]
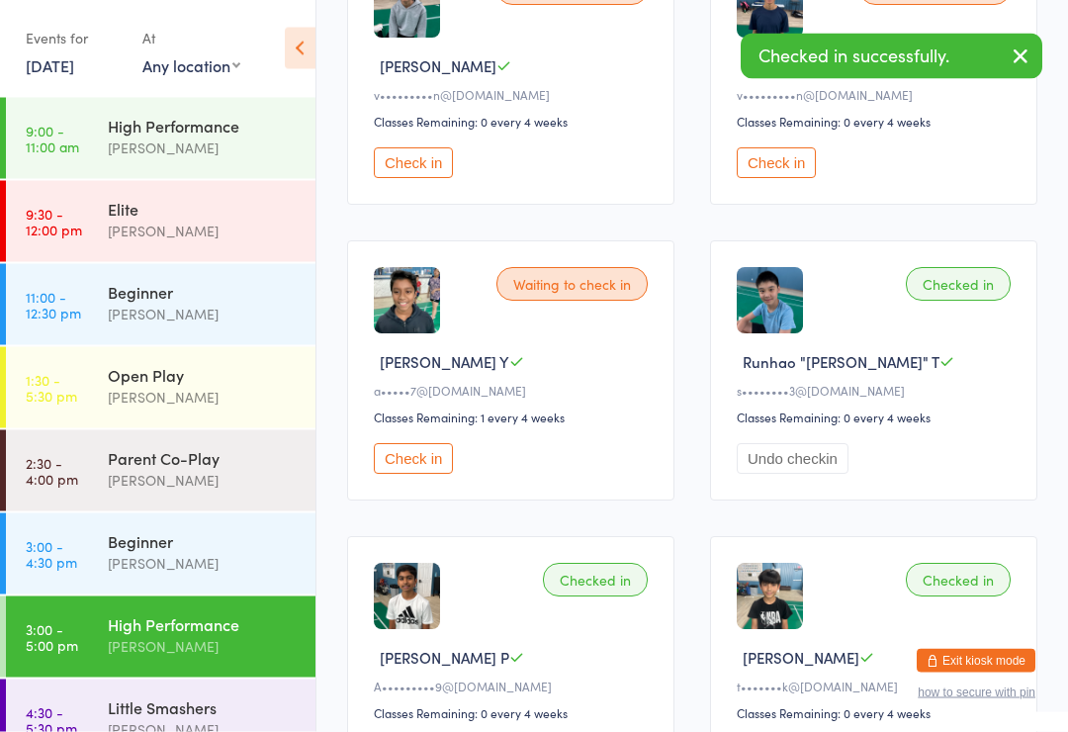
click at [193, 553] on div "[PERSON_NAME]" at bounding box center [203, 563] width 191 height 23
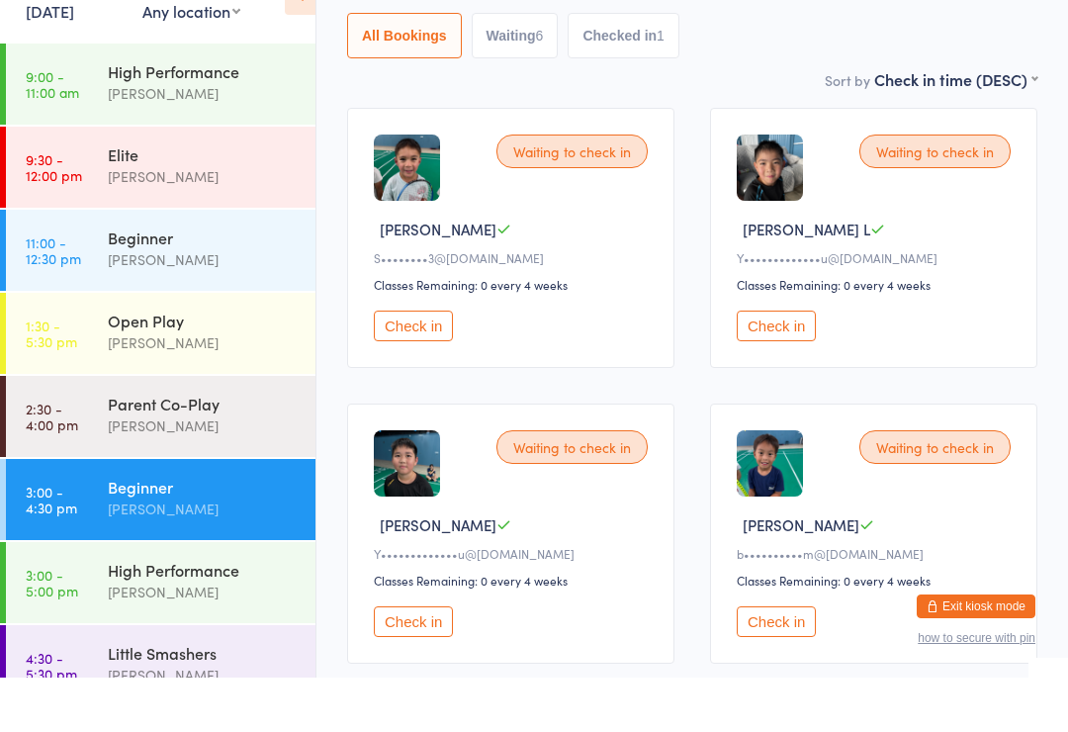
scroll to position [166, 0]
click at [413, 364] on button "Check in" at bounding box center [413, 379] width 79 height 31
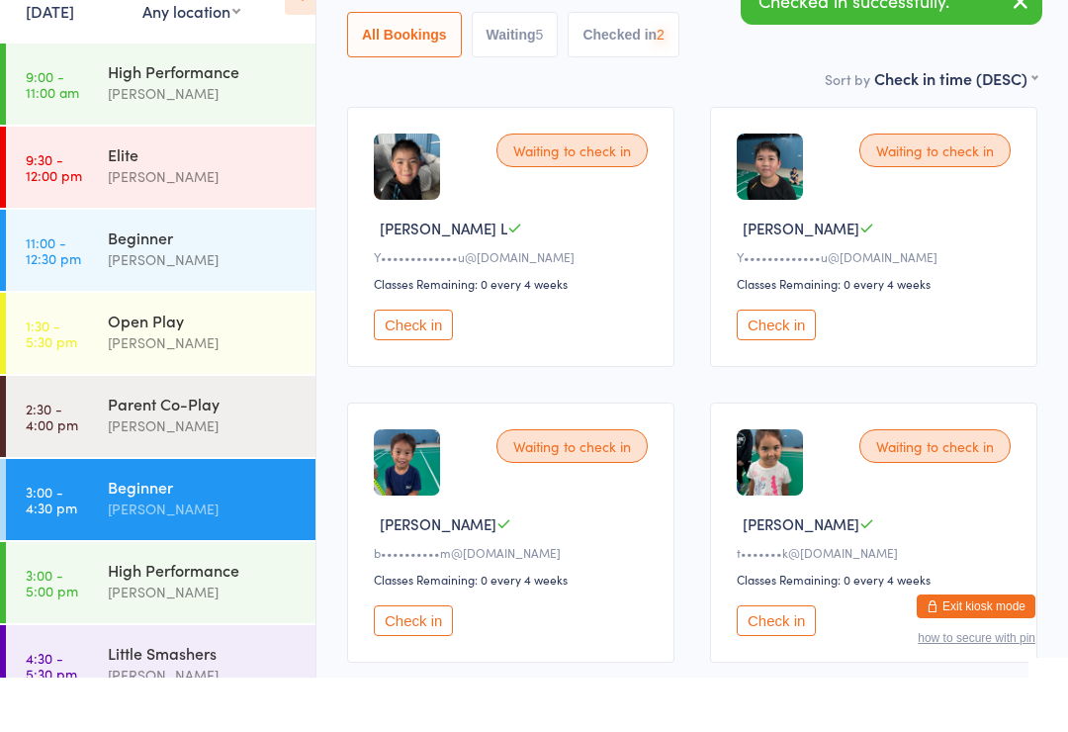
scroll to position [222, 0]
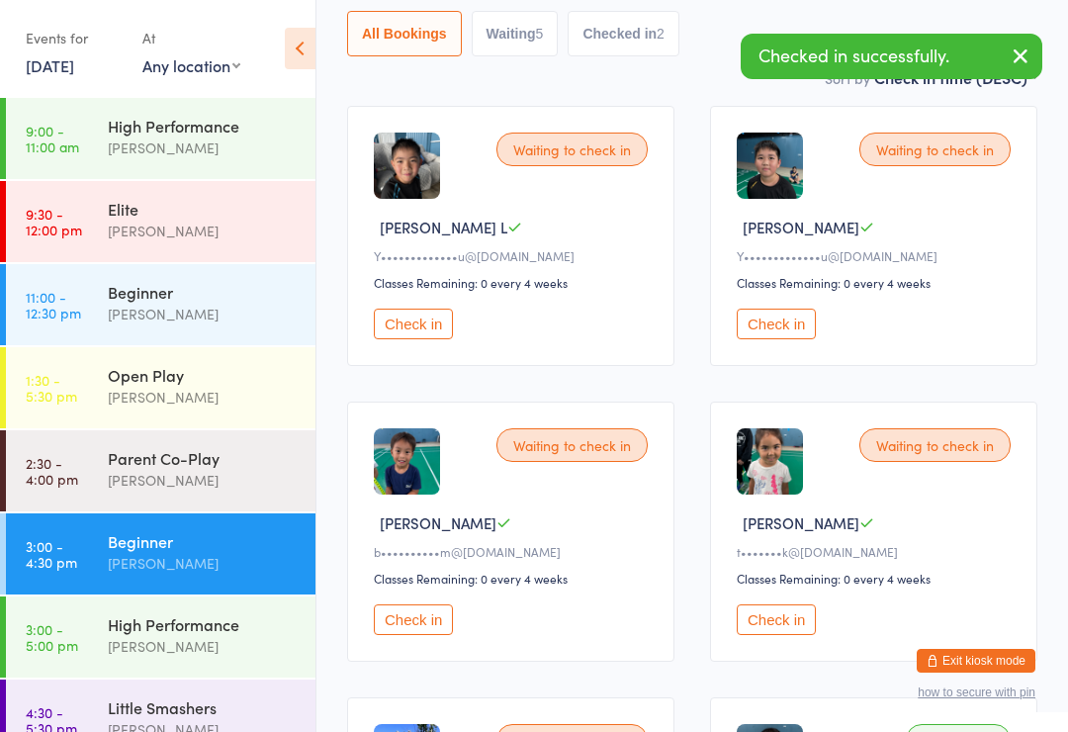
click at [421, 635] on button "Check in" at bounding box center [413, 619] width 79 height 31
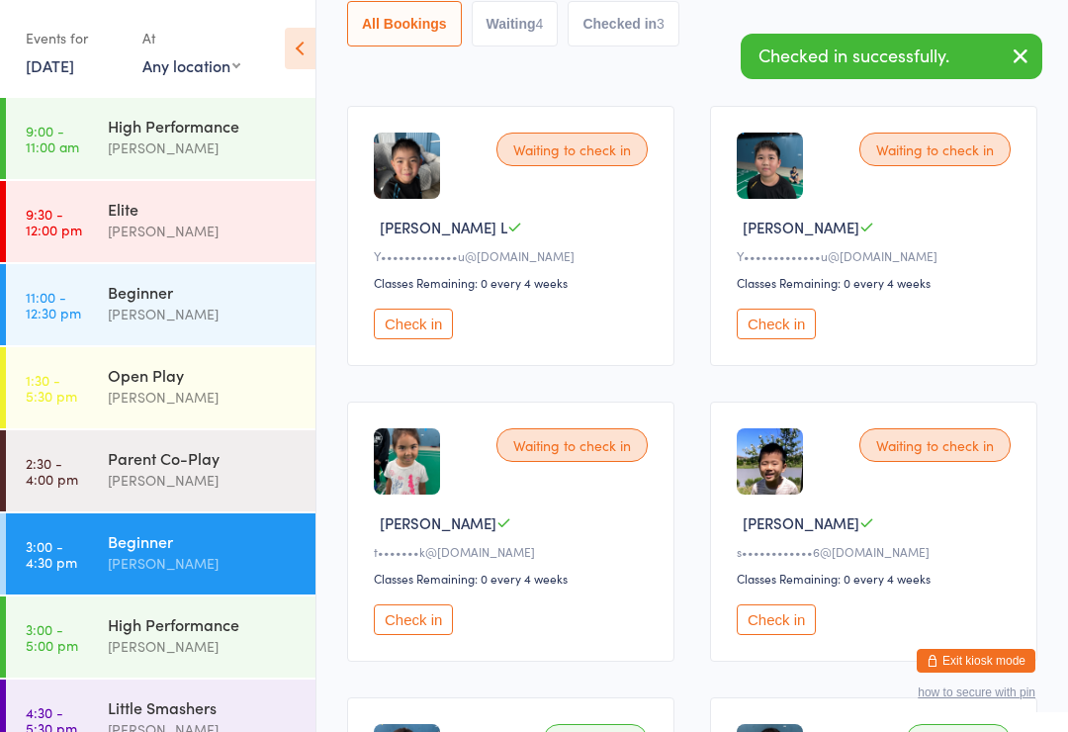
click at [421, 622] on button "Check in" at bounding box center [413, 619] width 79 height 31
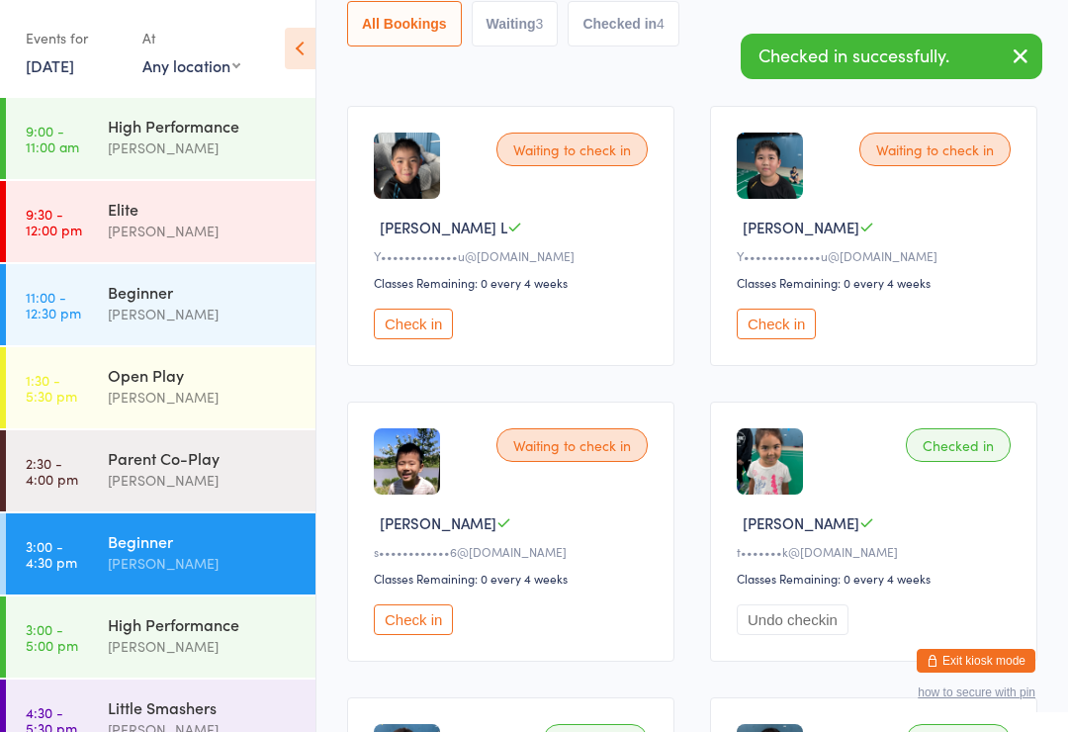
click at [421, 325] on button "Check in" at bounding box center [413, 324] width 79 height 31
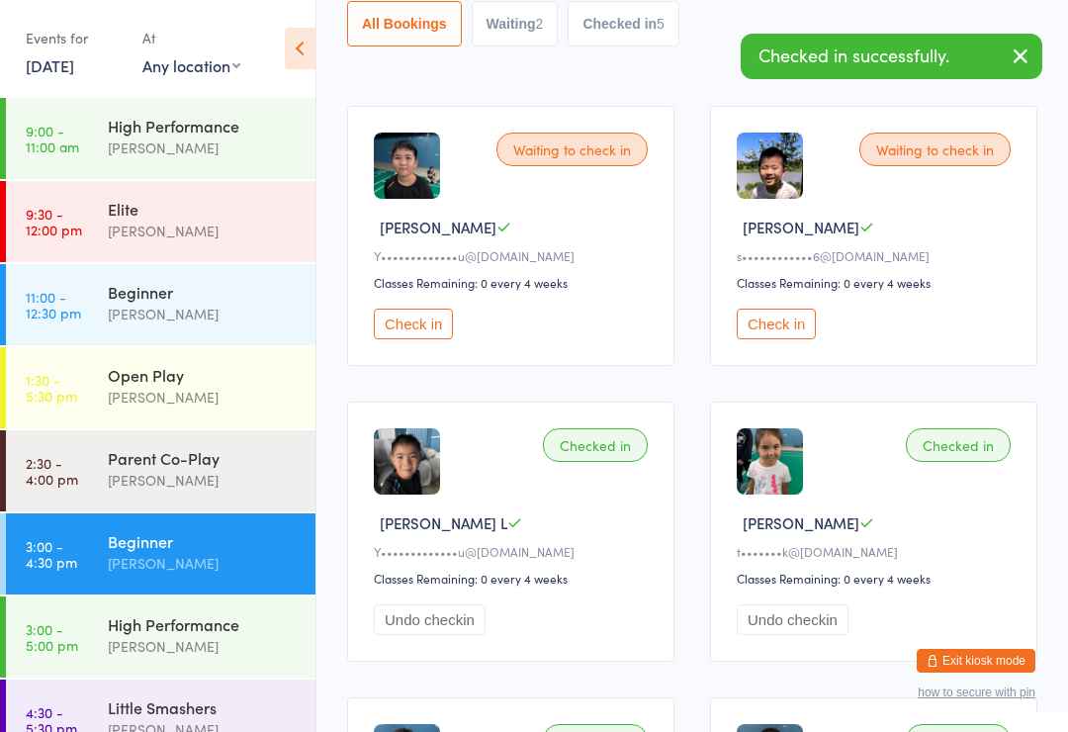
click at [788, 333] on button "Check in" at bounding box center [776, 324] width 79 height 31
click at [198, 472] on div "[PERSON_NAME]" at bounding box center [203, 480] width 191 height 23
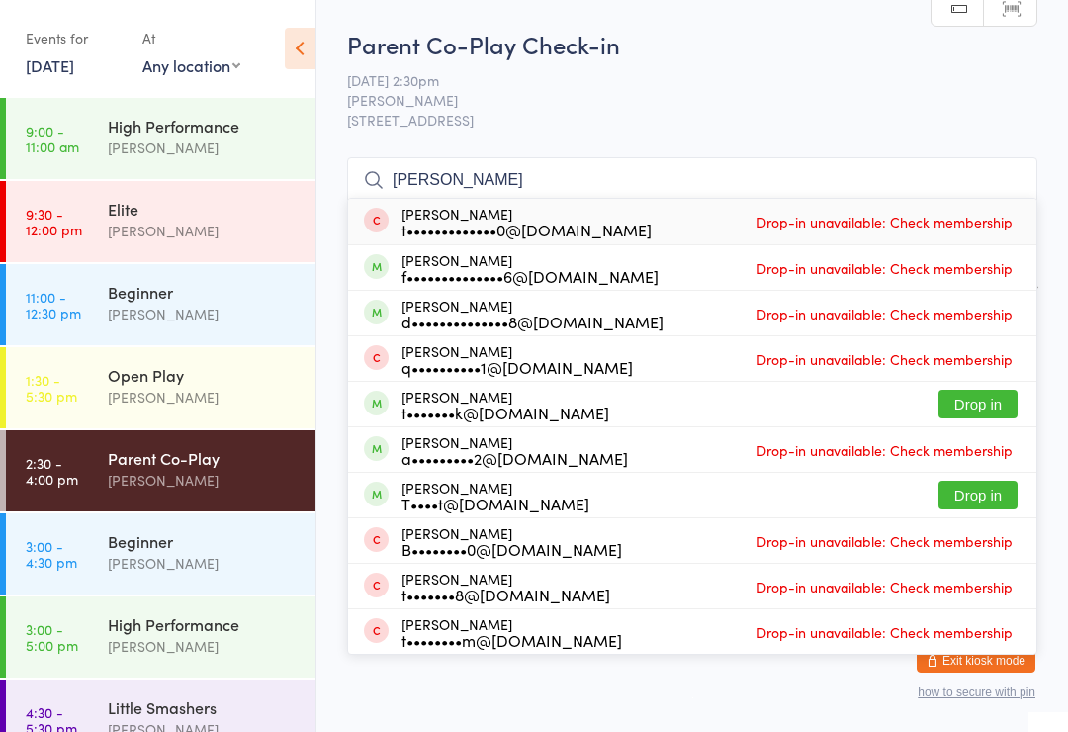
type input "[PERSON_NAME]"
click at [986, 412] on button "Drop in" at bounding box center [978, 404] width 79 height 29
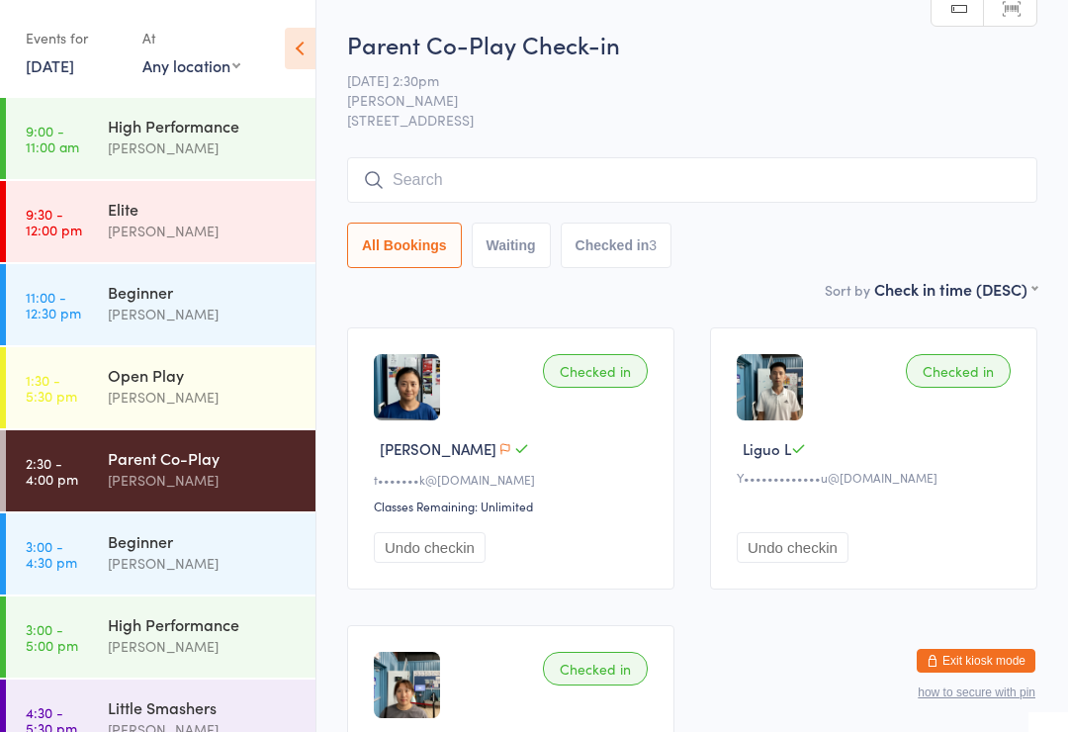
click at [207, 556] on div "[PERSON_NAME]" at bounding box center [203, 563] width 191 height 23
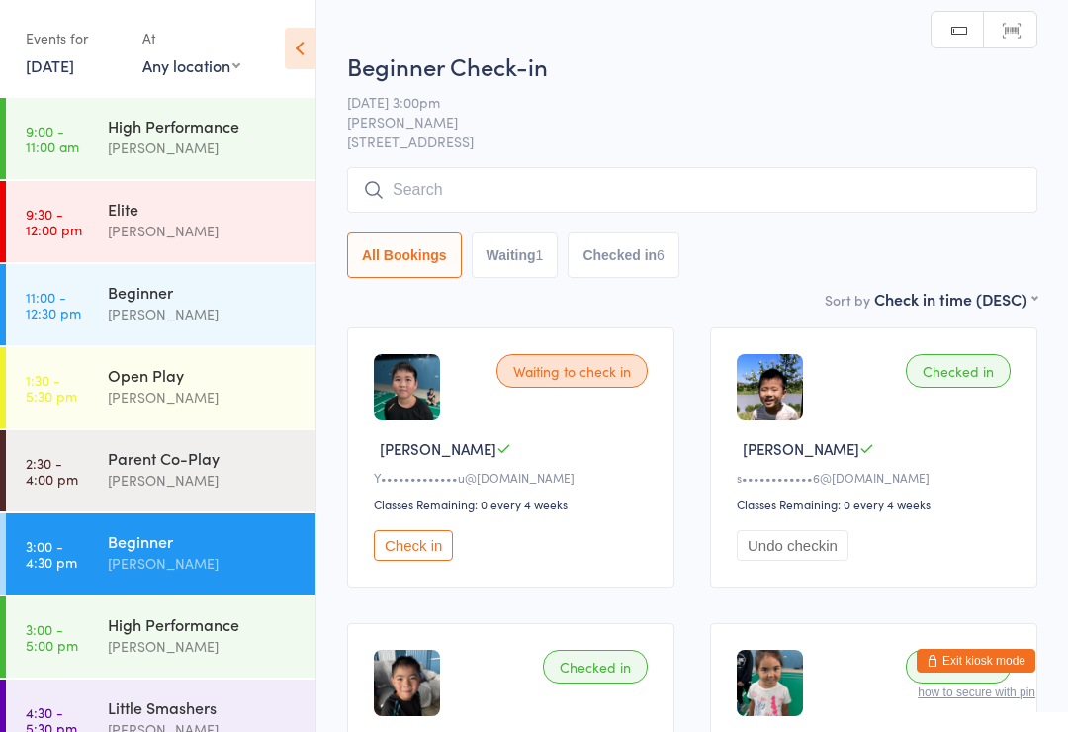
click at [431, 550] on button "Check in" at bounding box center [413, 545] width 79 height 31
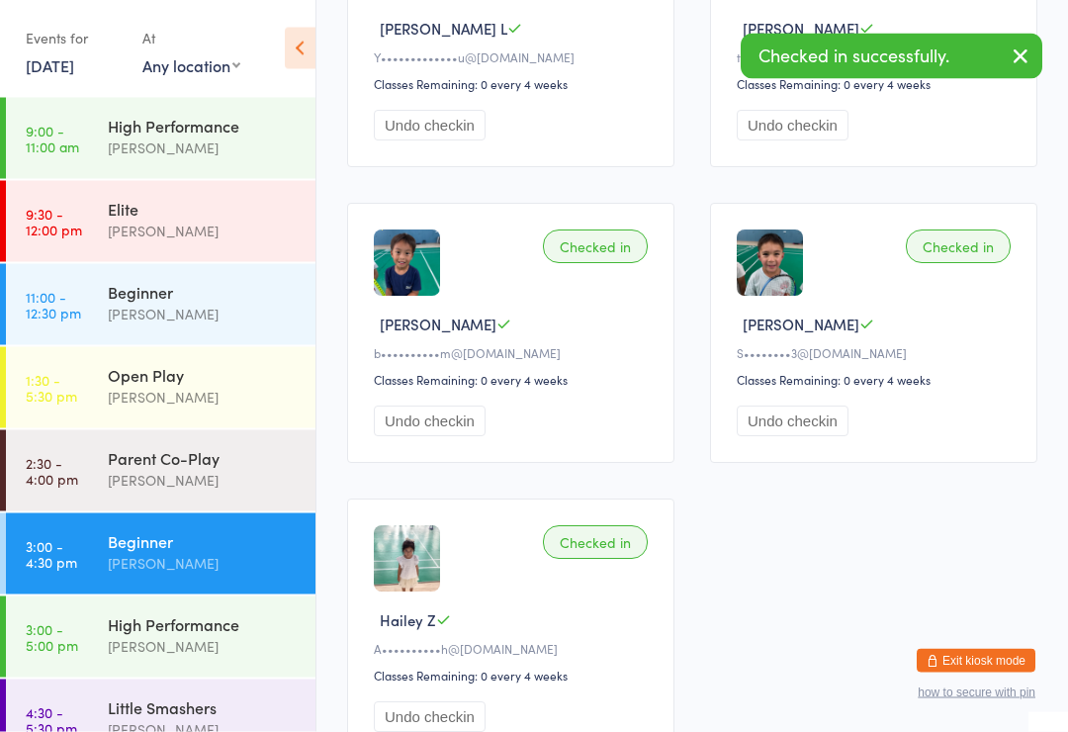
scroll to position [884, 0]
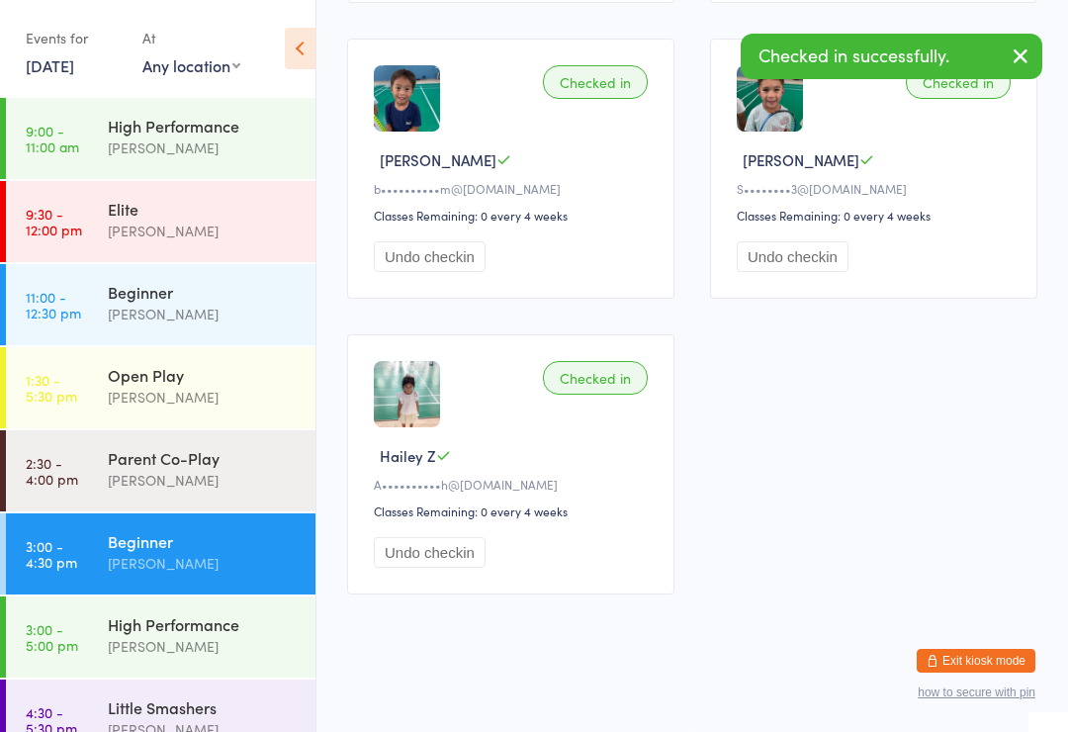
click at [231, 638] on div "[PERSON_NAME]" at bounding box center [203, 646] width 191 height 23
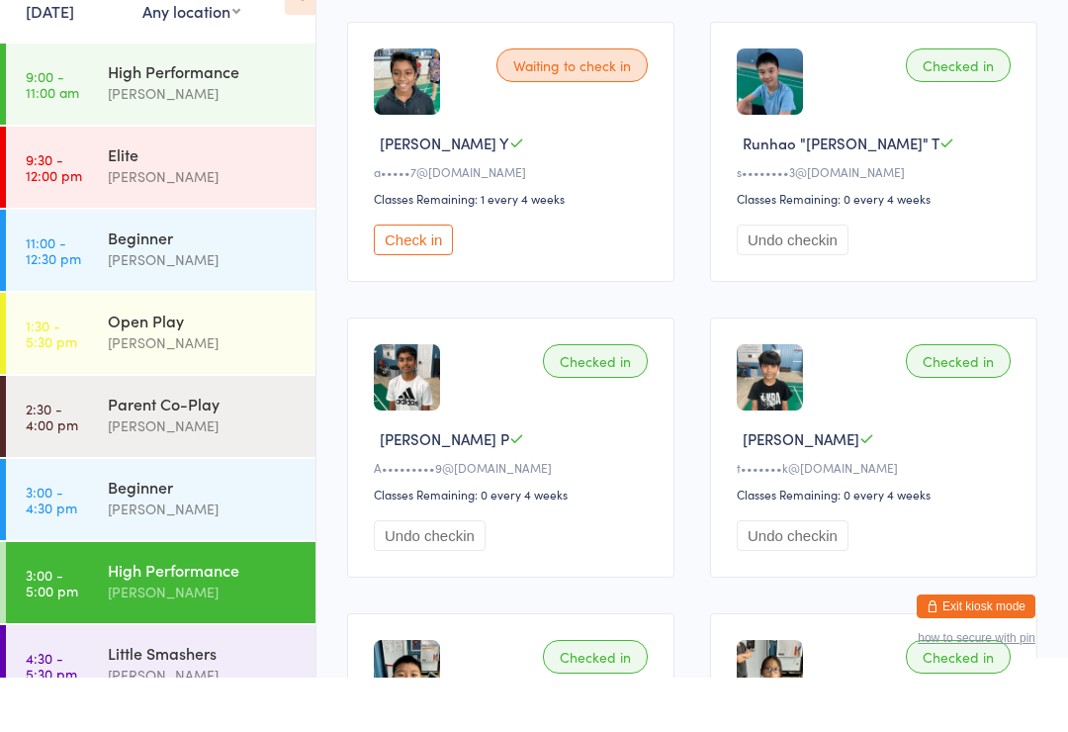
scroll to position [846, 0]
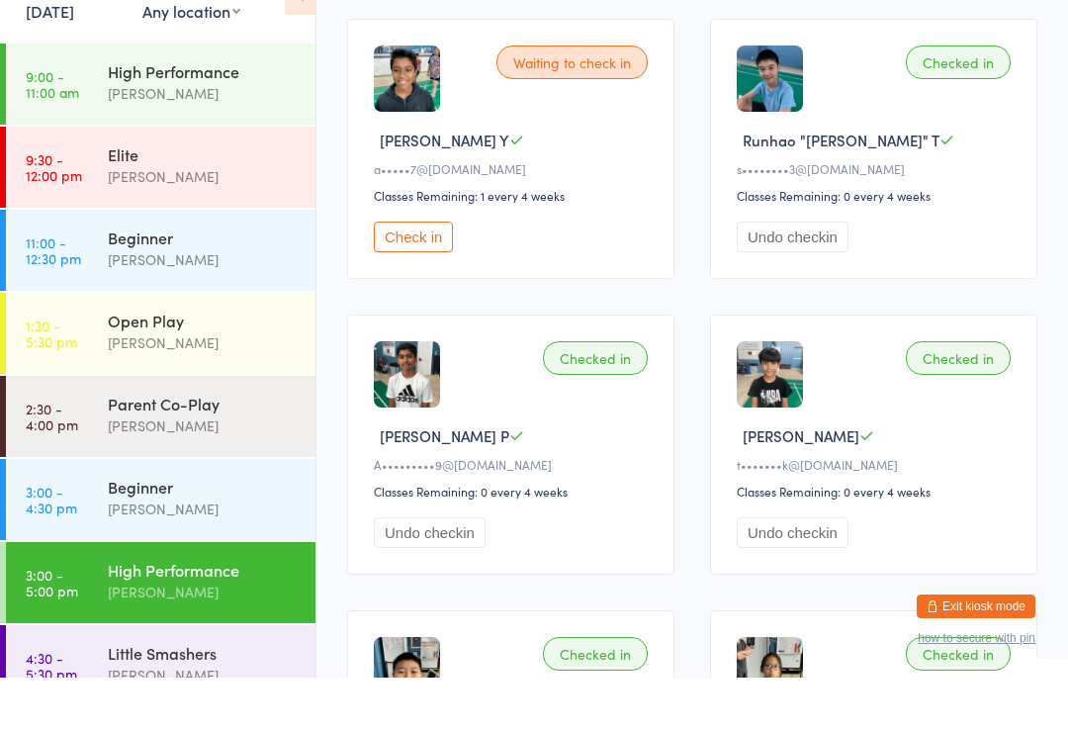
click at [234, 718] on div "[PERSON_NAME]" at bounding box center [203, 729] width 191 height 23
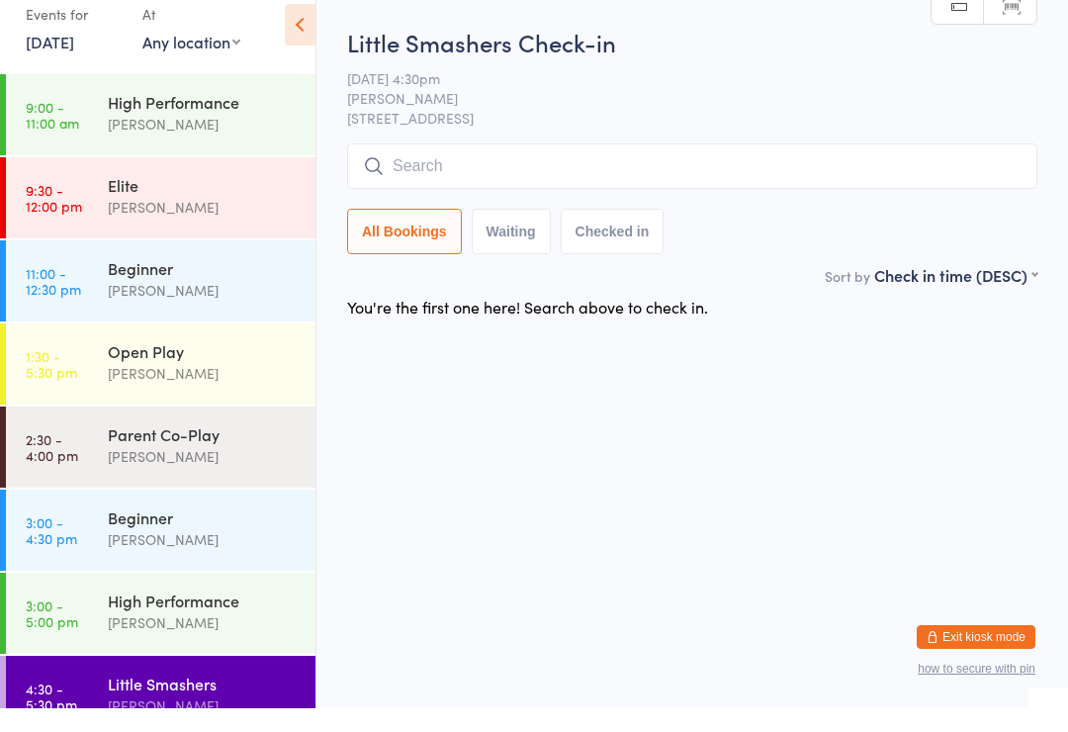
click at [237, 613] on div "High Performance" at bounding box center [203, 624] width 191 height 22
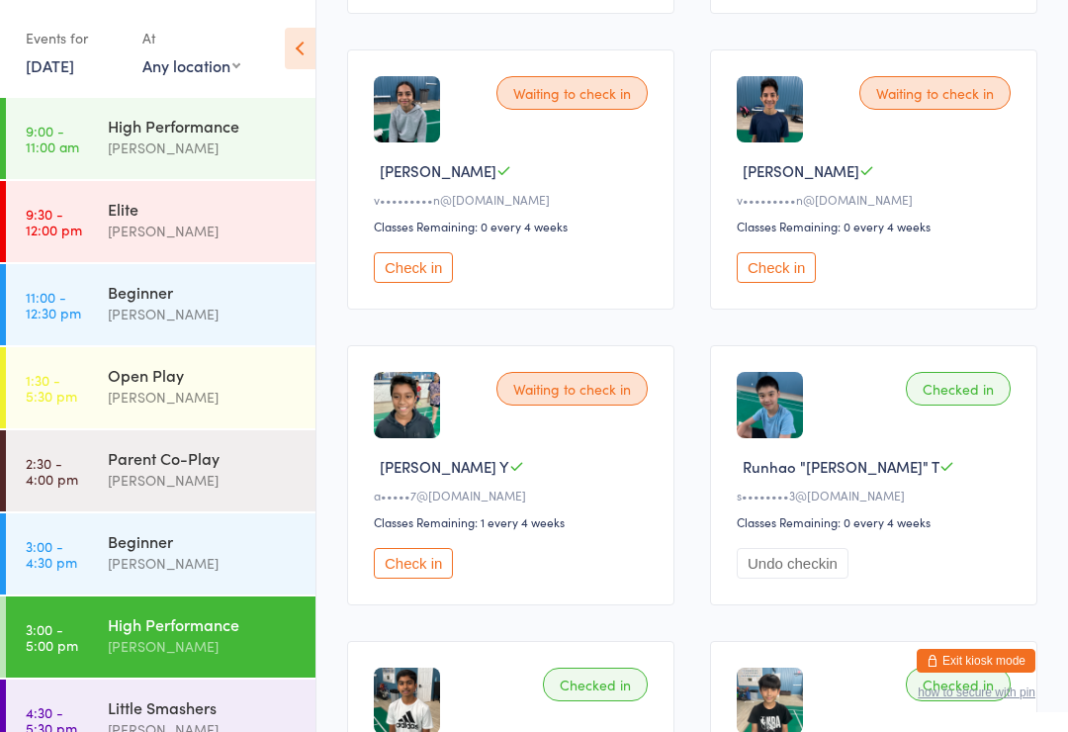
scroll to position [570, 0]
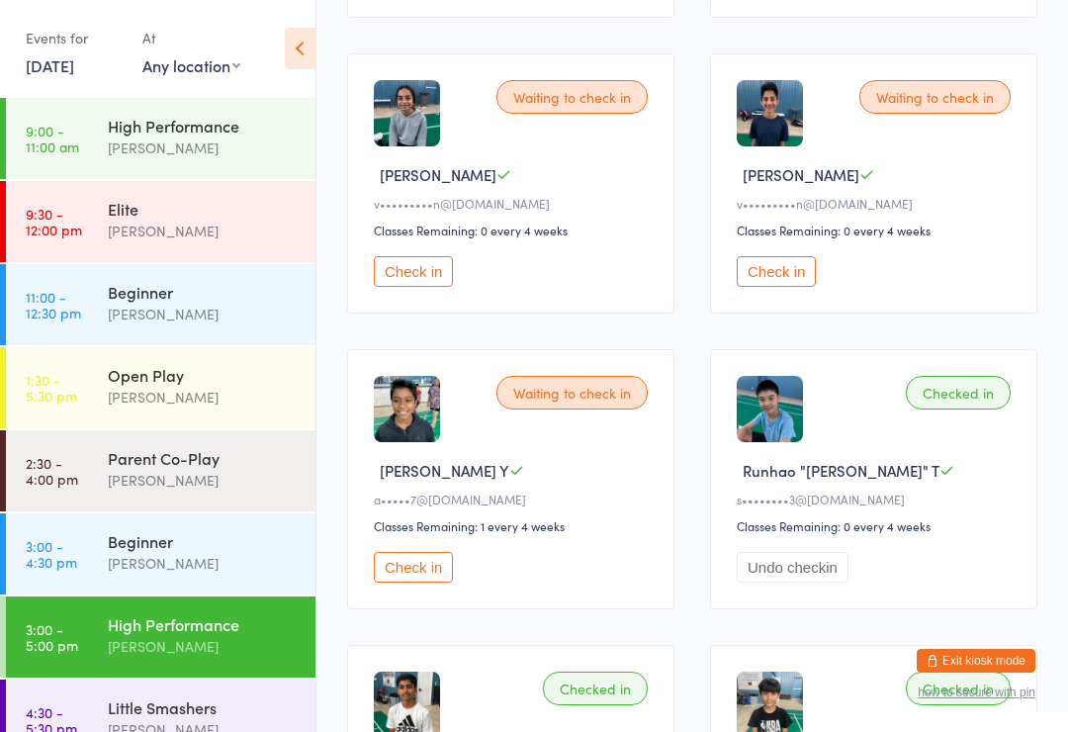
click at [179, 548] on div "Beginner" at bounding box center [203, 541] width 191 height 22
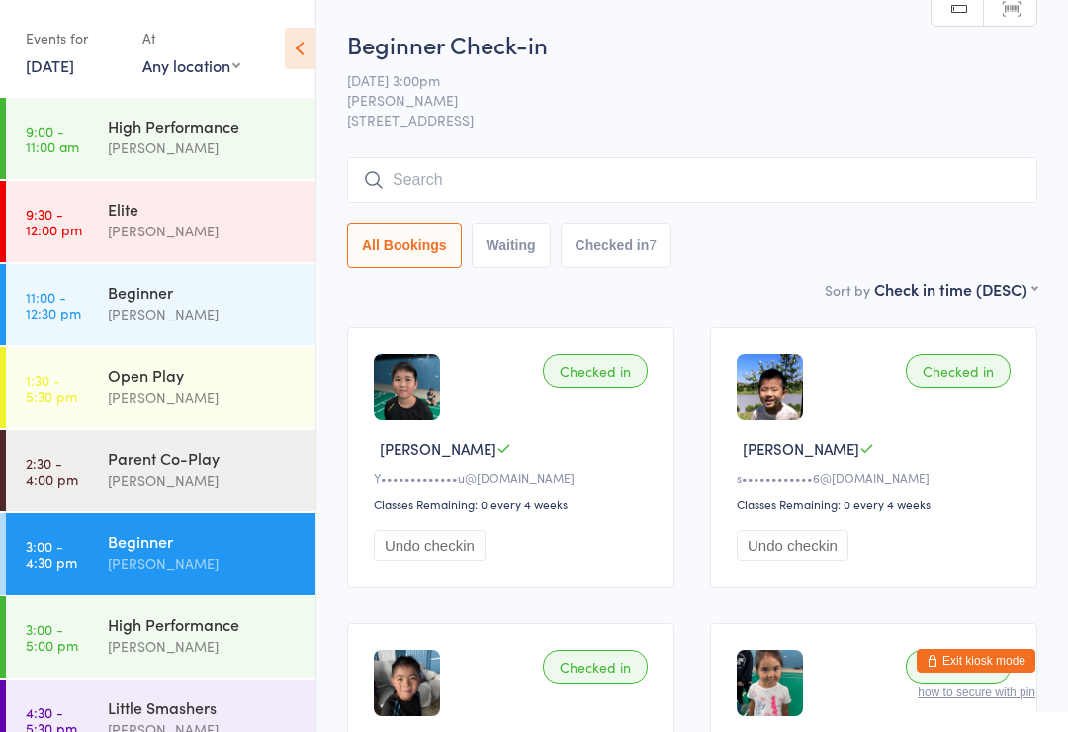
click at [123, 638] on div "[PERSON_NAME]" at bounding box center [203, 646] width 191 height 23
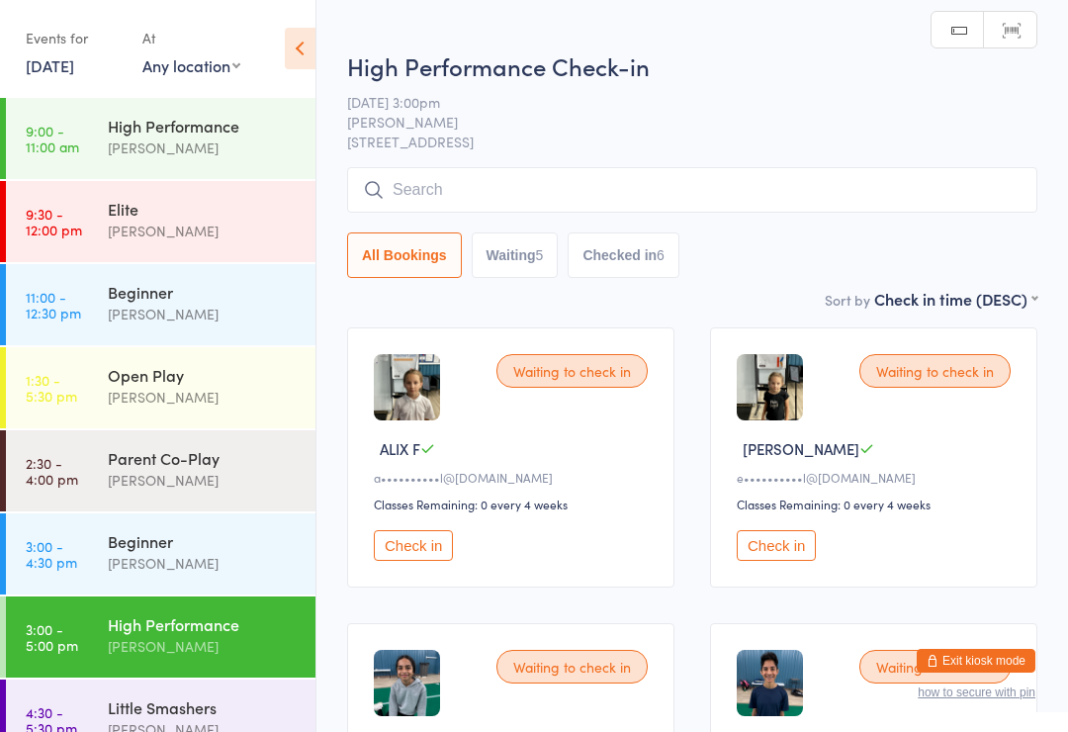
click at [210, 486] on div "[PERSON_NAME]" at bounding box center [203, 480] width 191 height 23
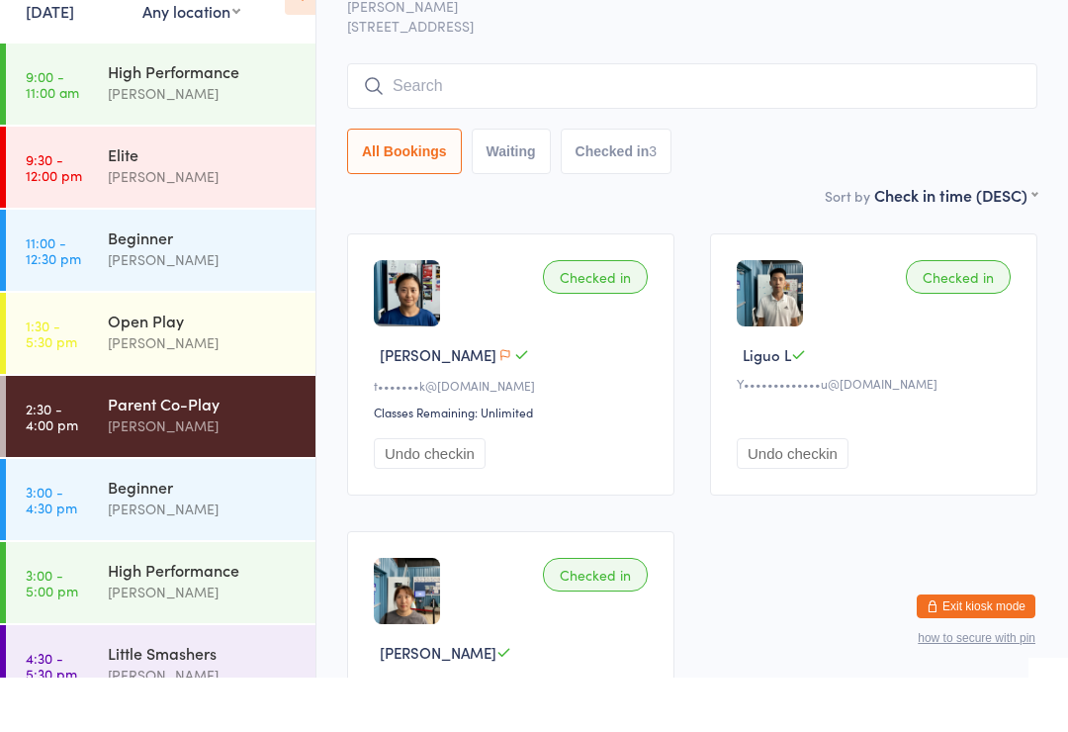
scroll to position [44, 0]
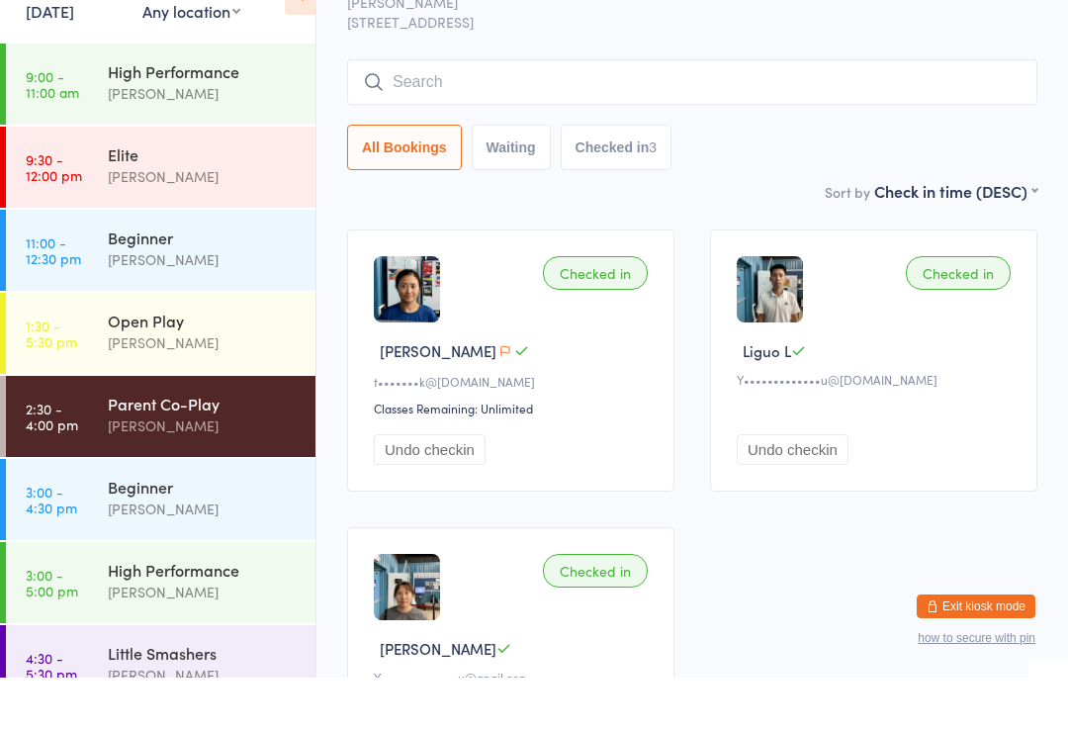
click at [209, 530] on div "Beginner" at bounding box center [203, 541] width 191 height 22
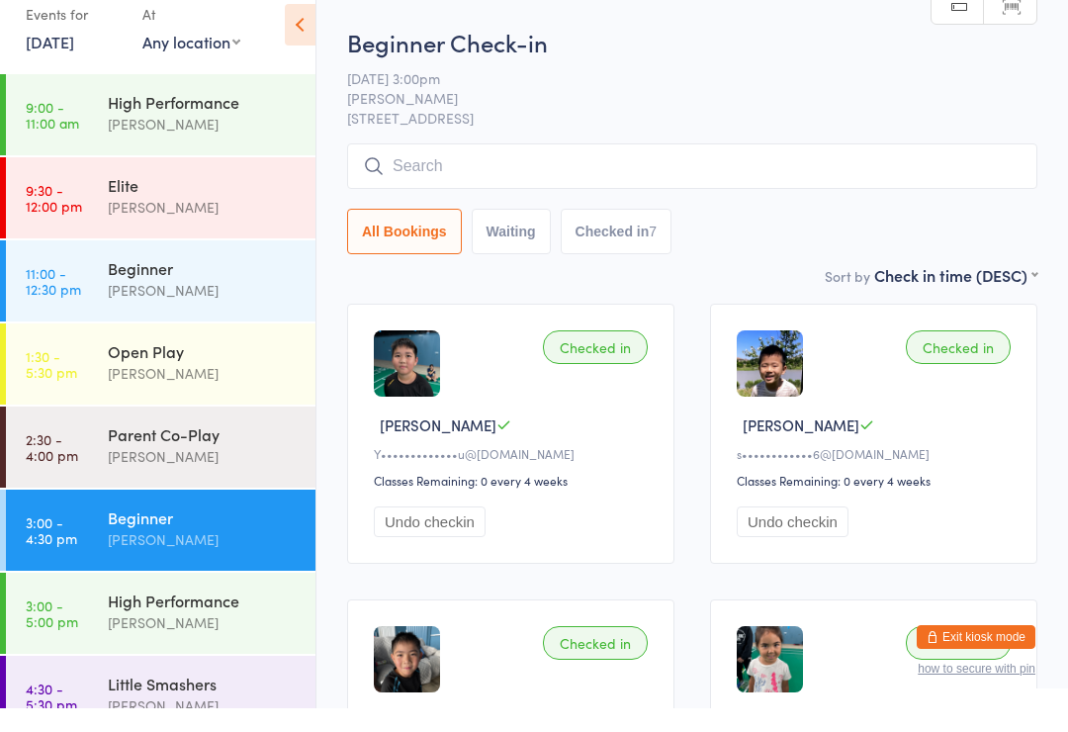
click at [216, 613] on div "High Performance" at bounding box center [203, 624] width 191 height 22
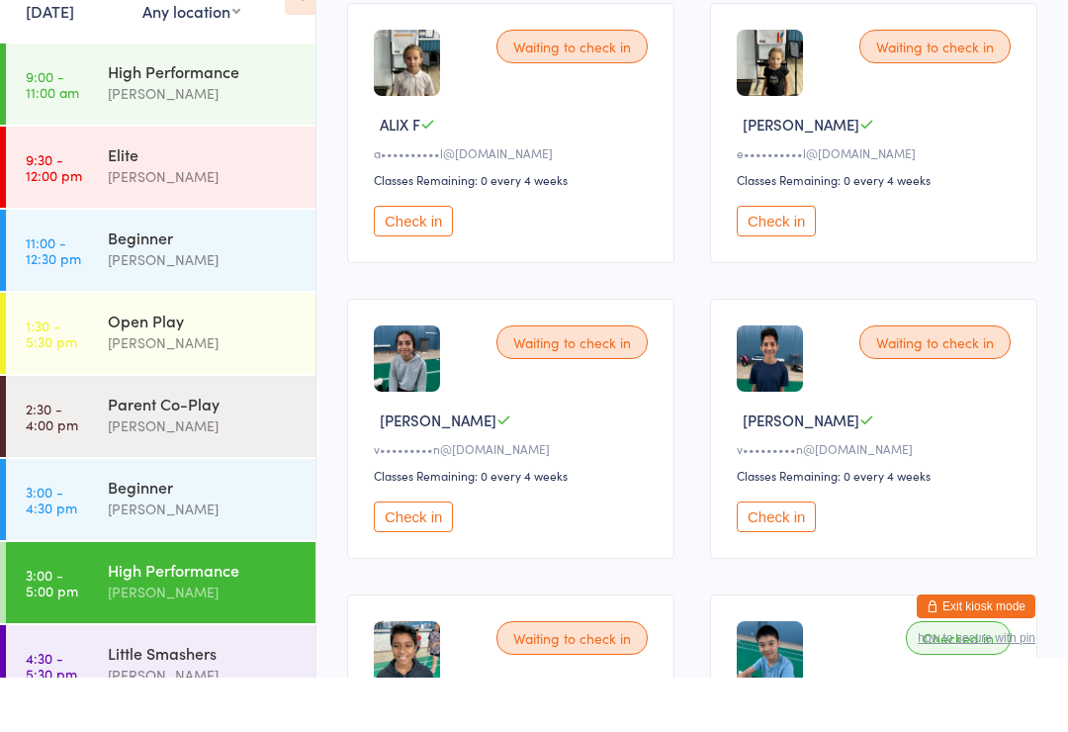
scroll to position [271, 0]
click at [426, 555] on button "Check in" at bounding box center [413, 570] width 79 height 31
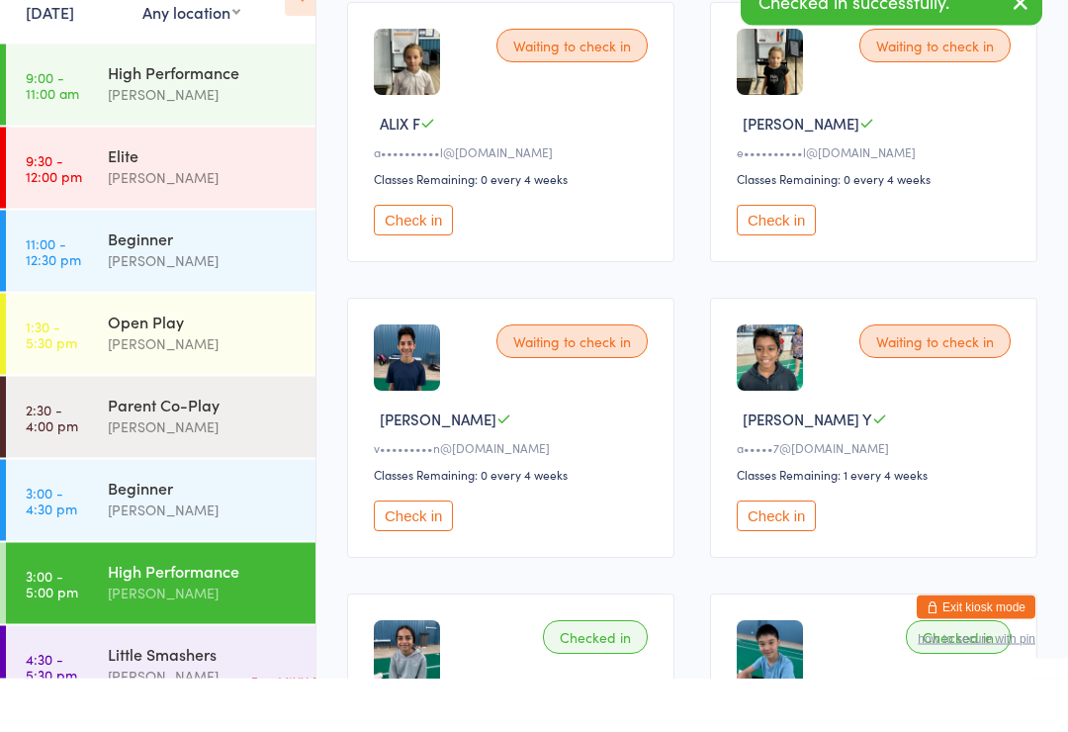
scroll to position [325, 0]
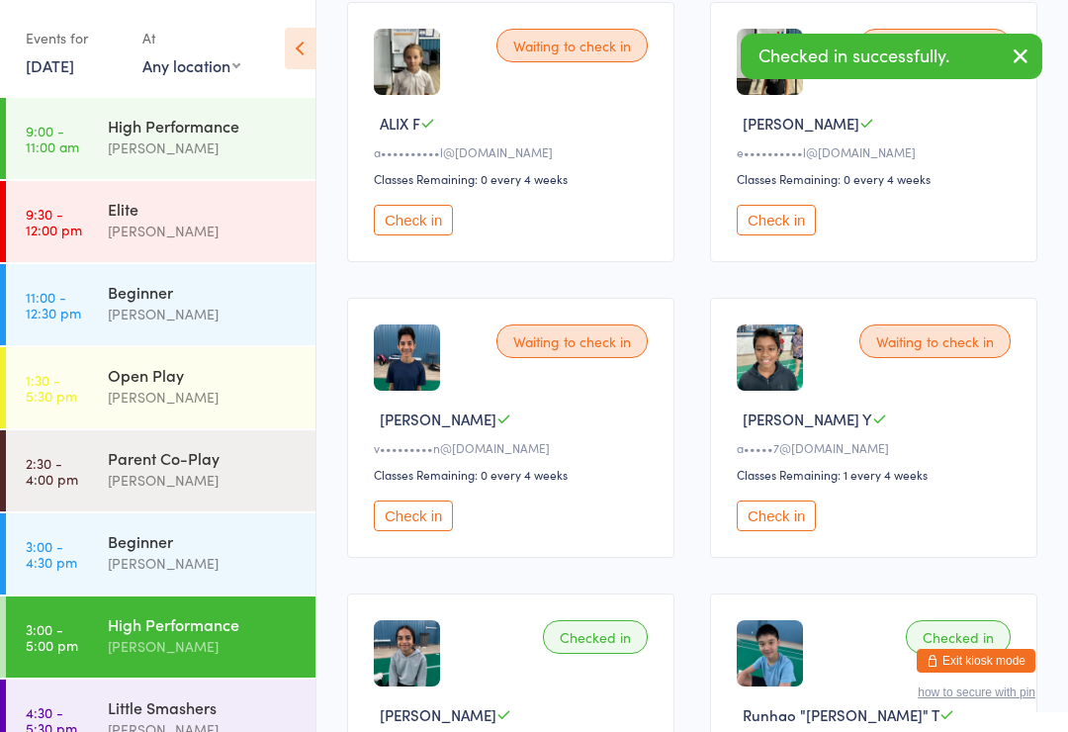
click at [789, 525] on button "Check in" at bounding box center [776, 516] width 79 height 31
click at [784, 527] on button "Undo checkin" at bounding box center [793, 516] width 112 height 31
click at [418, 524] on button "Check in" at bounding box center [413, 516] width 79 height 31
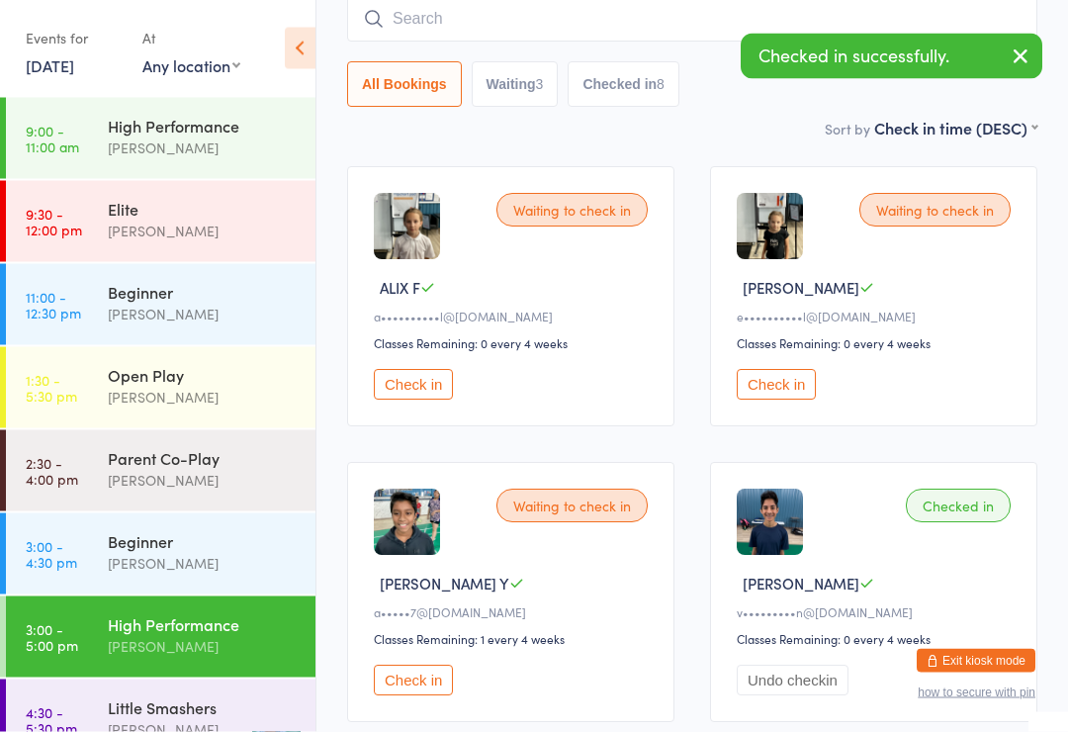
scroll to position [161, 0]
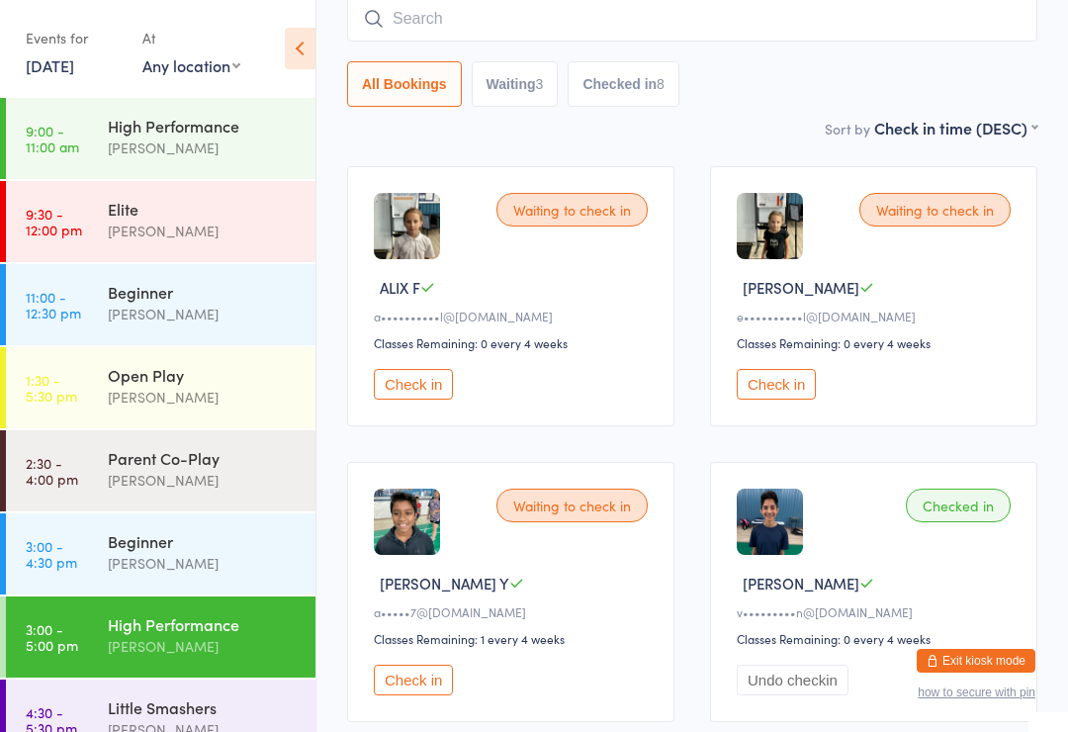
click at [215, 568] on div "[PERSON_NAME]" at bounding box center [203, 563] width 191 height 23
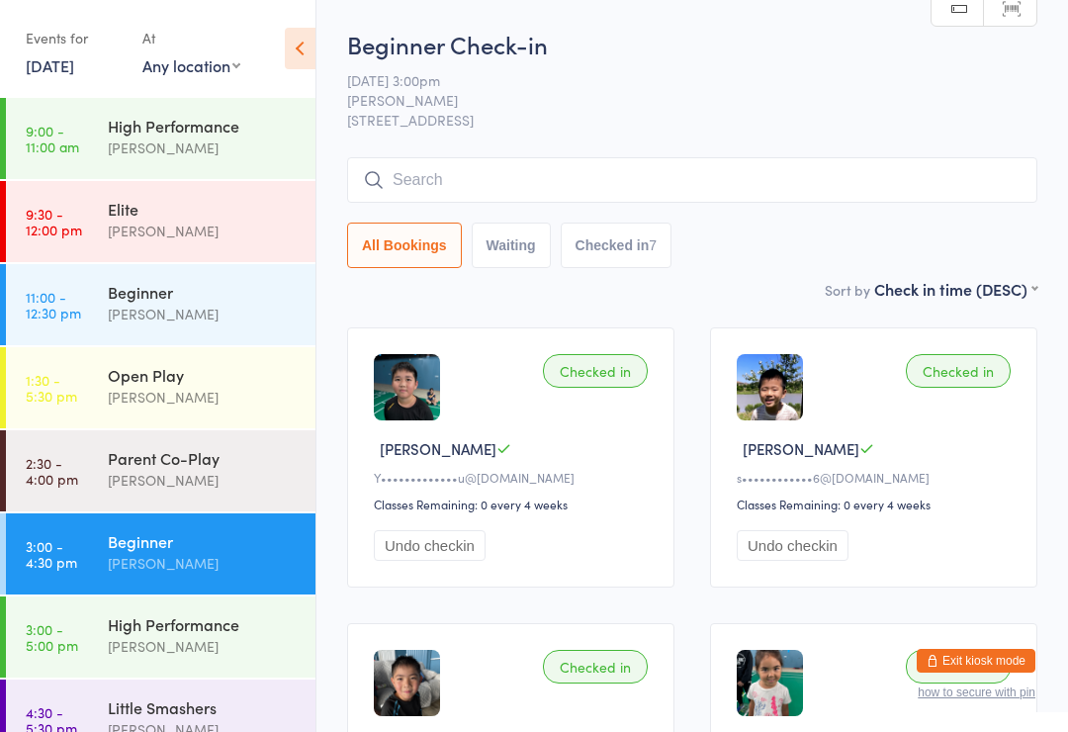
click at [210, 397] on div "[PERSON_NAME]" at bounding box center [203, 397] width 191 height 23
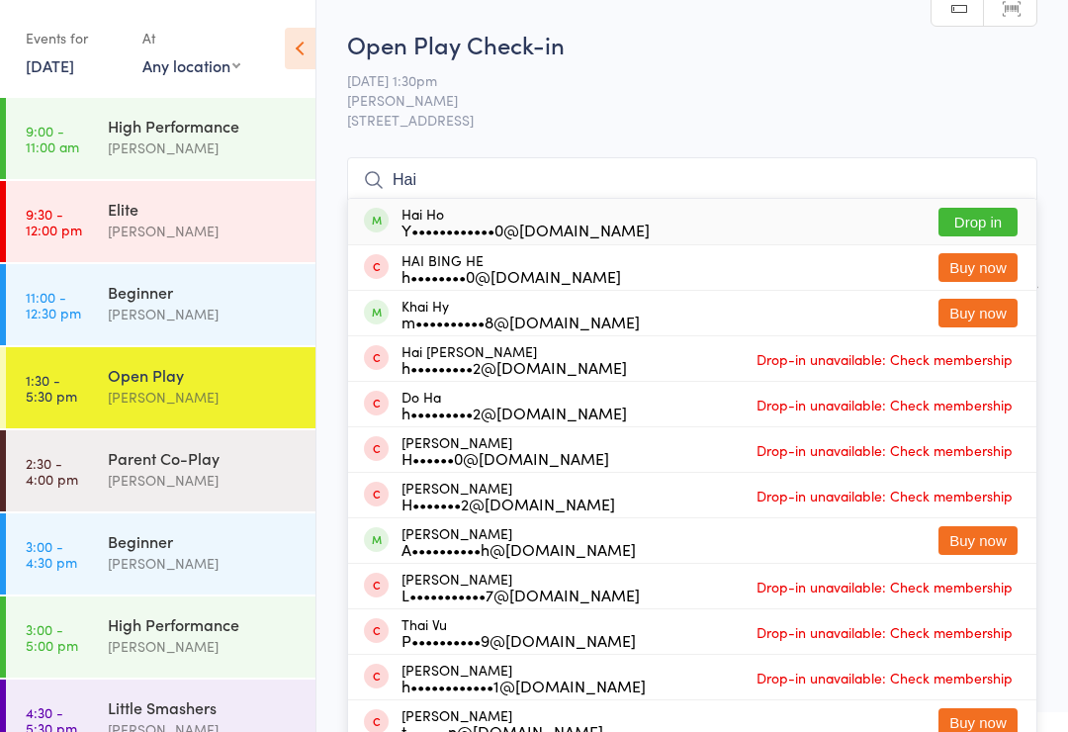
type input "Hai"
click at [983, 235] on button "Drop in" at bounding box center [978, 222] width 79 height 29
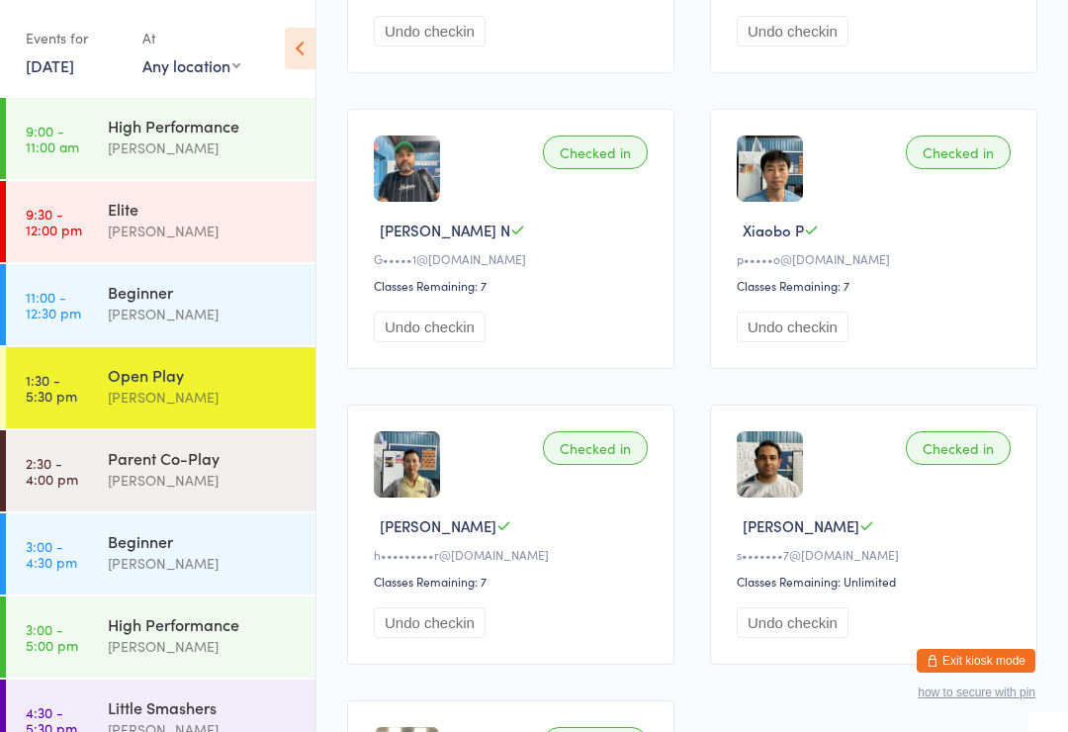
scroll to position [1105, 0]
click at [138, 475] on div "[PERSON_NAME]" at bounding box center [203, 480] width 191 height 23
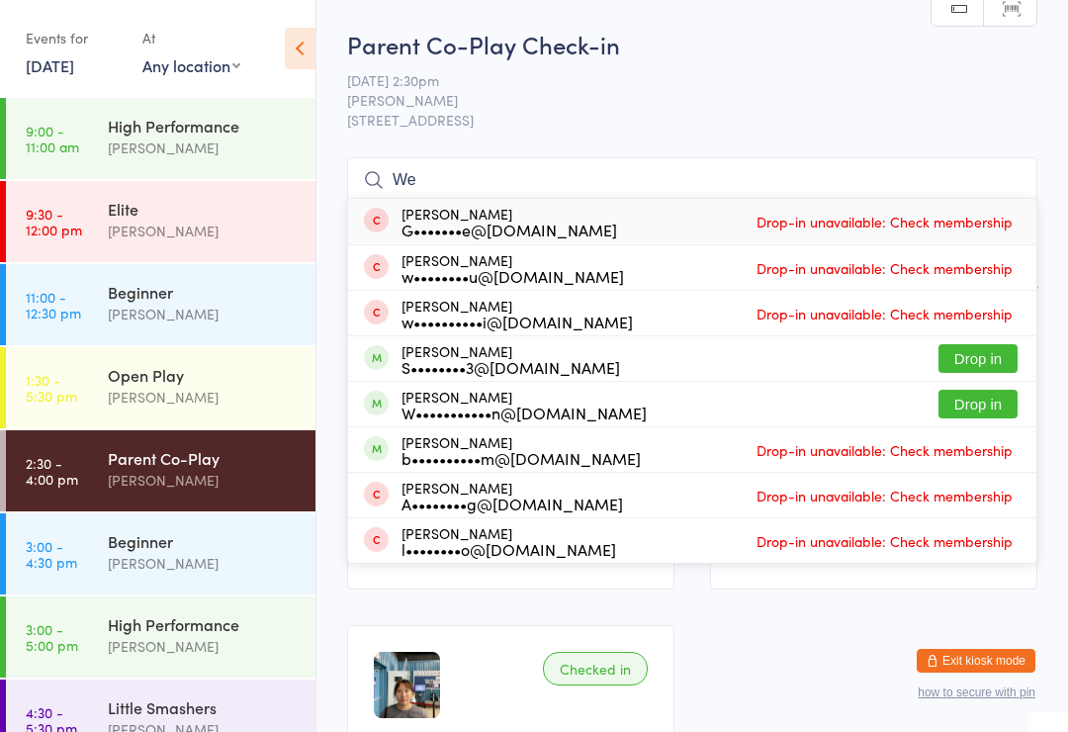
type input "W"
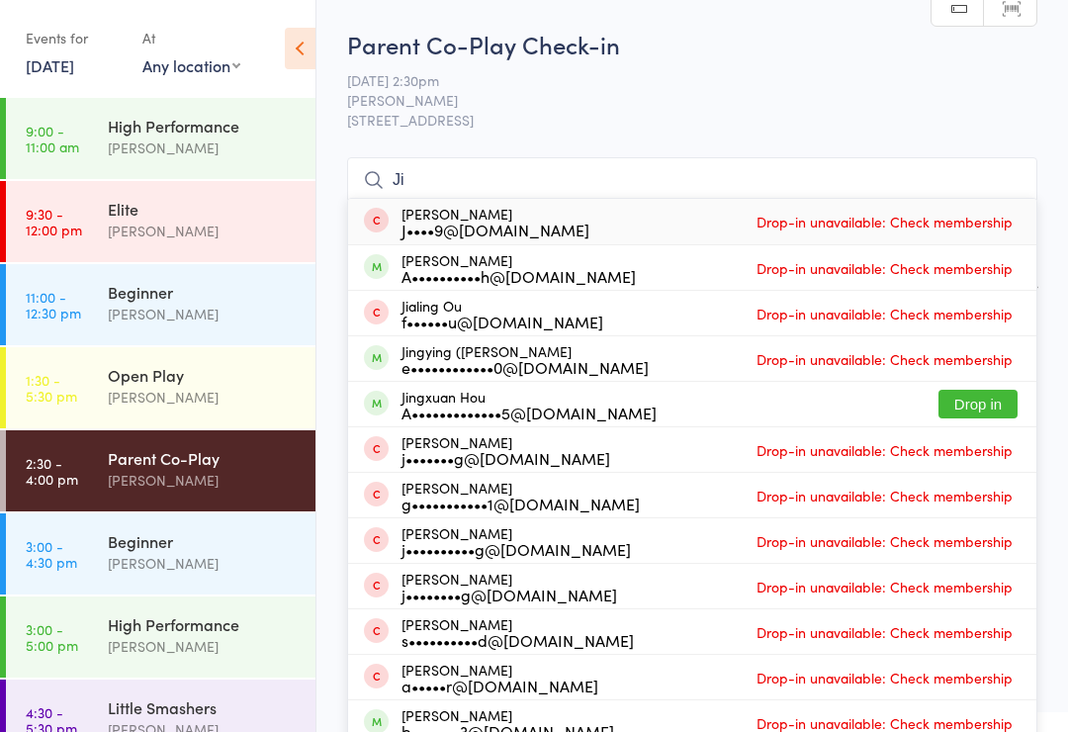
type input "J"
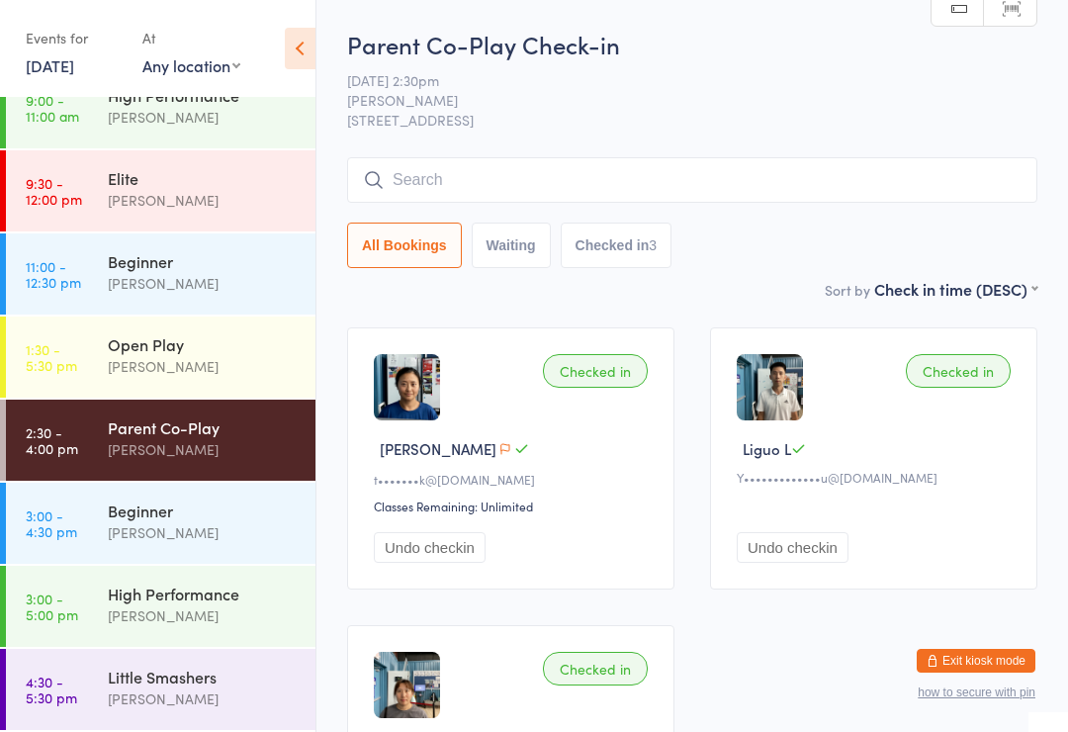
scroll to position [196, 0]
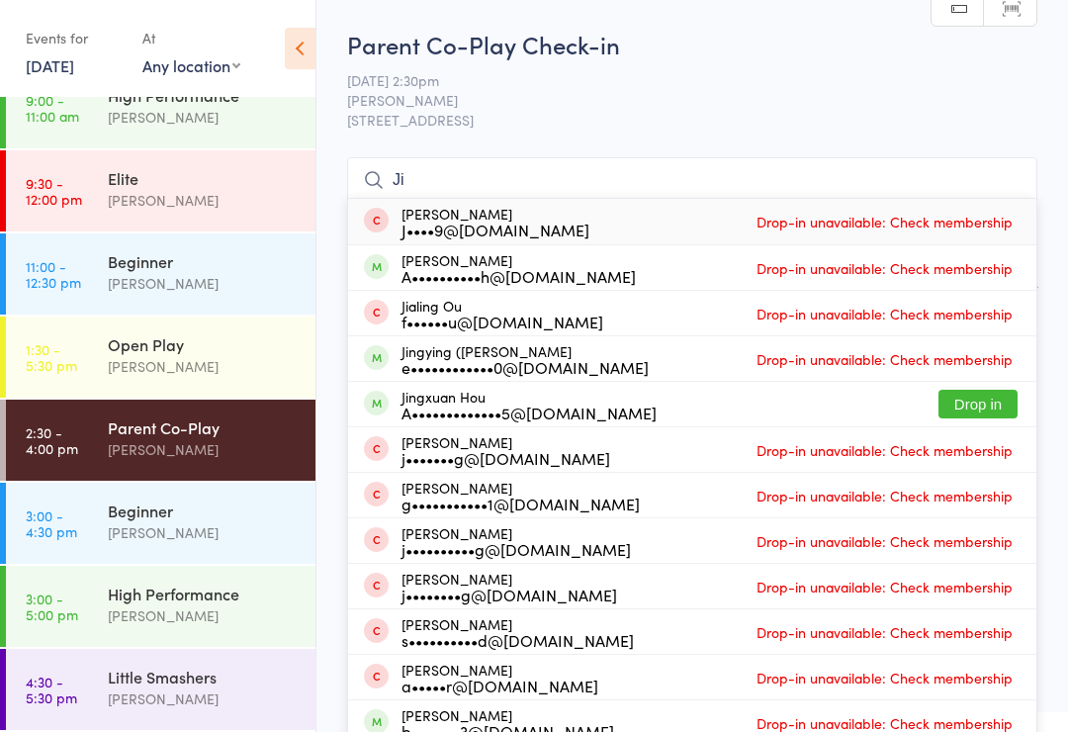
type input "J"
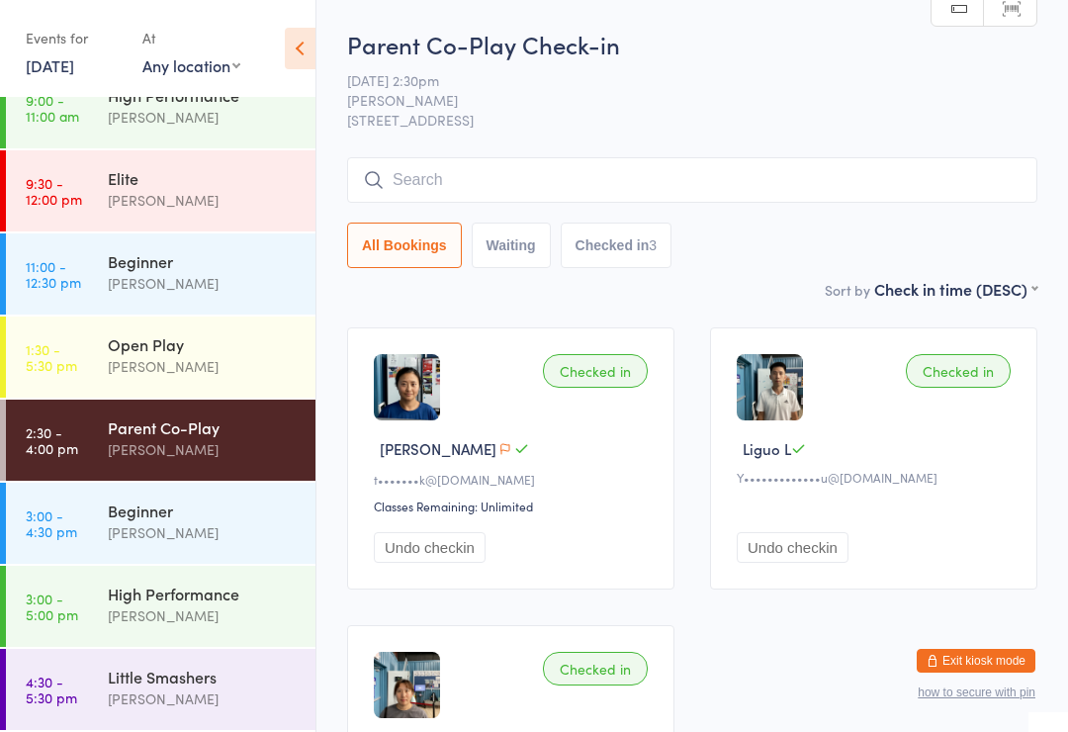
click at [220, 360] on div "[PERSON_NAME]" at bounding box center [203, 366] width 191 height 23
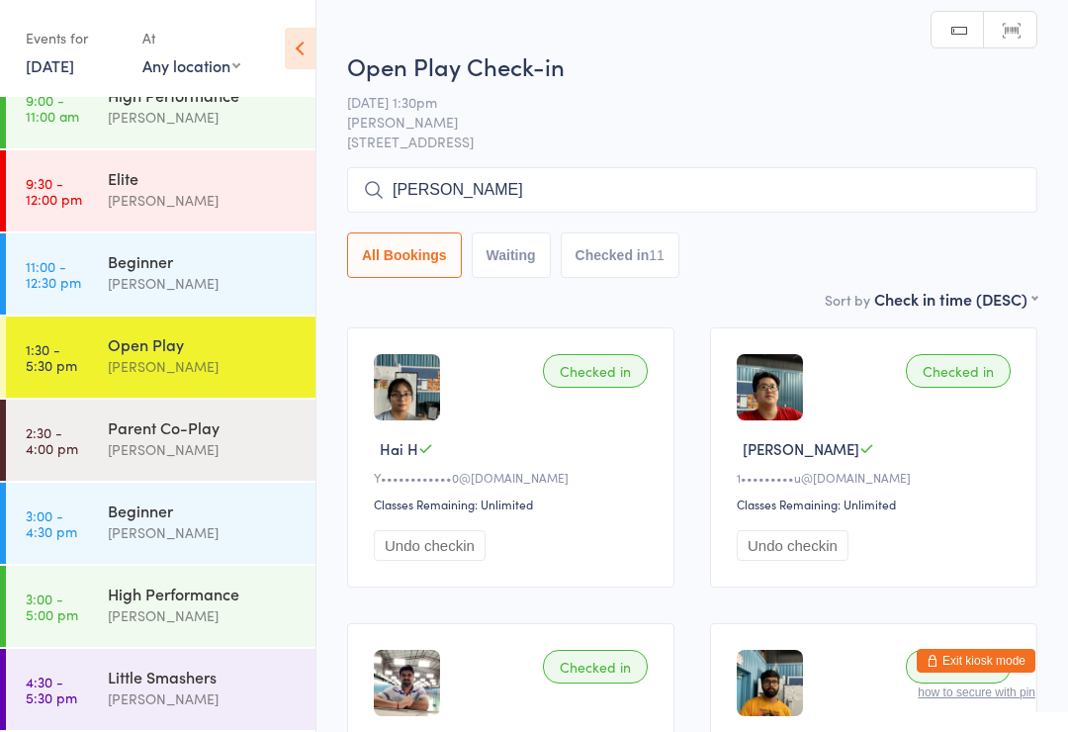
type input "Jing"
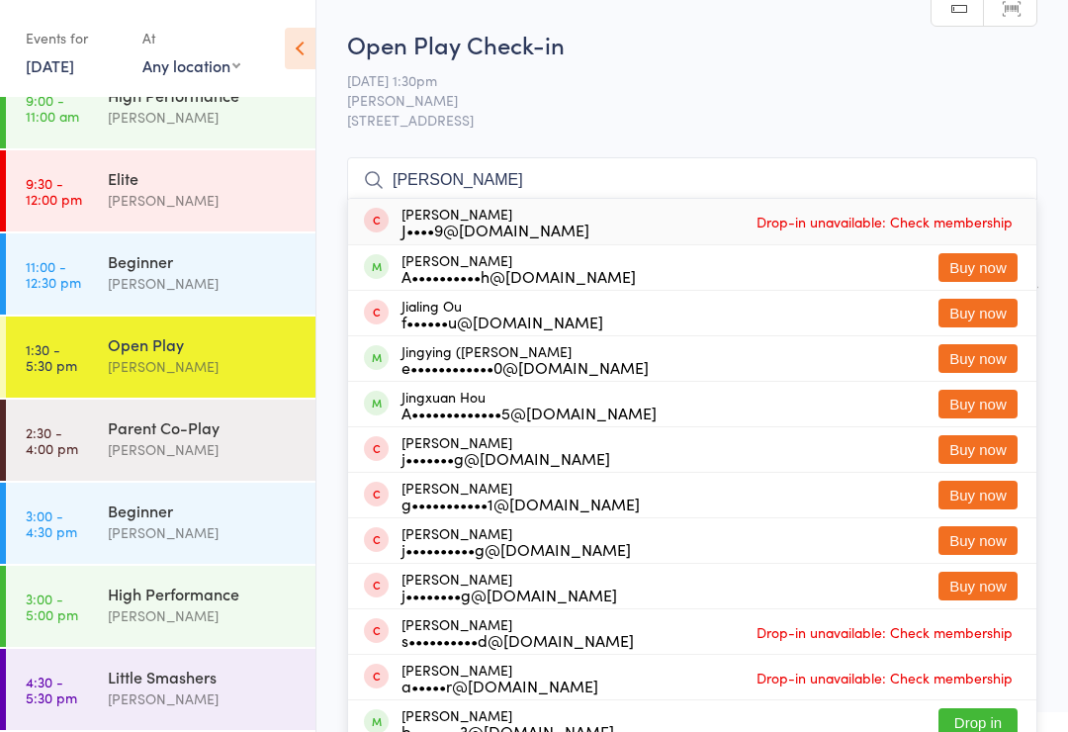
click at [205, 438] on div "Parent Co-Play" at bounding box center [203, 427] width 191 height 22
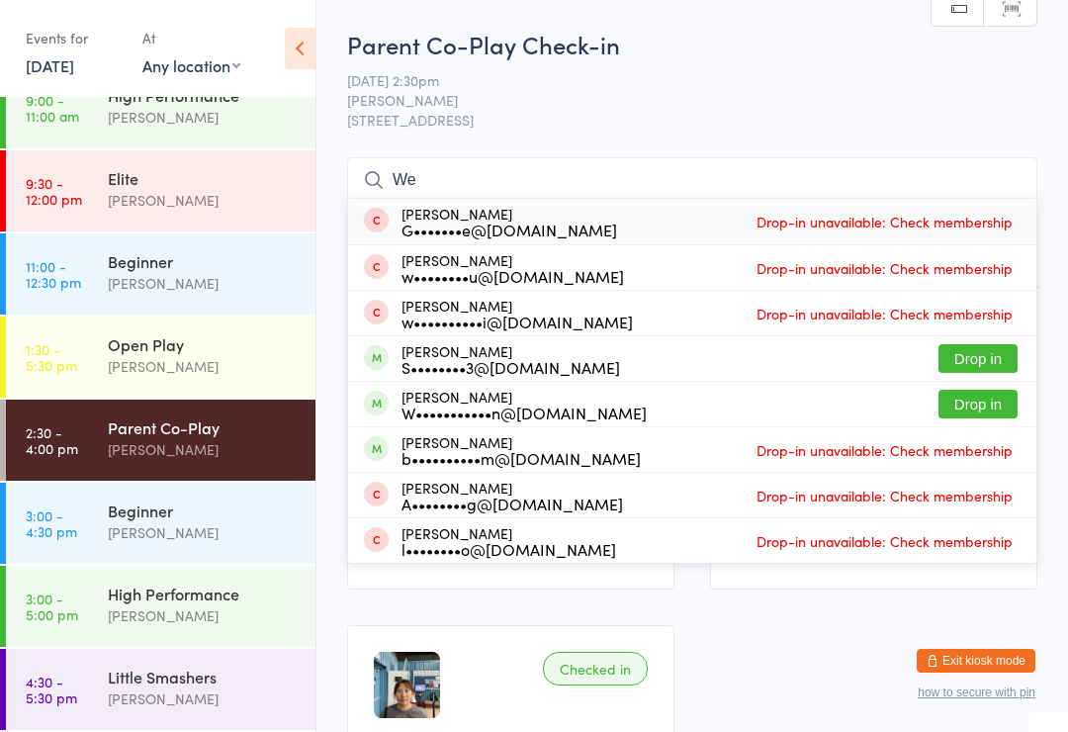
type input "W"
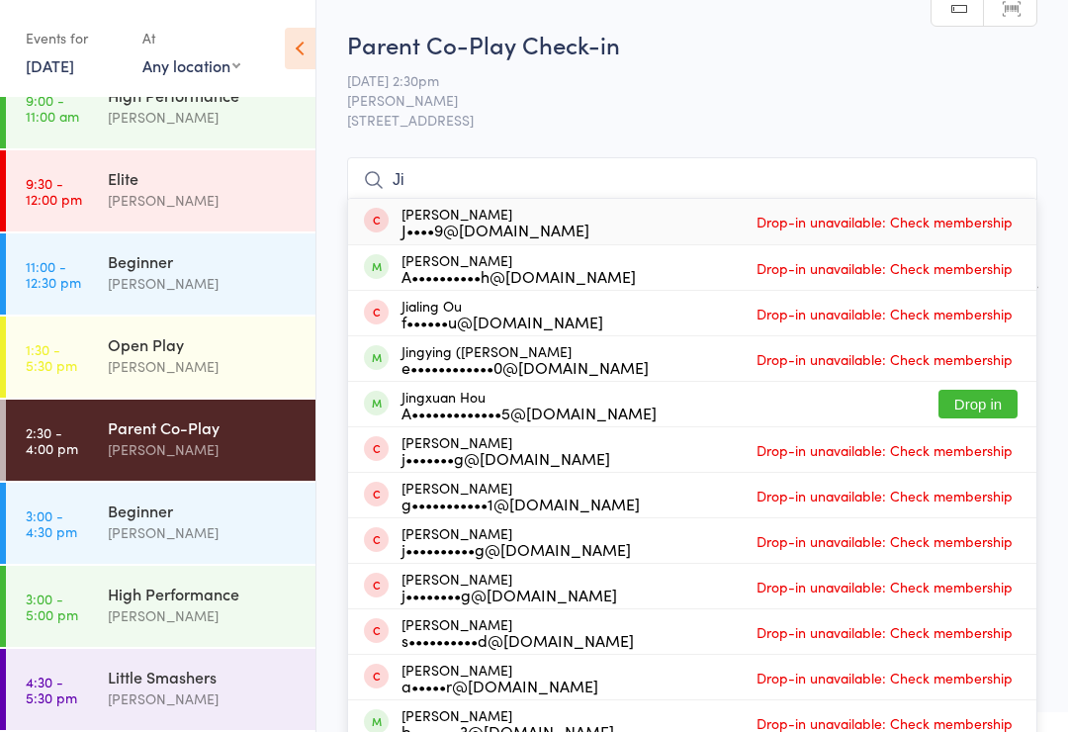
type input "J"
type input "Jing"
click at [983, 260] on button "Drop in" at bounding box center [978, 267] width 79 height 29
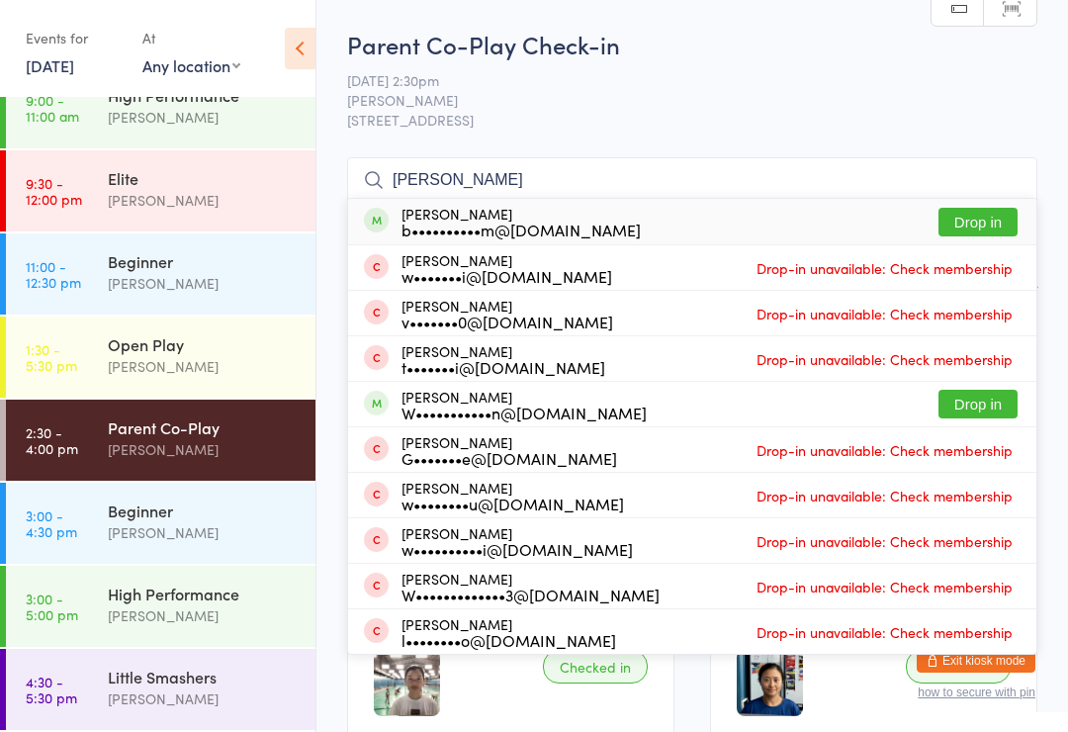
type input "Wen"
click at [992, 212] on button "Drop in" at bounding box center [978, 222] width 79 height 29
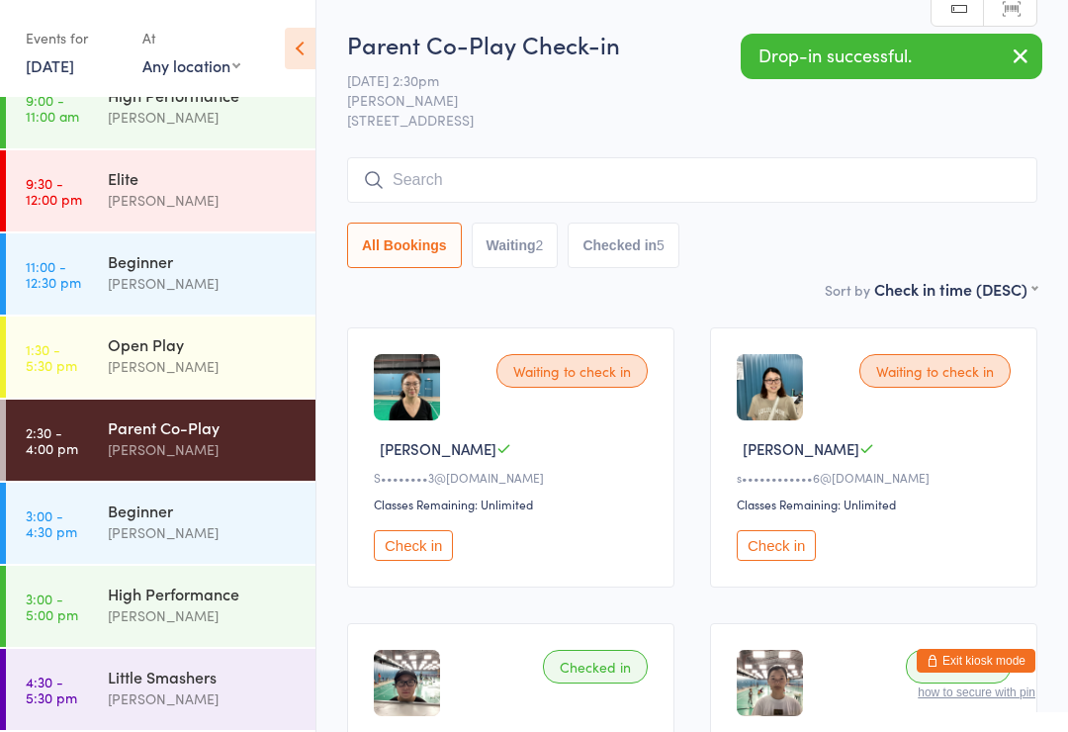
click at [443, 183] on input "search" at bounding box center [692, 180] width 691 height 46
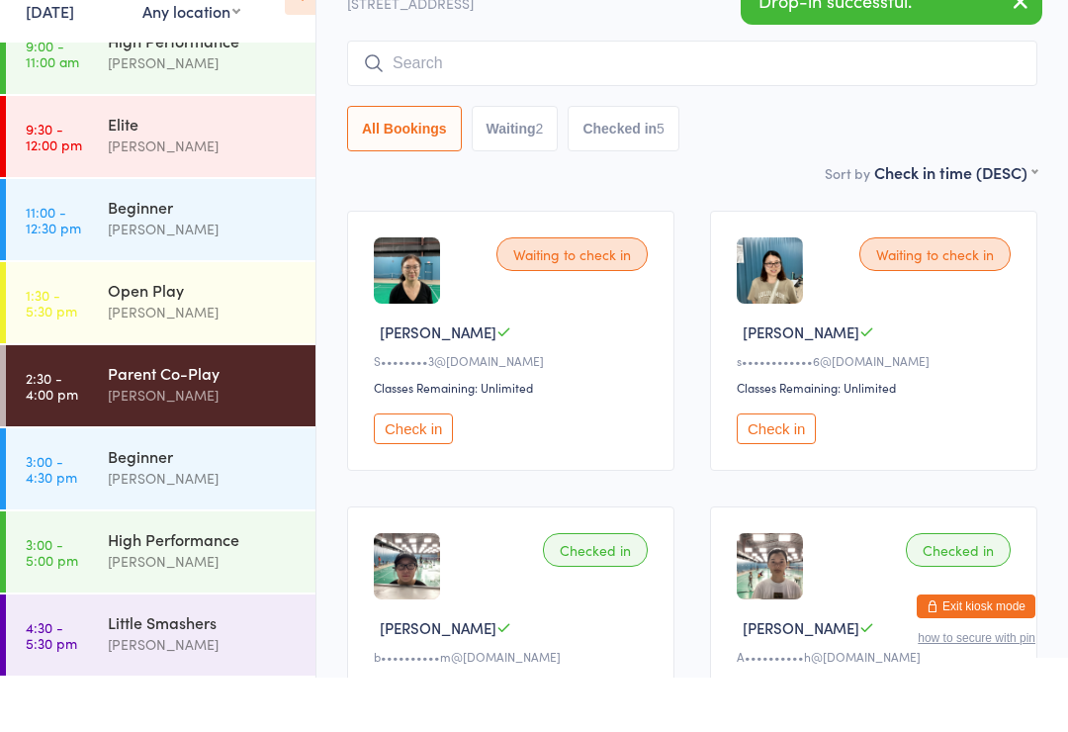
scroll to position [105, 0]
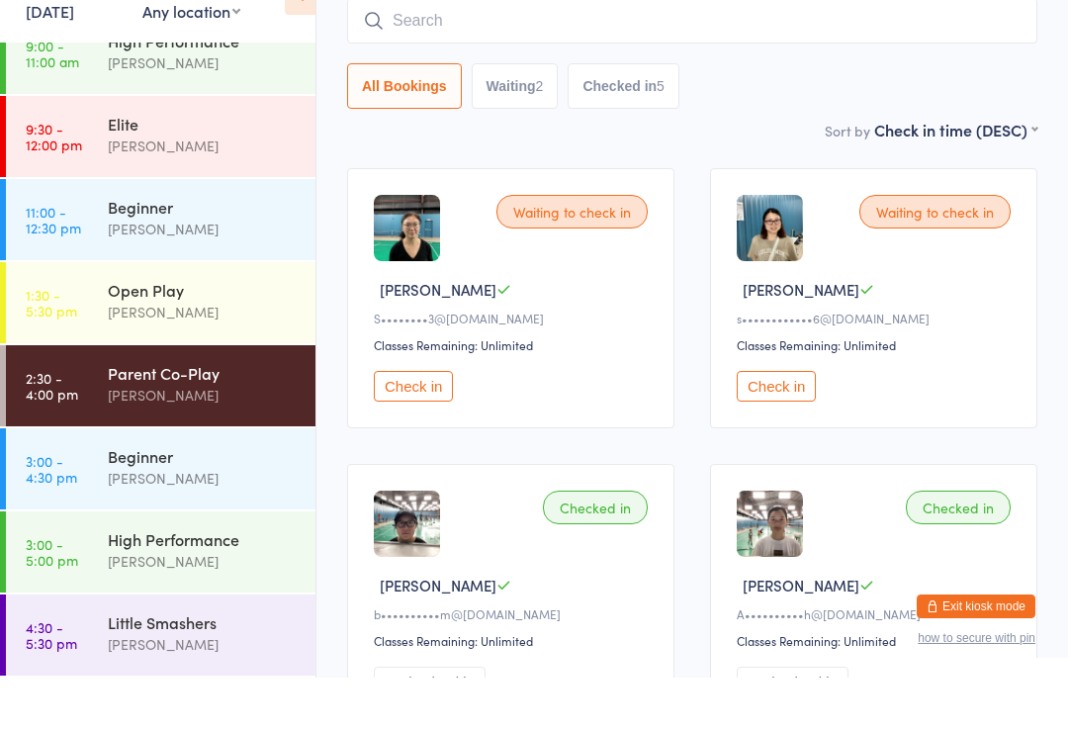
click at [788, 425] on button "Check in" at bounding box center [776, 440] width 79 height 31
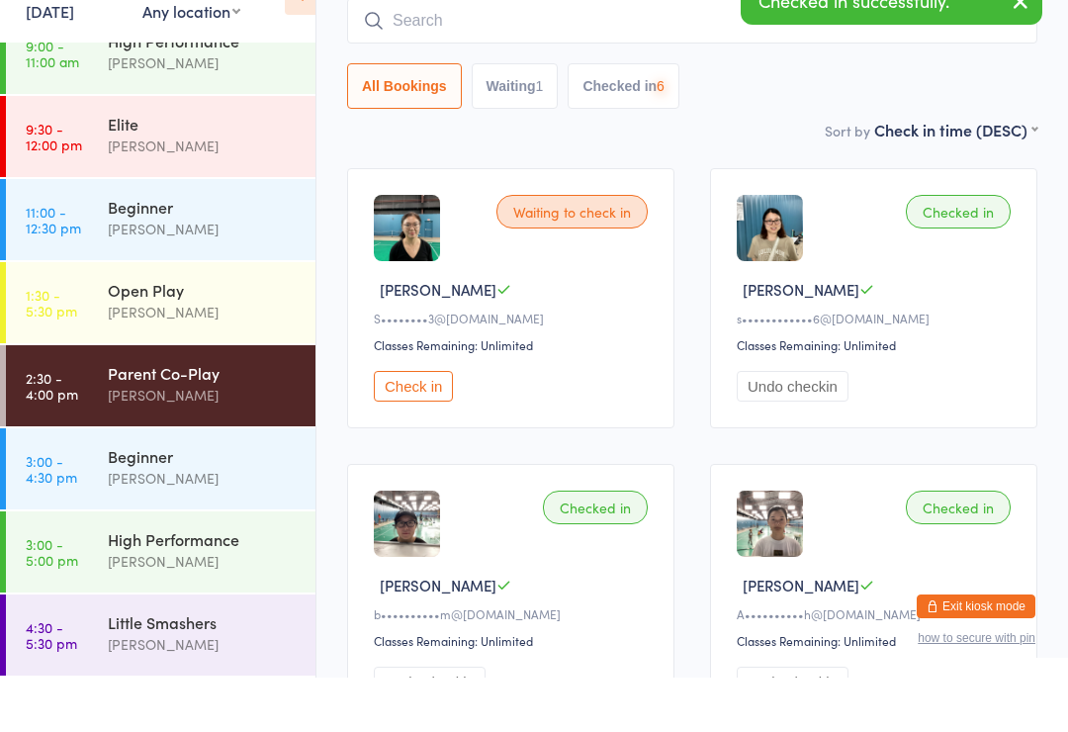
scroll to position [159, 0]
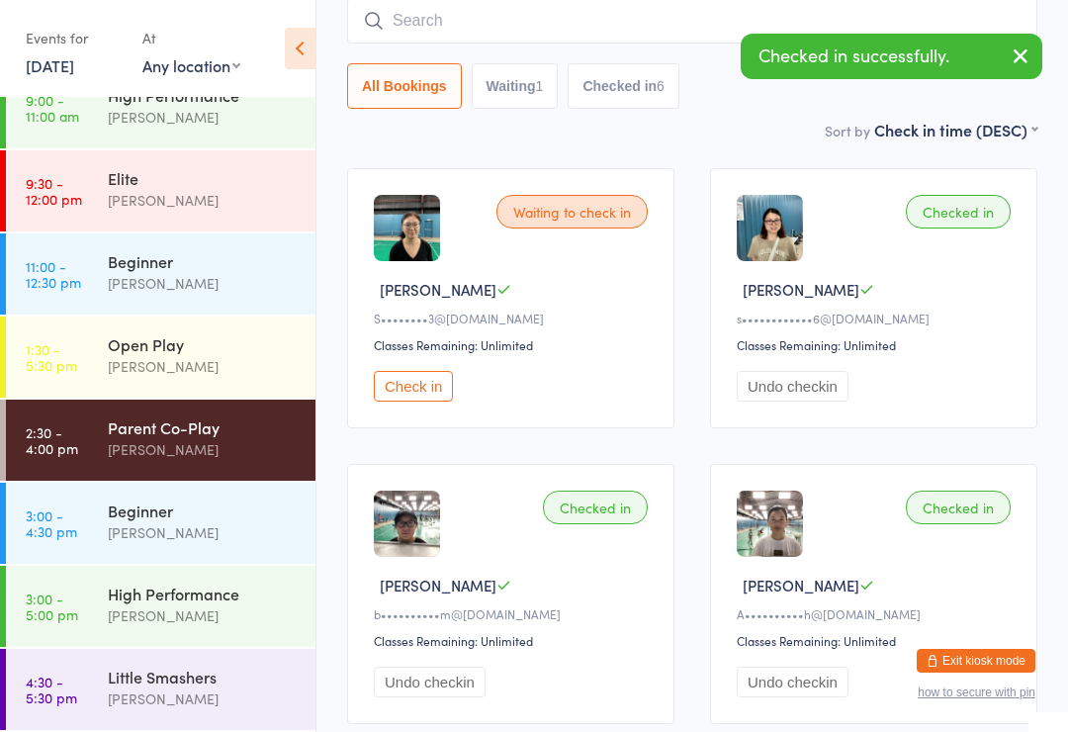
click at [421, 402] on button "Check in" at bounding box center [413, 386] width 79 height 31
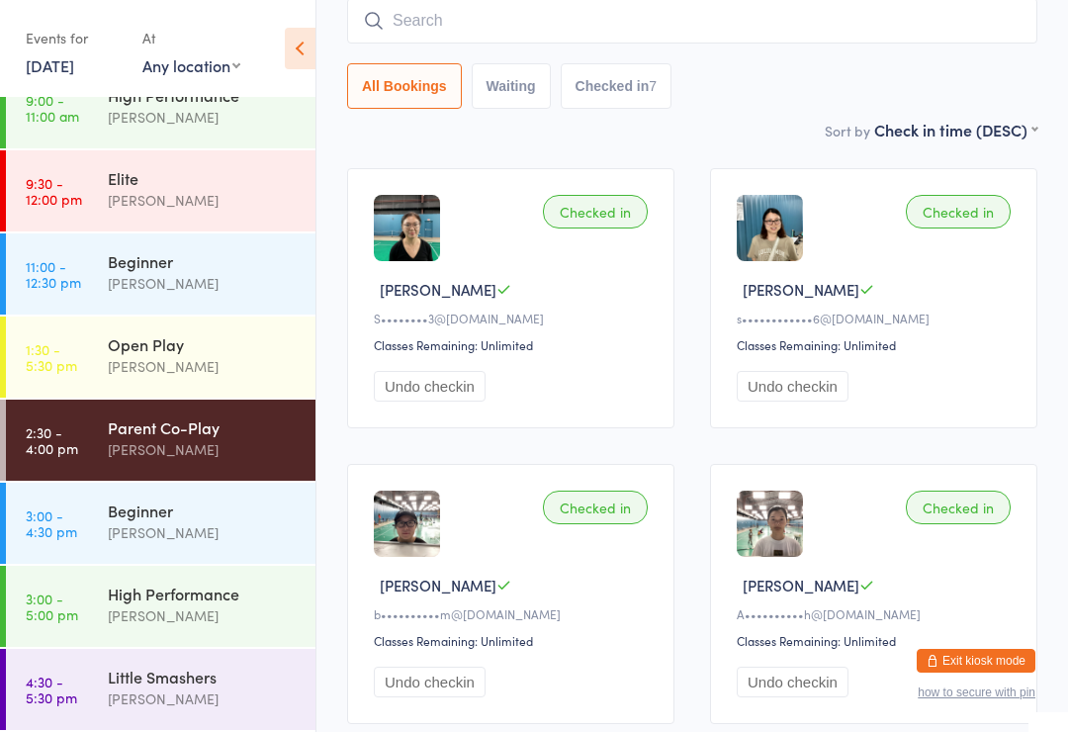
click at [212, 344] on div "Open Play" at bounding box center [203, 344] width 191 height 22
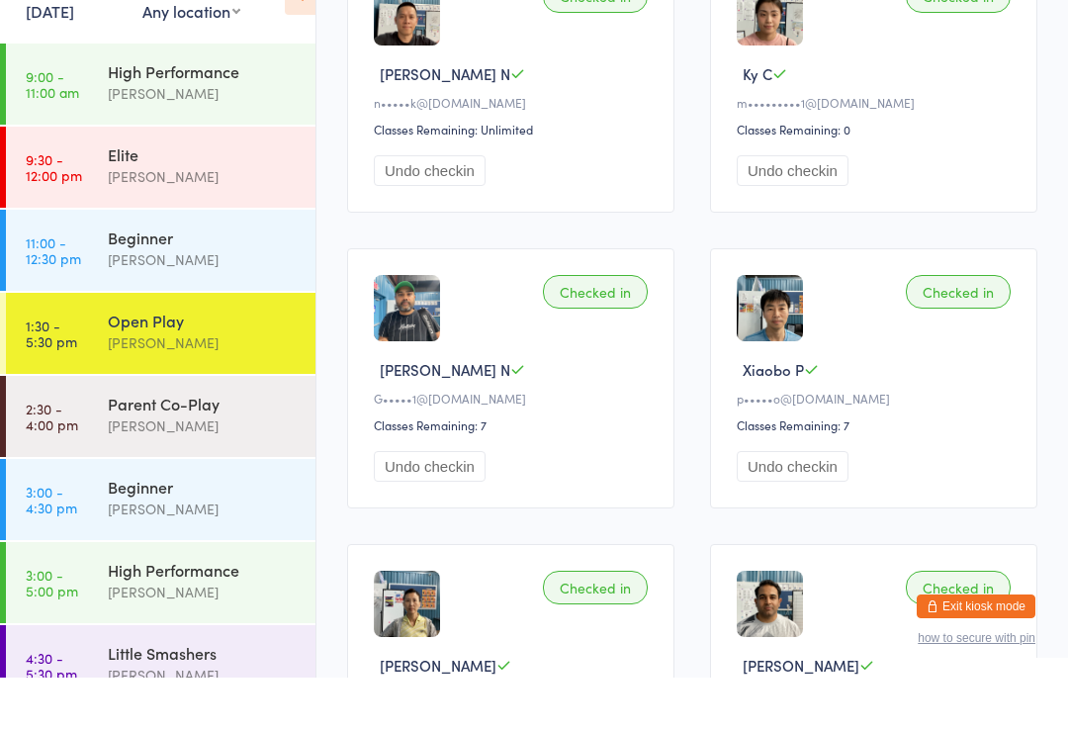
scroll to position [913, 0]
click at [211, 469] on div "Belle Chatupornkarnchana" at bounding box center [203, 480] width 191 height 23
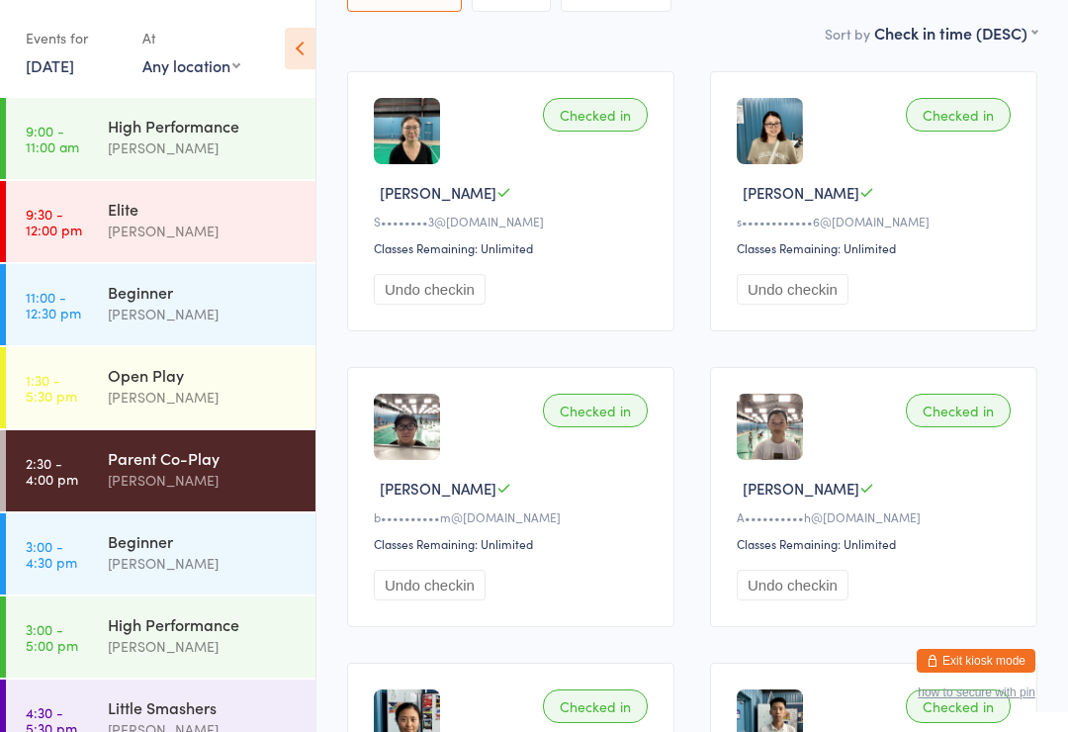
scroll to position [255, 0]
click at [119, 547] on div "Beginner" at bounding box center [203, 541] width 191 height 22
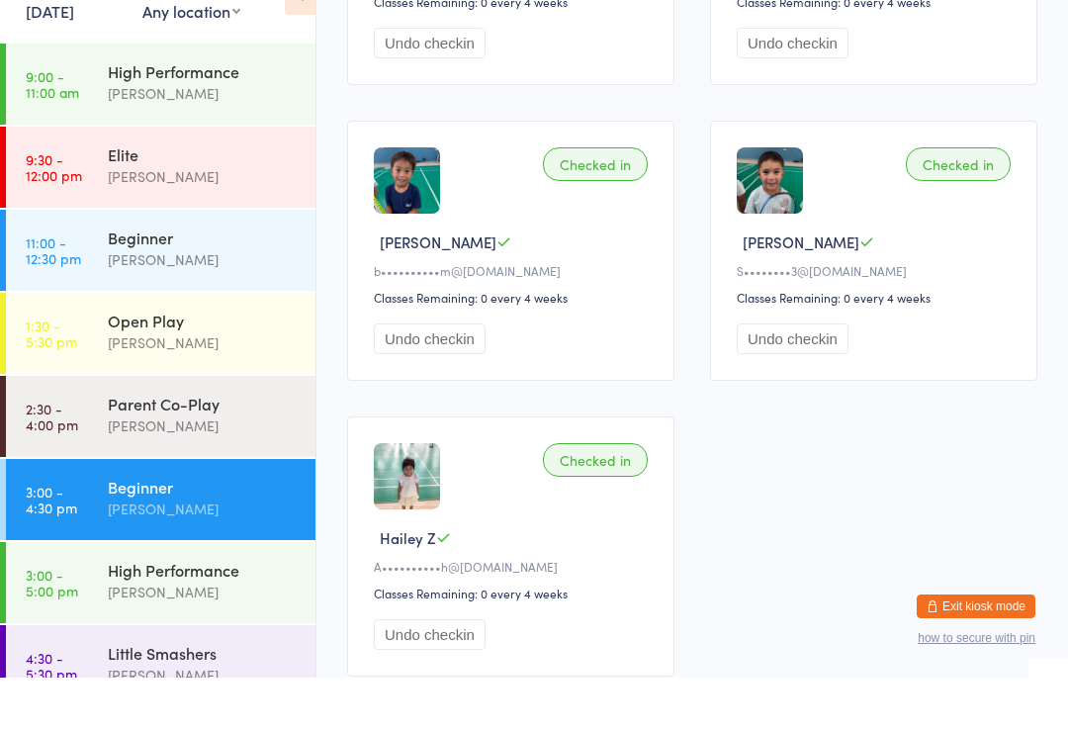
scroll to position [796, 0]
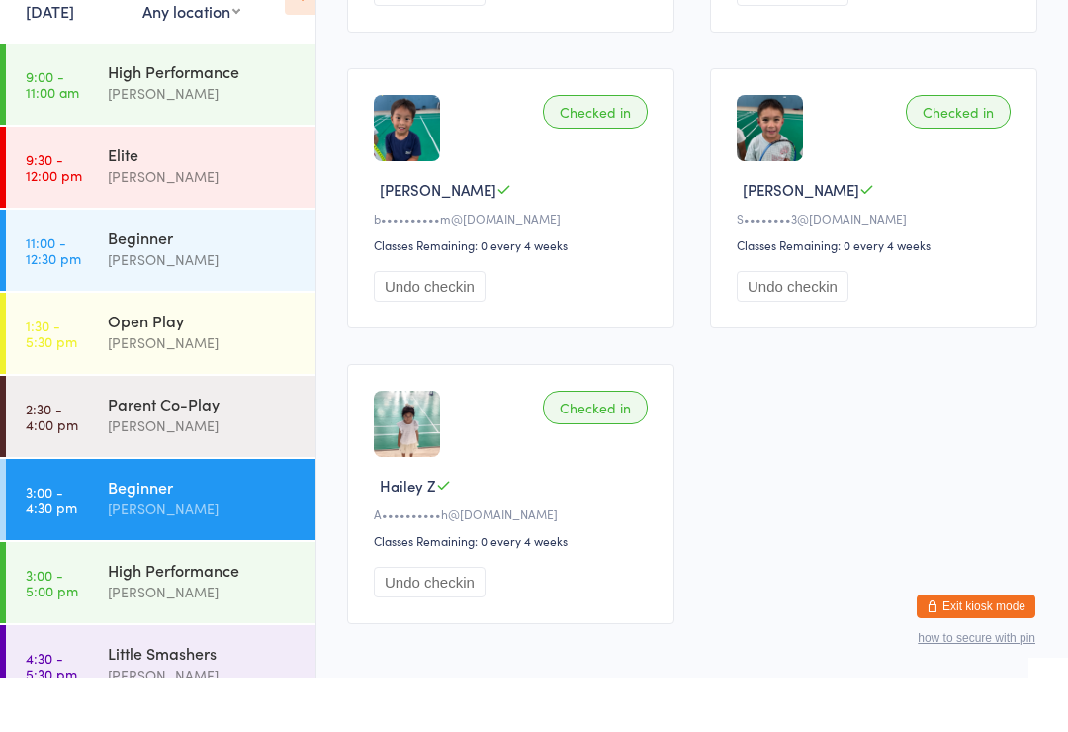
click at [101, 597] on link "3:00 - 5:00 pm High Performance Alfian Eko Prasetya" at bounding box center [161, 637] width 310 height 81
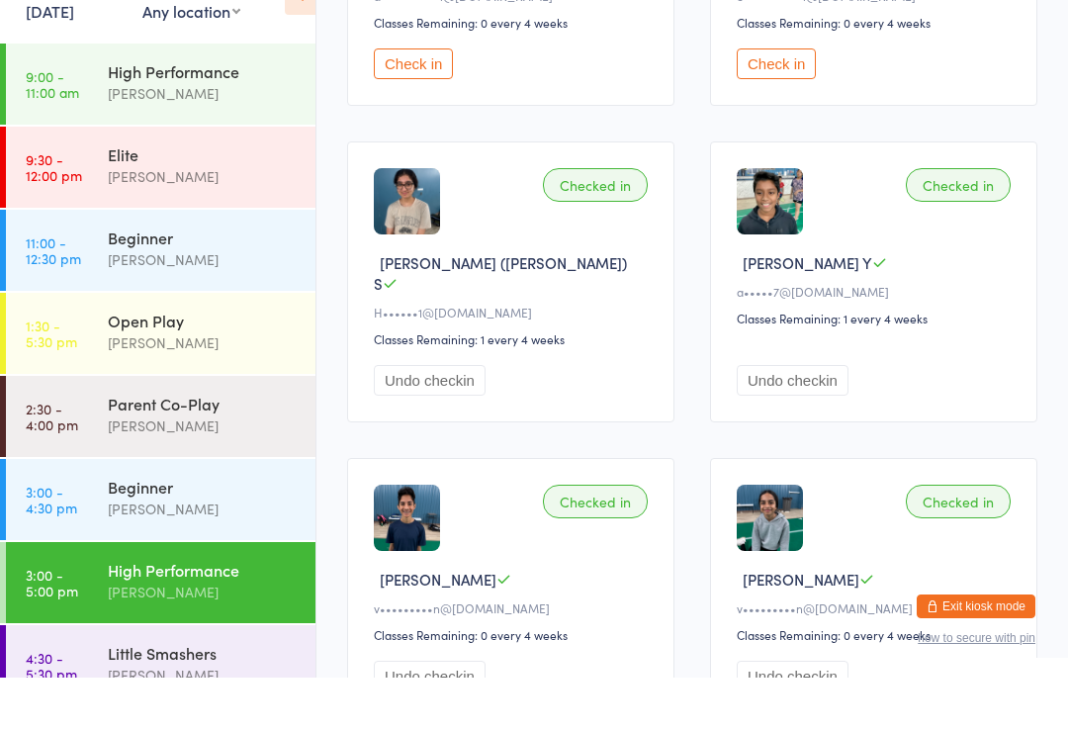
scroll to position [445, 0]
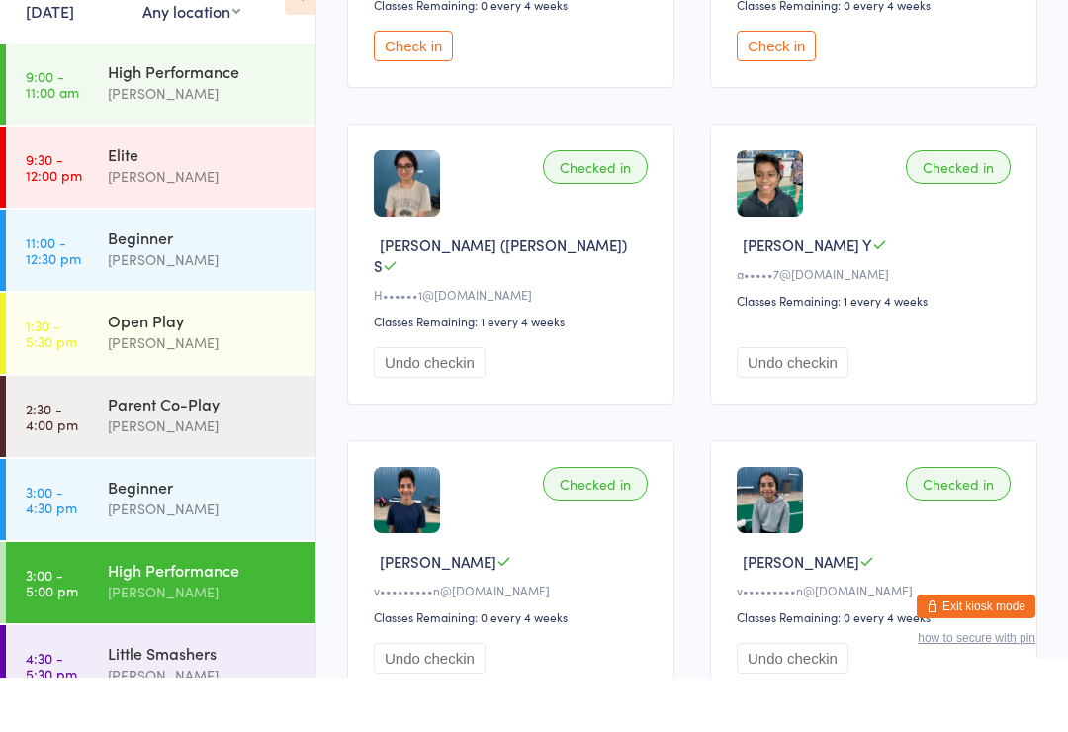
click at [121, 696] on div "Little Smashers" at bounding box center [203, 707] width 191 height 22
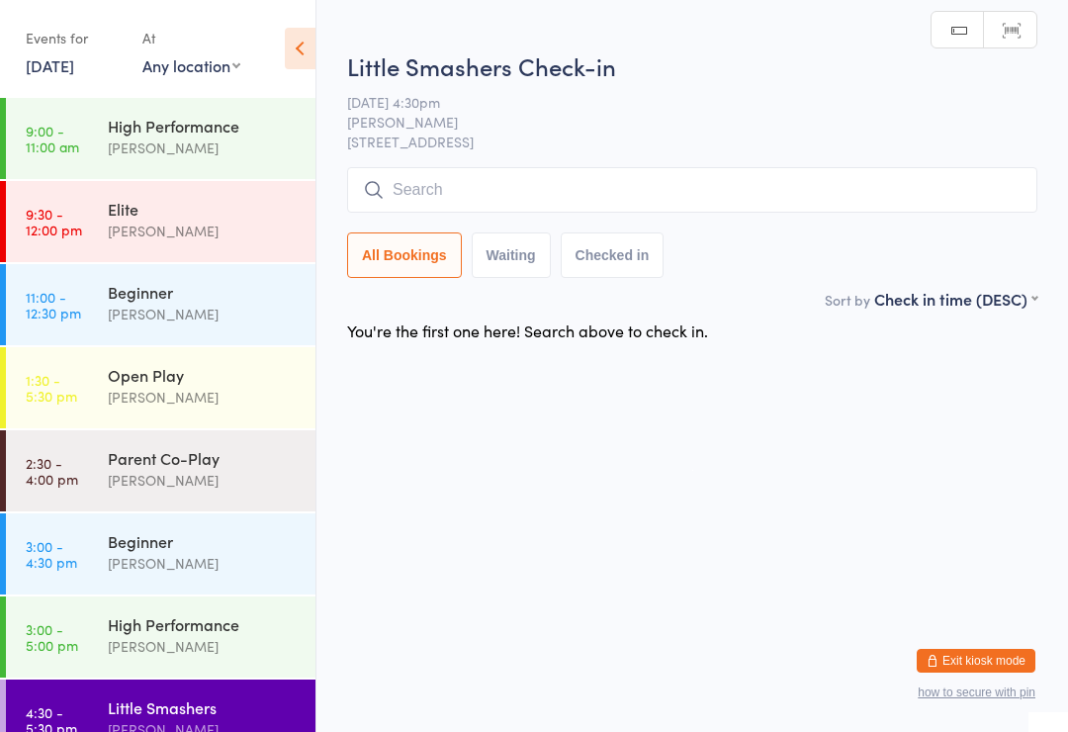
click at [113, 400] on div "Calvin Kristanto" at bounding box center [203, 397] width 191 height 23
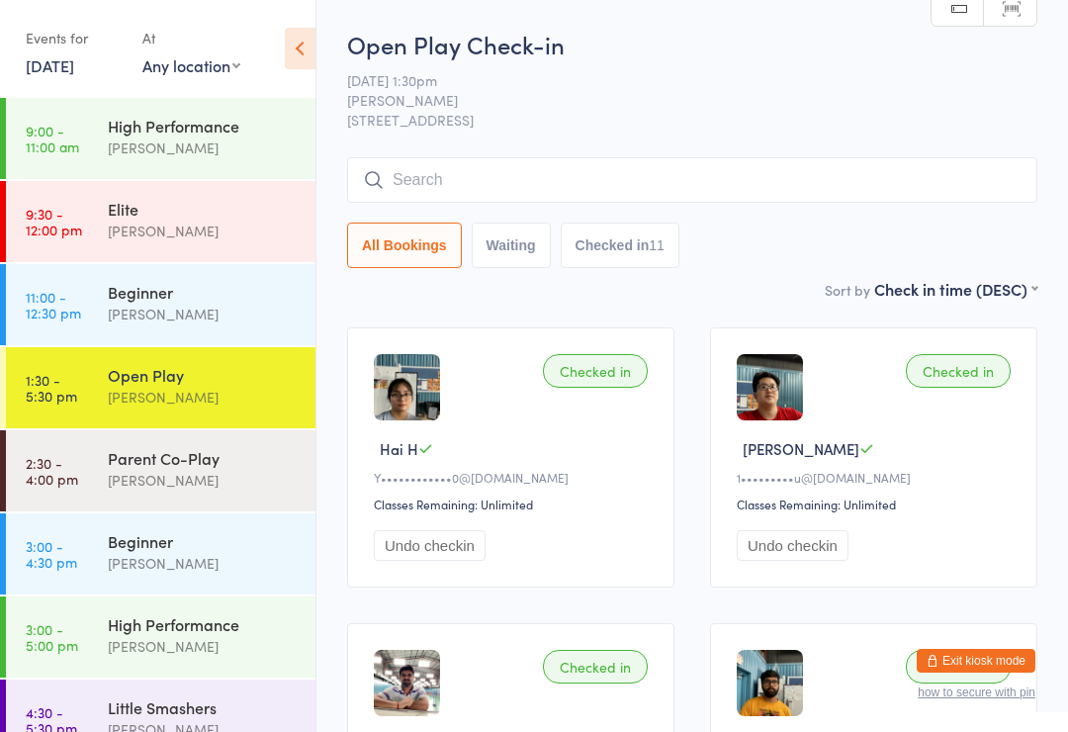
click at [1014, 101] on div "12 Oct 1:30pm Calvin Kristanto 17518 South Dr, Cypress, TX 77433" at bounding box center [692, 99] width 691 height 59
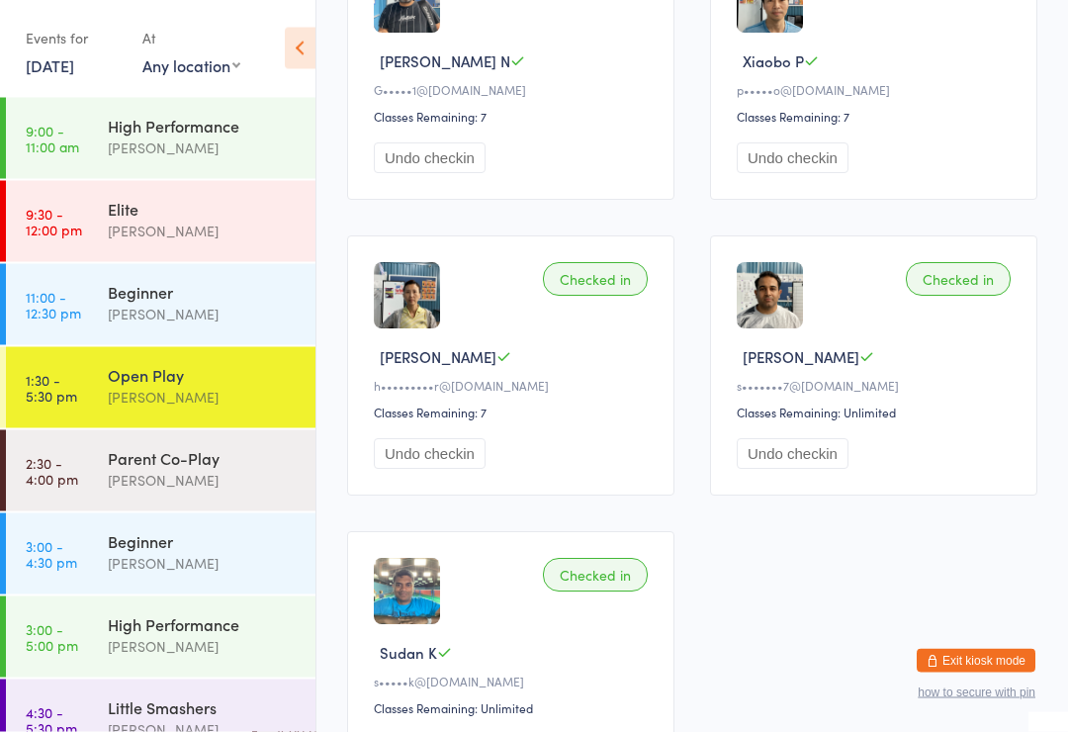
scroll to position [1275, 0]
click at [254, 487] on div "Belle Chatupornkarnchana" at bounding box center [203, 480] width 191 height 23
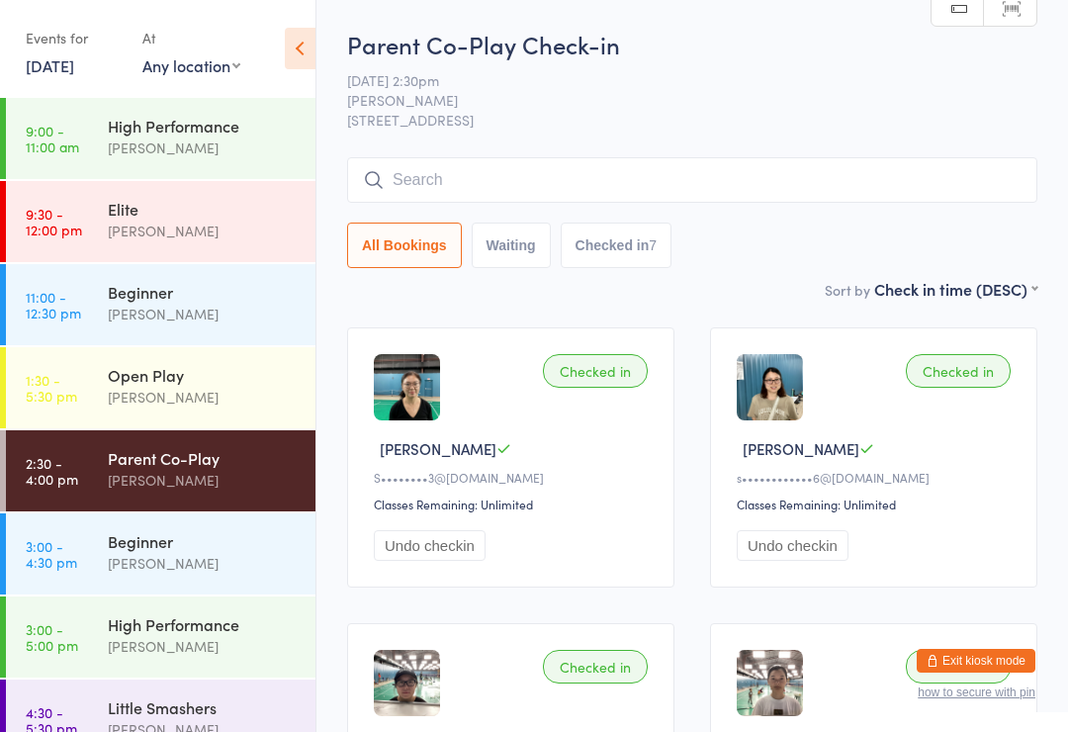
click at [235, 401] on div "Calvin Kristanto" at bounding box center [203, 397] width 191 height 23
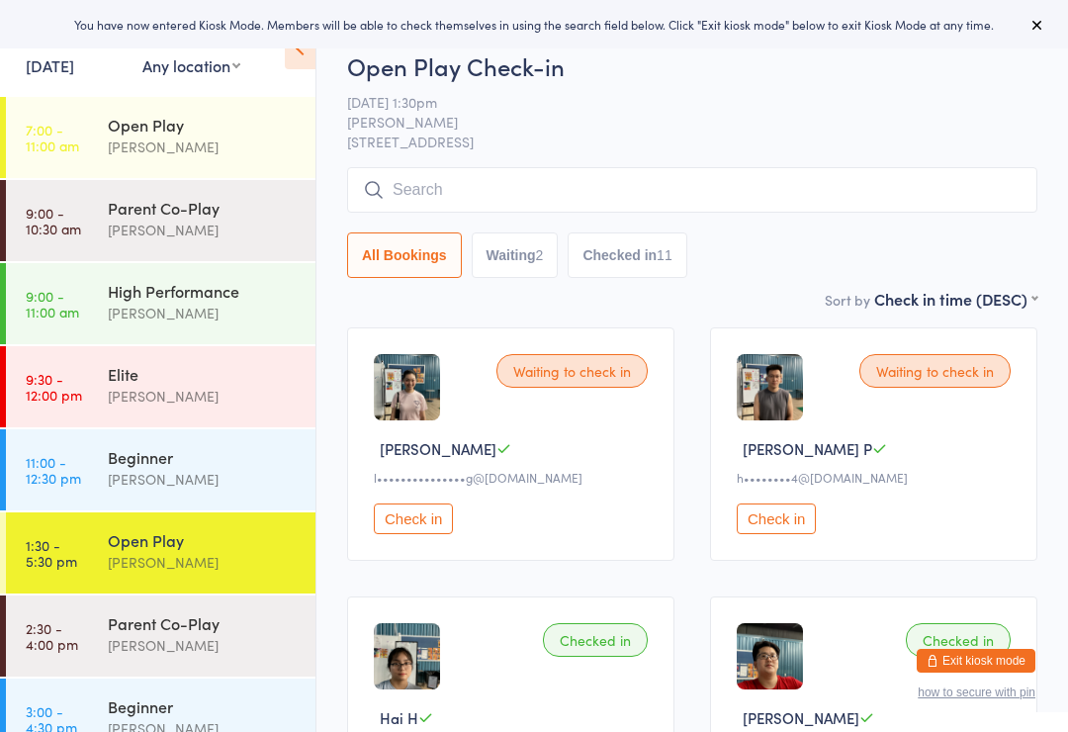
click at [788, 527] on button "Check in" at bounding box center [776, 519] width 79 height 31
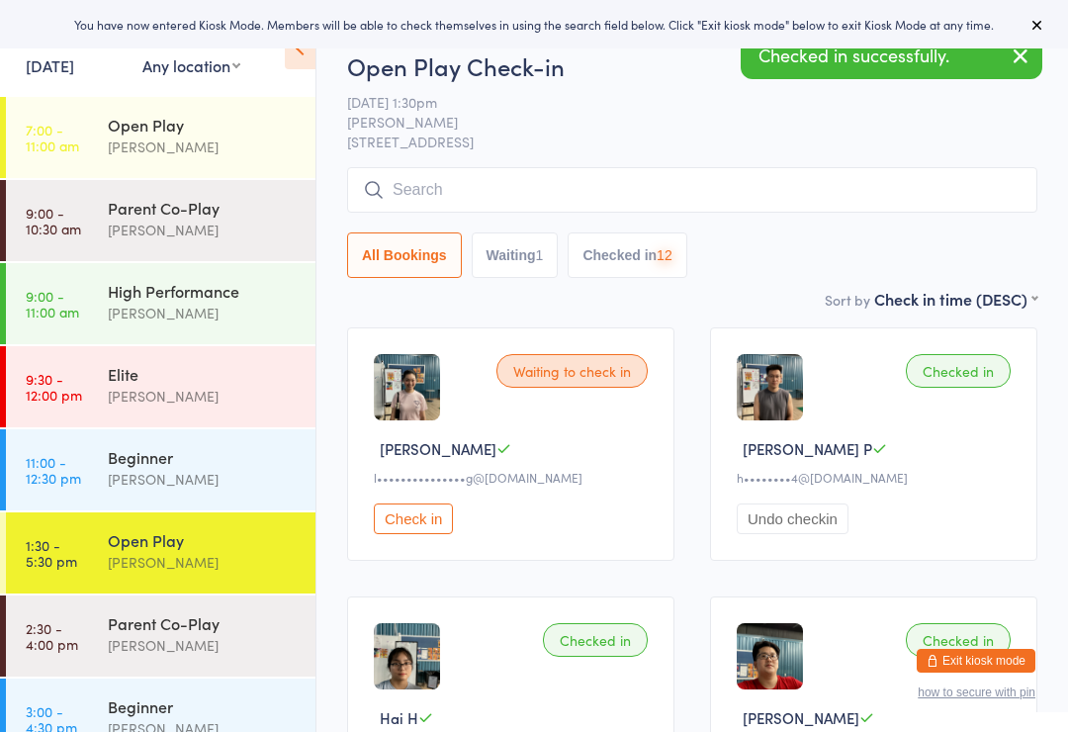
click at [411, 529] on button "Check in" at bounding box center [413, 519] width 79 height 31
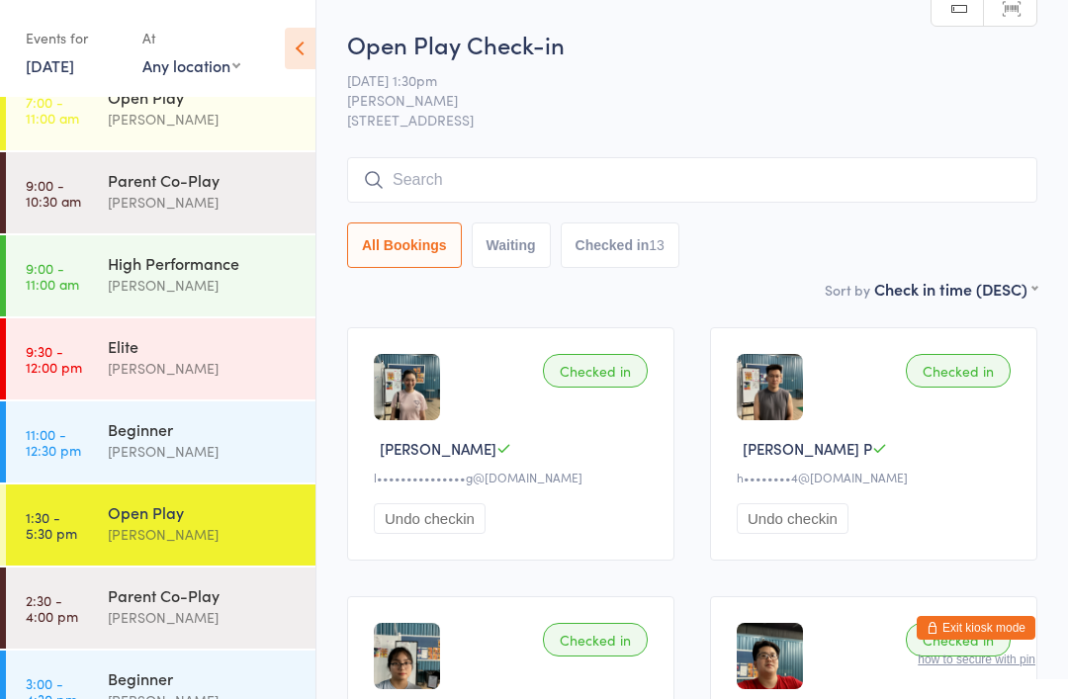
scroll to position [27, 0]
click at [133, 620] on div "[PERSON_NAME]" at bounding box center [203, 618] width 191 height 23
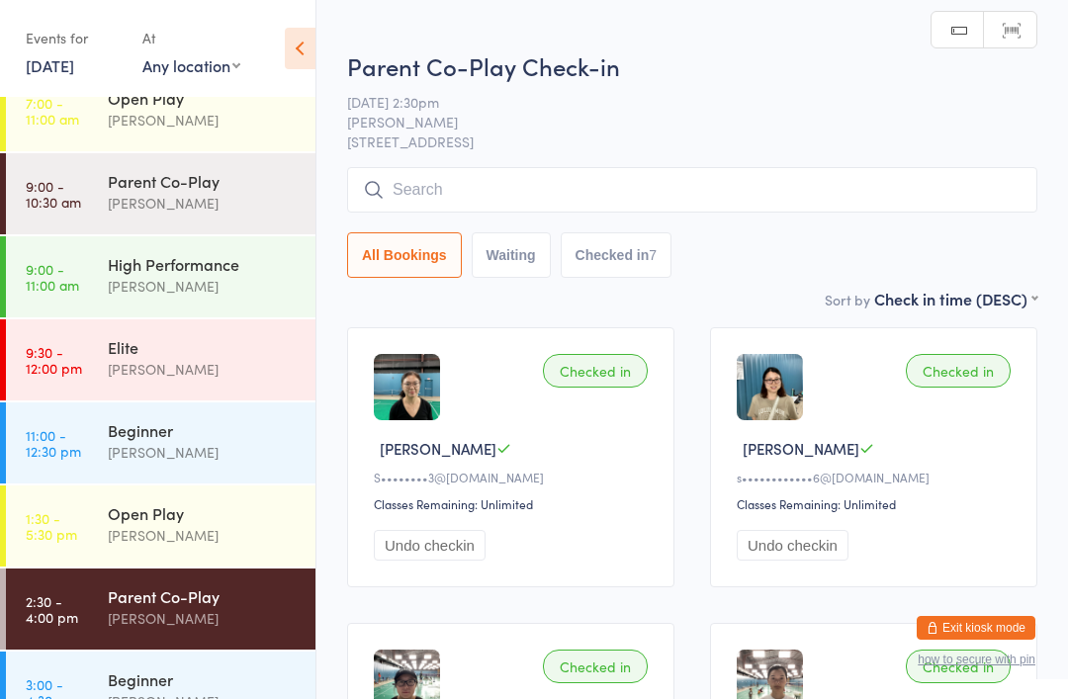
click at [894, 199] on input "search" at bounding box center [692, 190] width 691 height 46
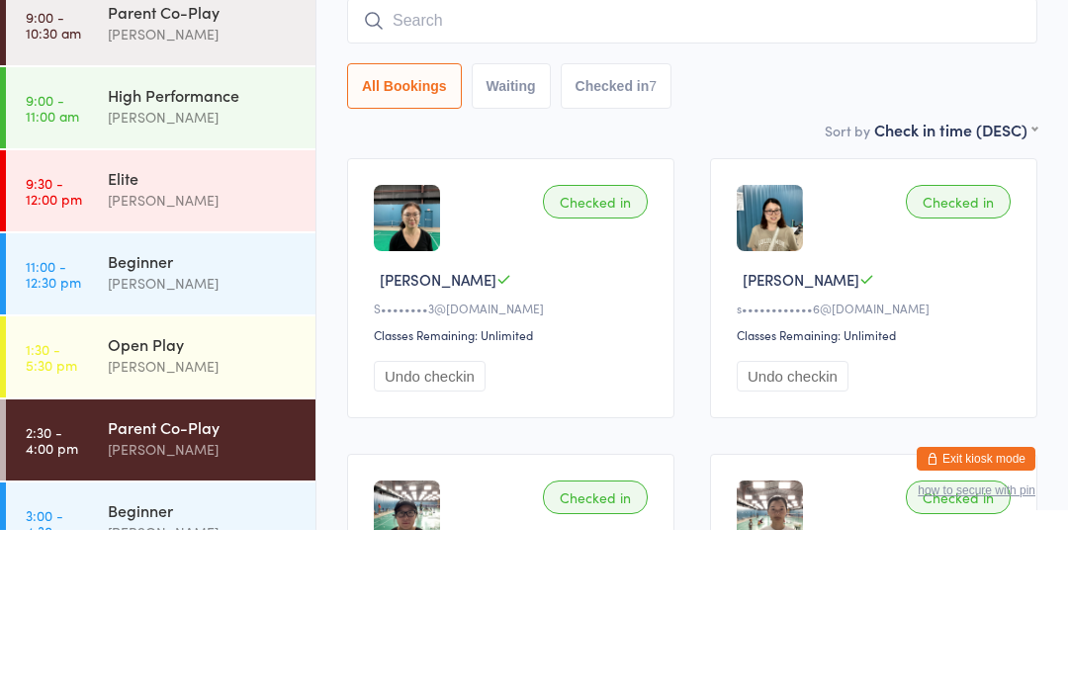
scroll to position [169, 0]
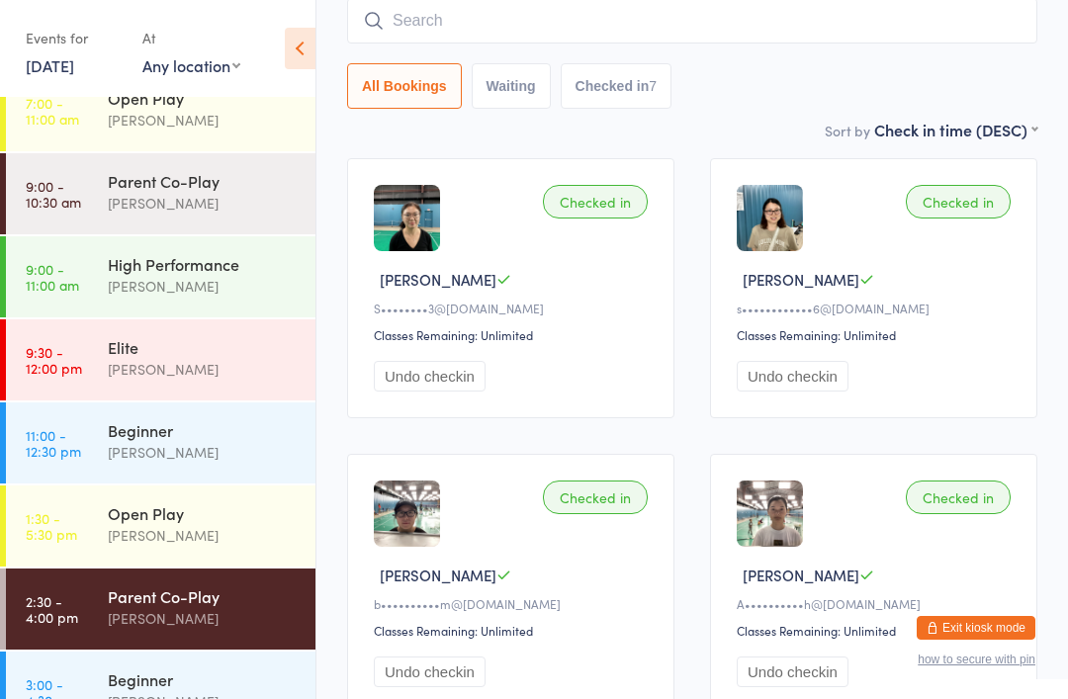
type input "N"
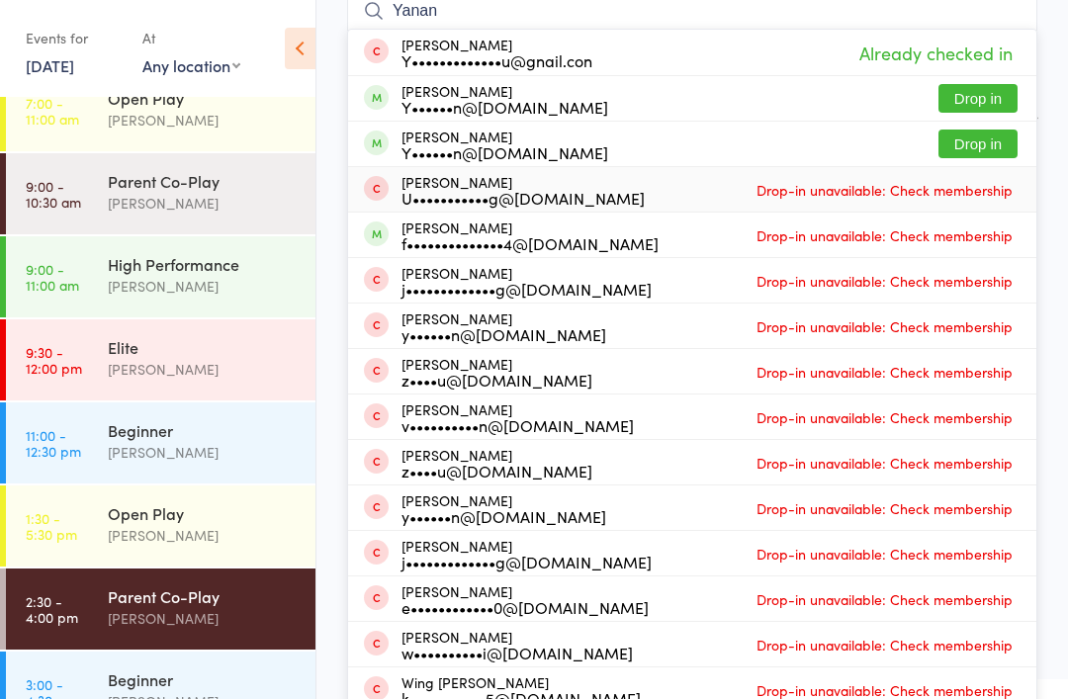
type input "Yanan"
click at [500, 169] on div "[PERSON_NAME] U•••••••••••g@[DOMAIN_NAME] Drop-in unavailable: Check membership" at bounding box center [692, 189] width 689 height 45
type input "Yanan"
click at [1065, 360] on ui-view "Parent Co-Play Check-in 12 Oct 2:30pm Belle Chatupornkarnchana 17518 South Dr, …" at bounding box center [693, 579] width 752 height 1440
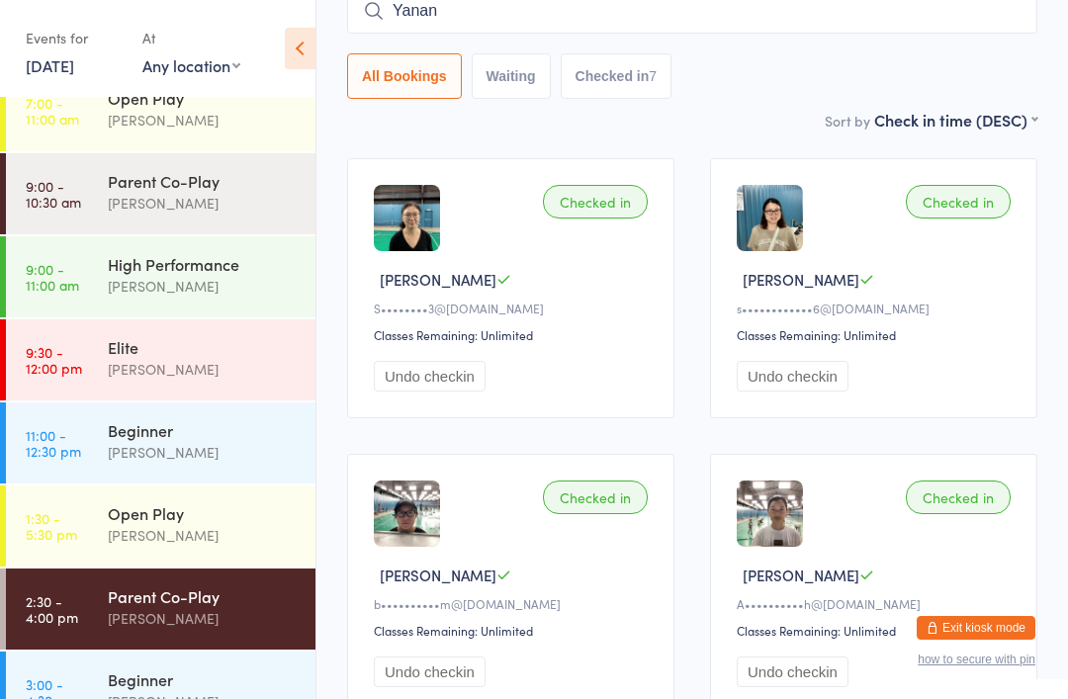
click at [1057, 375] on ui-view "Parent Co-Play Check-in 12 Oct 2:30pm Belle Chatupornkarnchana 17518 South Dr, …" at bounding box center [693, 579] width 752 height 1440
click at [974, 629] on button "Exit kiosk mode" at bounding box center [976, 628] width 119 height 24
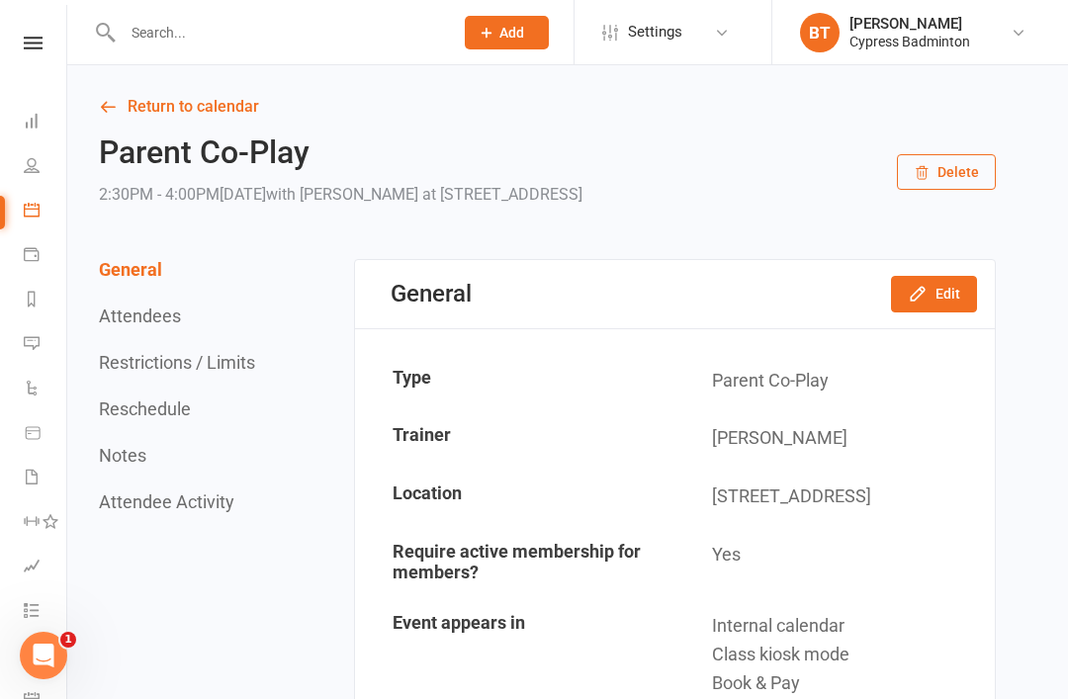
click at [7, 45] on link at bounding box center [33, 43] width 70 height 13
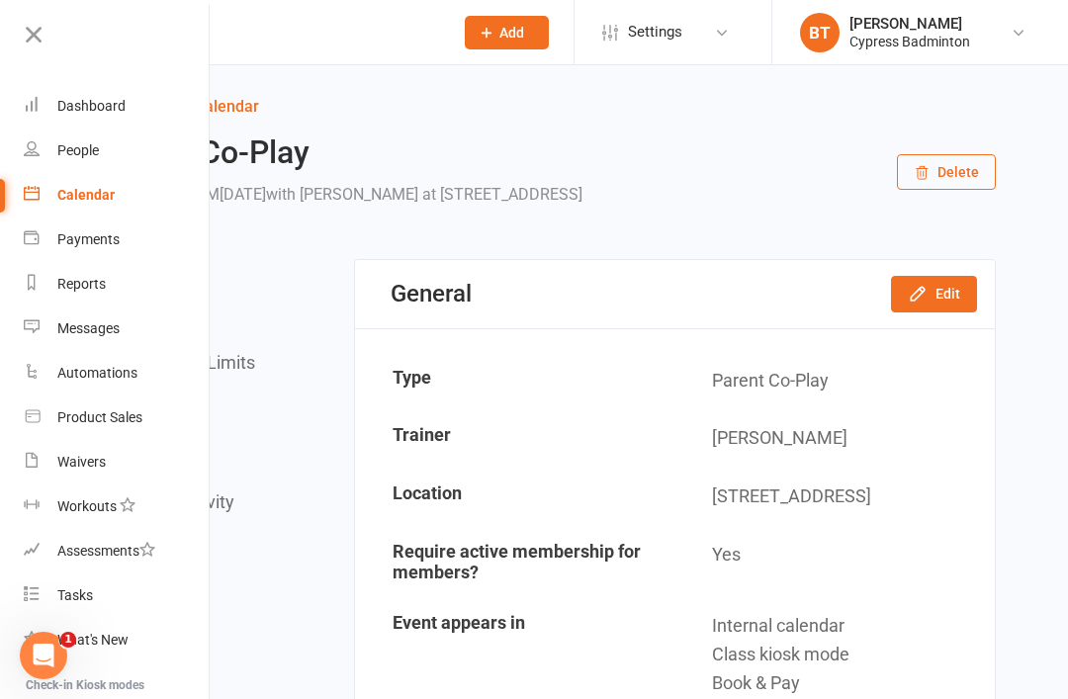
click at [84, 197] on div "Calendar" at bounding box center [85, 195] width 57 height 16
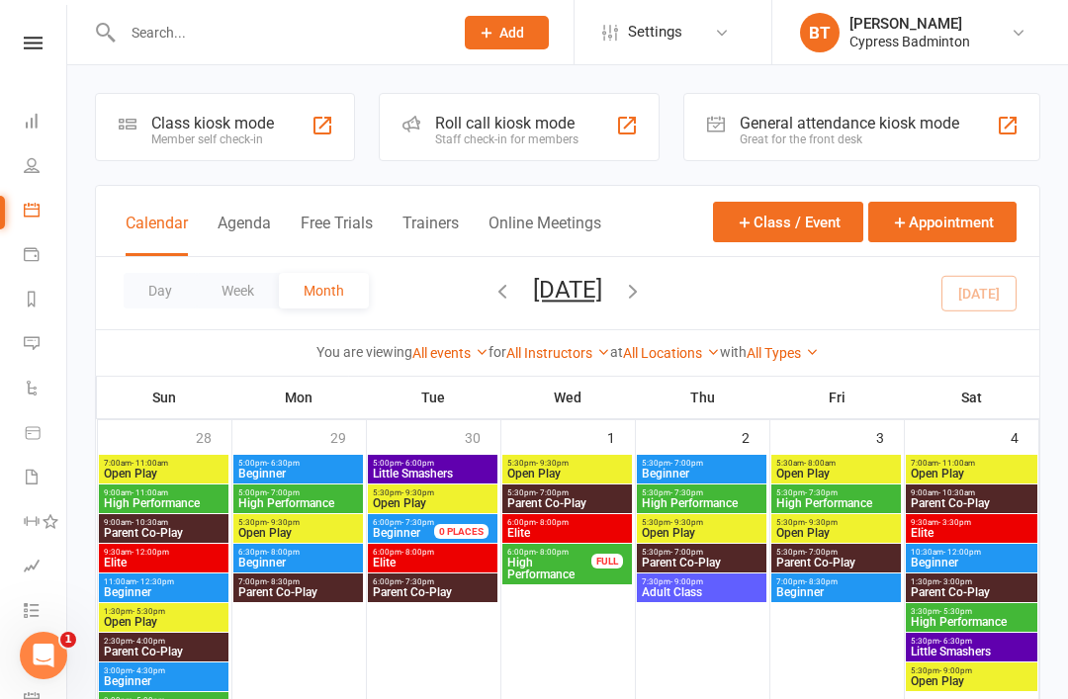
click at [302, 26] on input "text" at bounding box center [278, 33] width 323 height 28
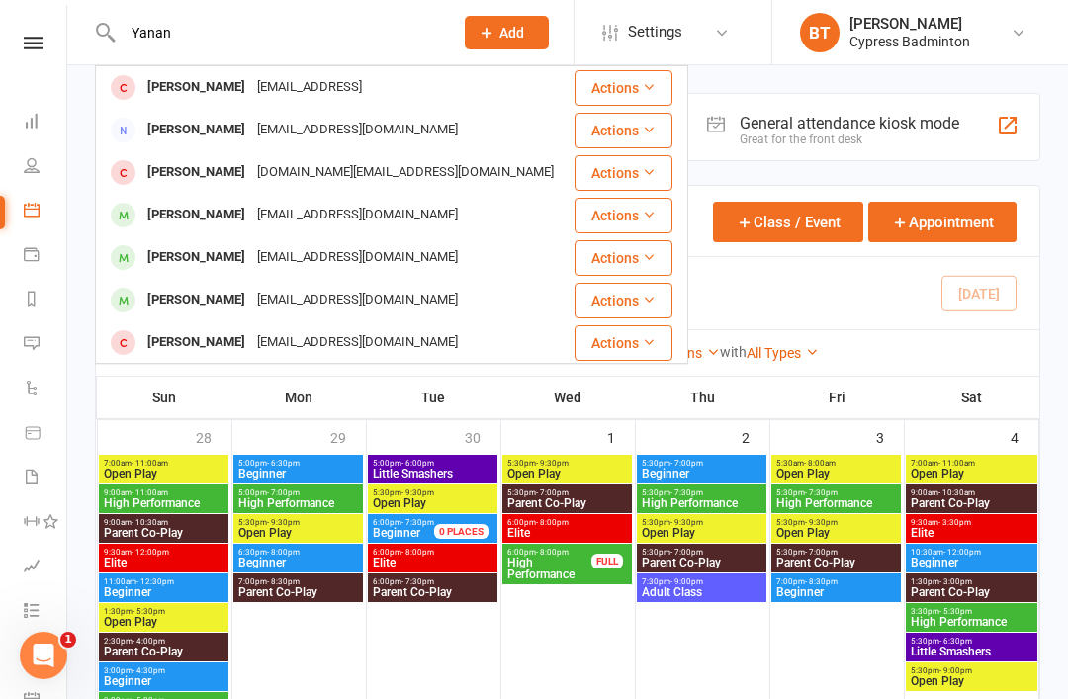
type input "Yanan"
click at [364, 132] on div "Yanan.grace.hou@gmail.com" at bounding box center [357, 130] width 213 height 29
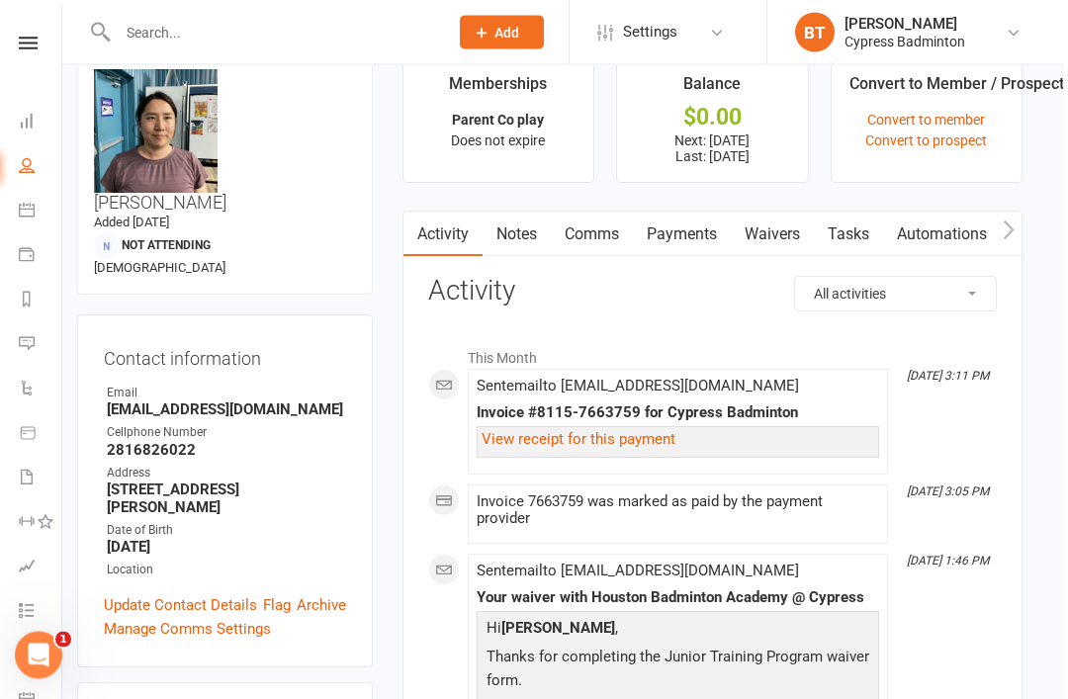
scroll to position [0, 13]
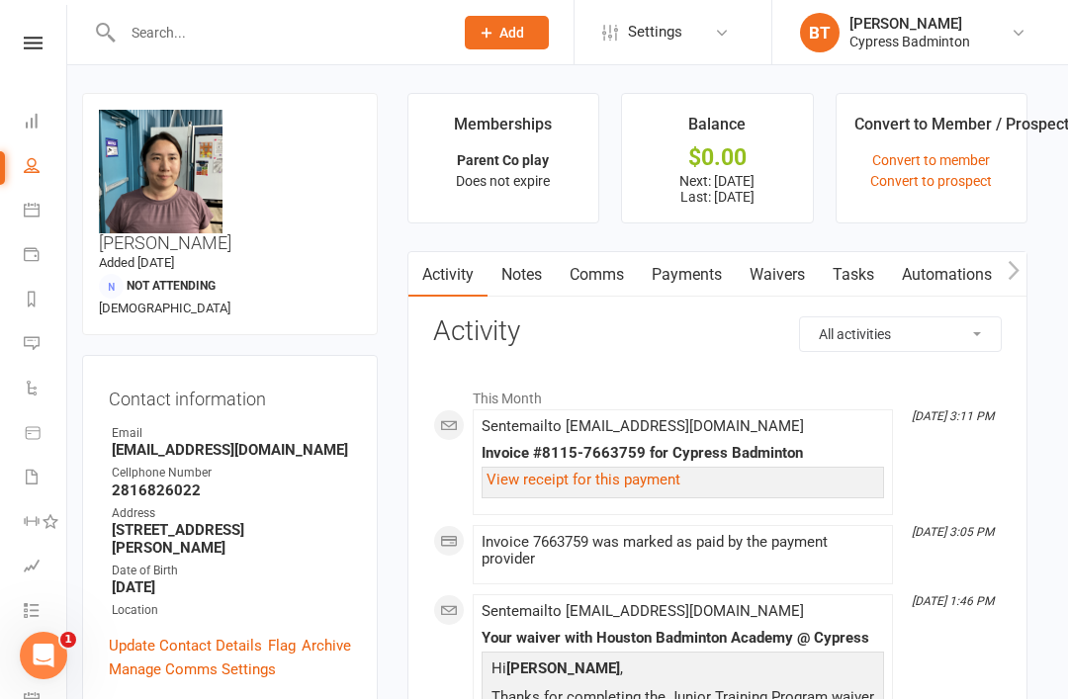
click at [691, 283] on link "Payments" at bounding box center [687, 275] width 98 height 46
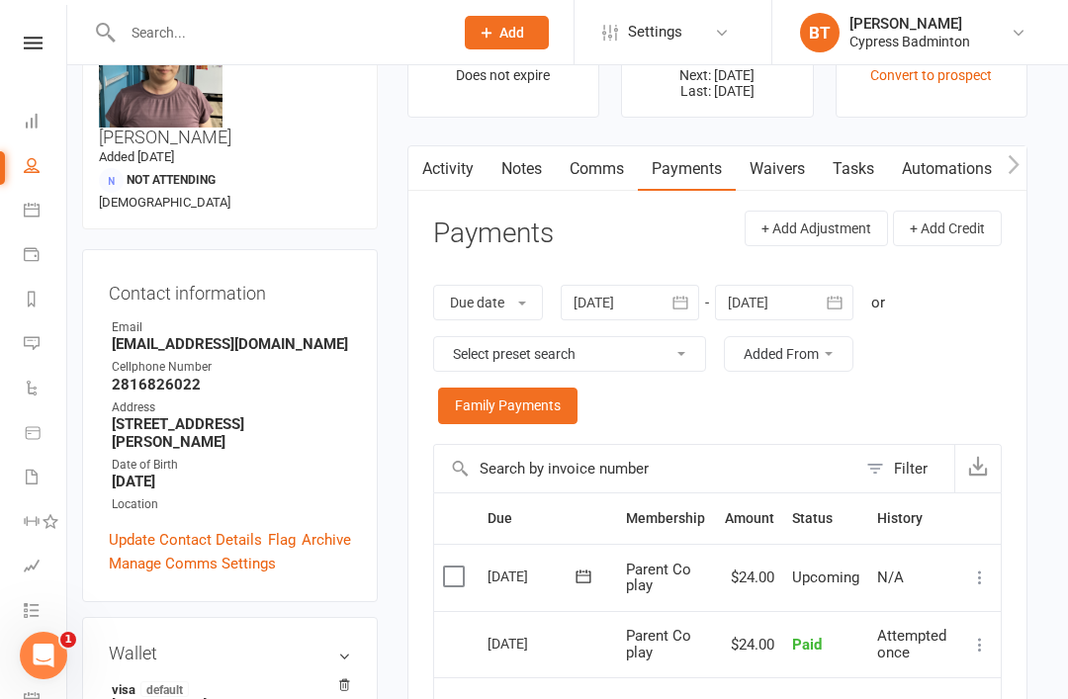
scroll to position [0, 13]
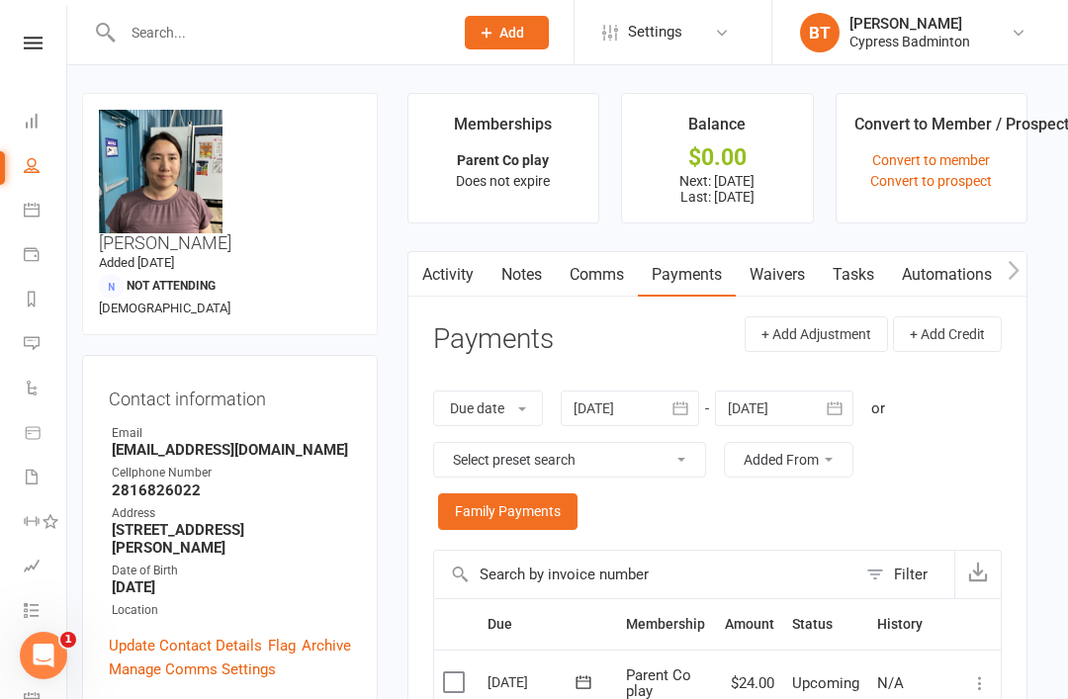
click at [925, 153] on link "Convert to member" at bounding box center [932, 160] width 118 height 16
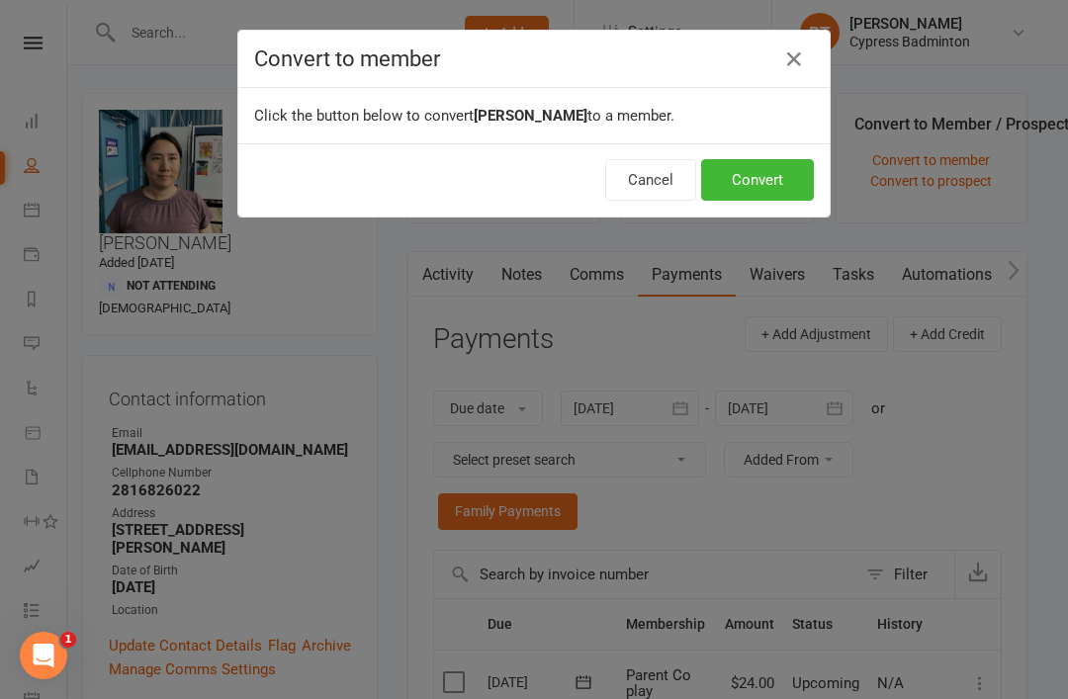
click at [772, 181] on button "Convert" at bounding box center [757, 180] width 113 height 42
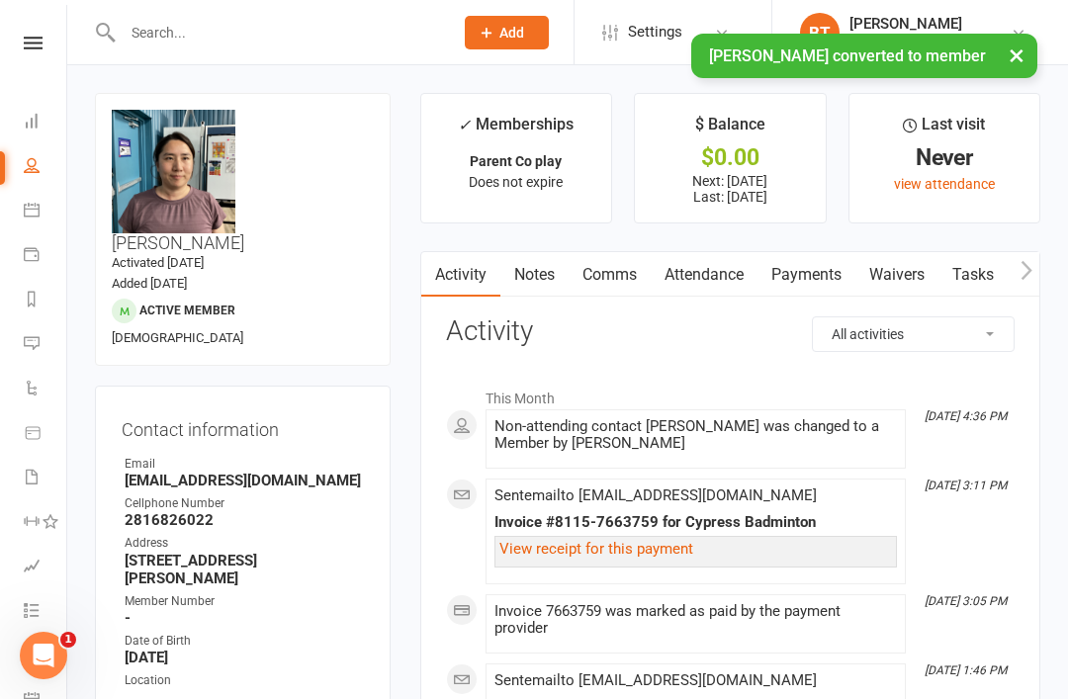
click at [28, 46] on icon at bounding box center [33, 43] width 19 height 13
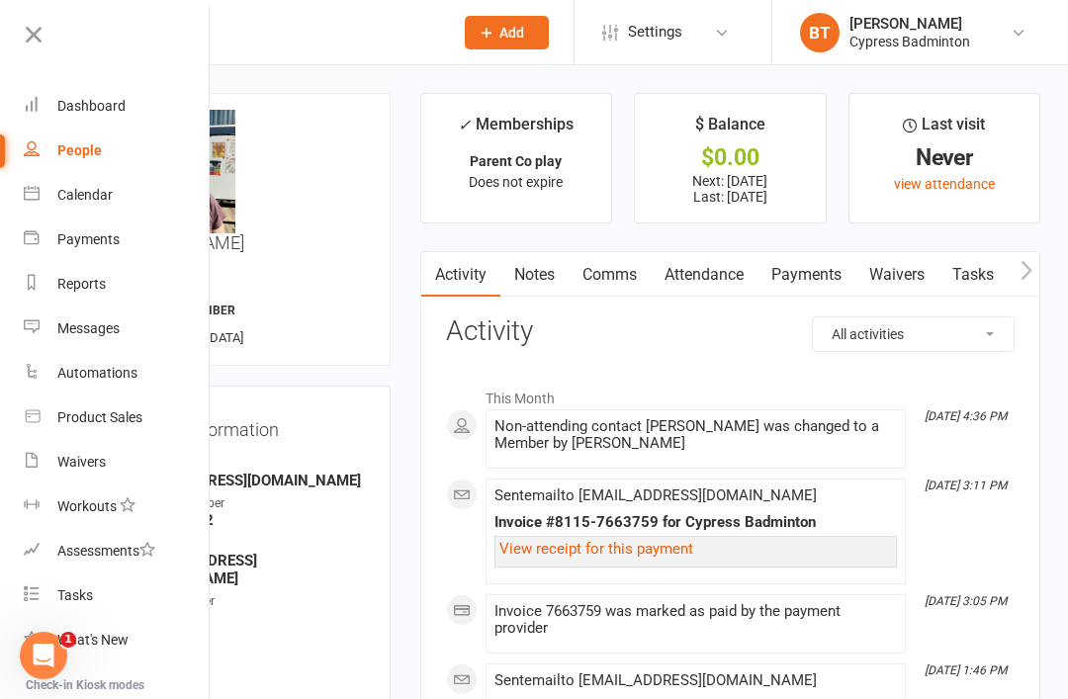
click at [88, 157] on div "People" at bounding box center [79, 150] width 45 height 16
select select "100"
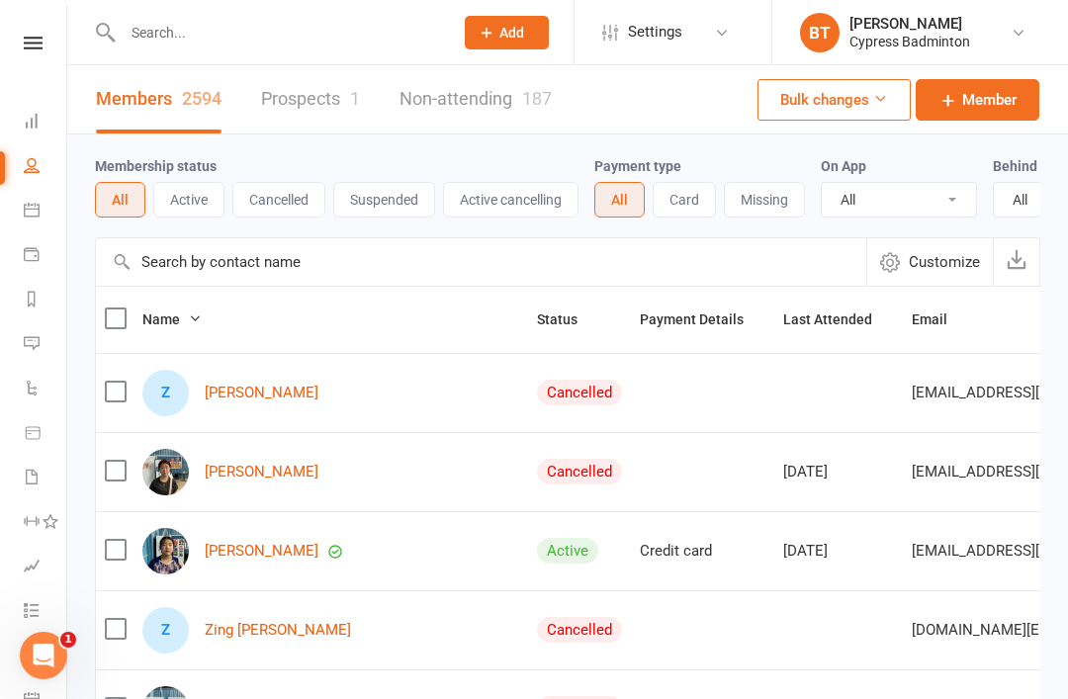
click at [366, 212] on button "Suspended" at bounding box center [384, 200] width 102 height 36
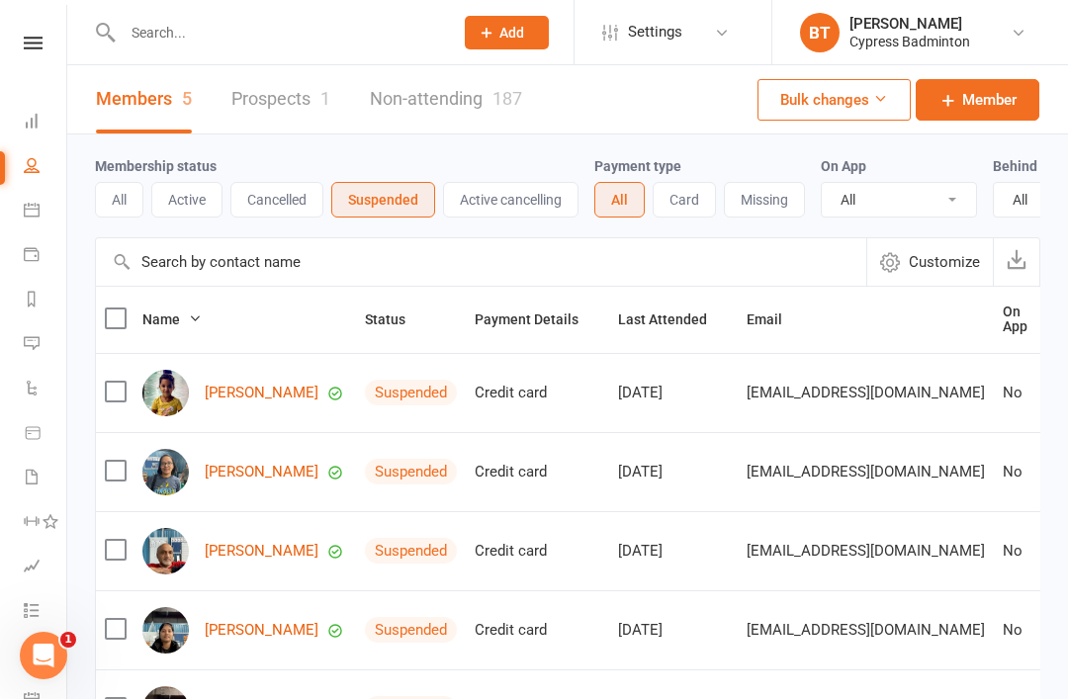
click at [125, 209] on button "All" at bounding box center [119, 200] width 48 height 36
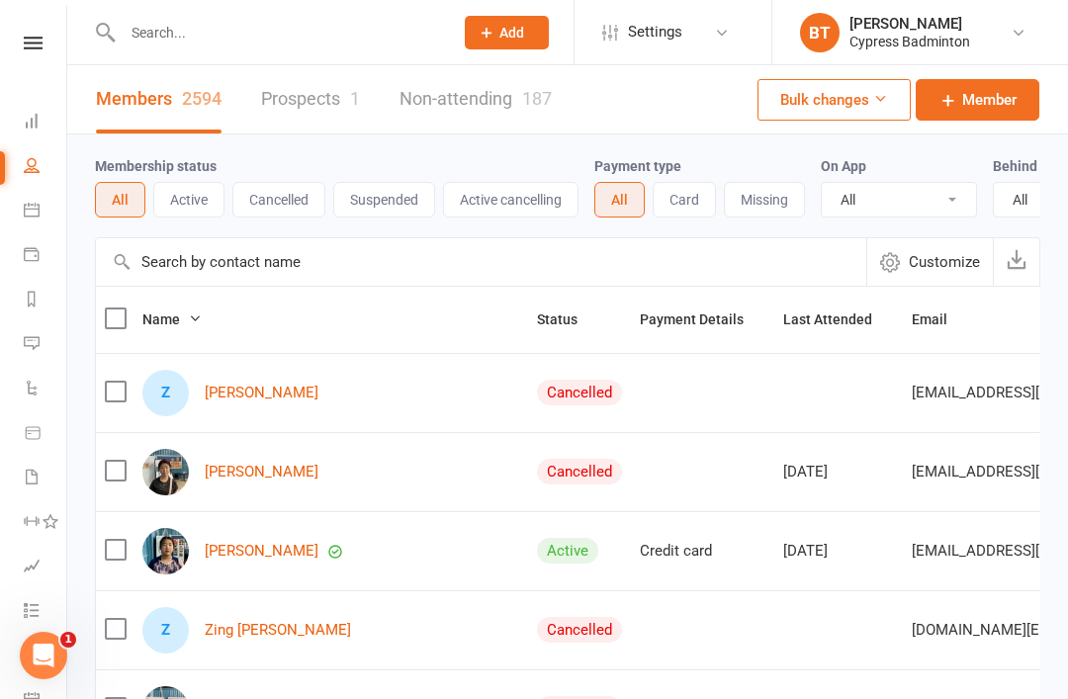
click at [242, 261] on input "text" at bounding box center [481, 261] width 771 height 47
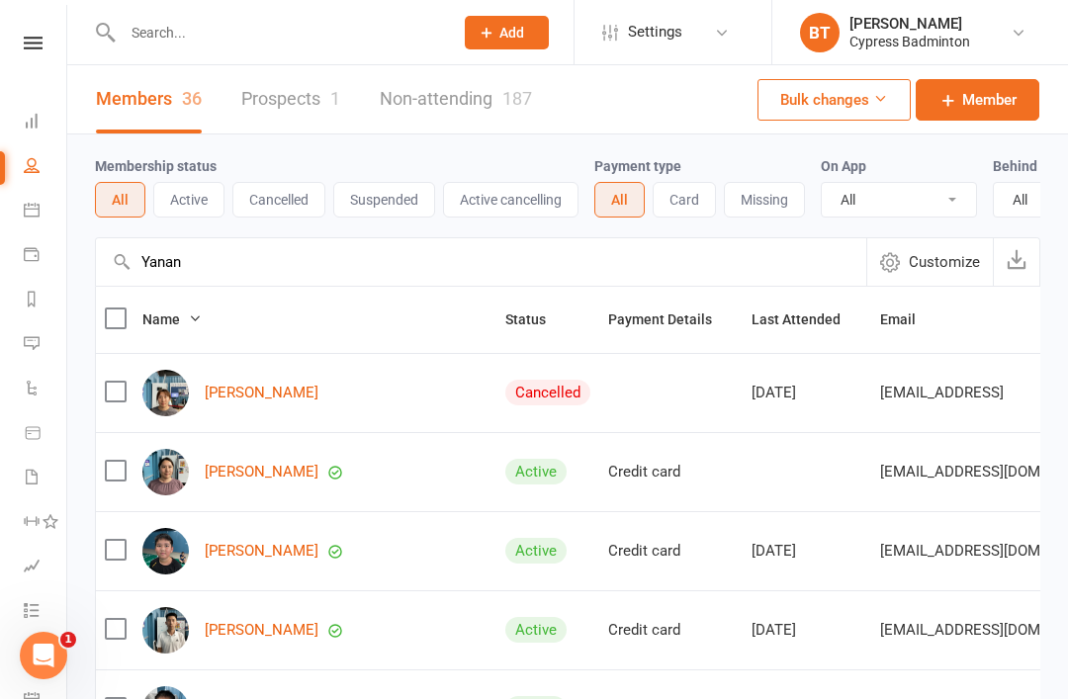
type input "Yanan"
click at [150, 404] on img at bounding box center [165, 393] width 46 height 46
click at [221, 399] on link "Yanan Hou" at bounding box center [262, 393] width 114 height 17
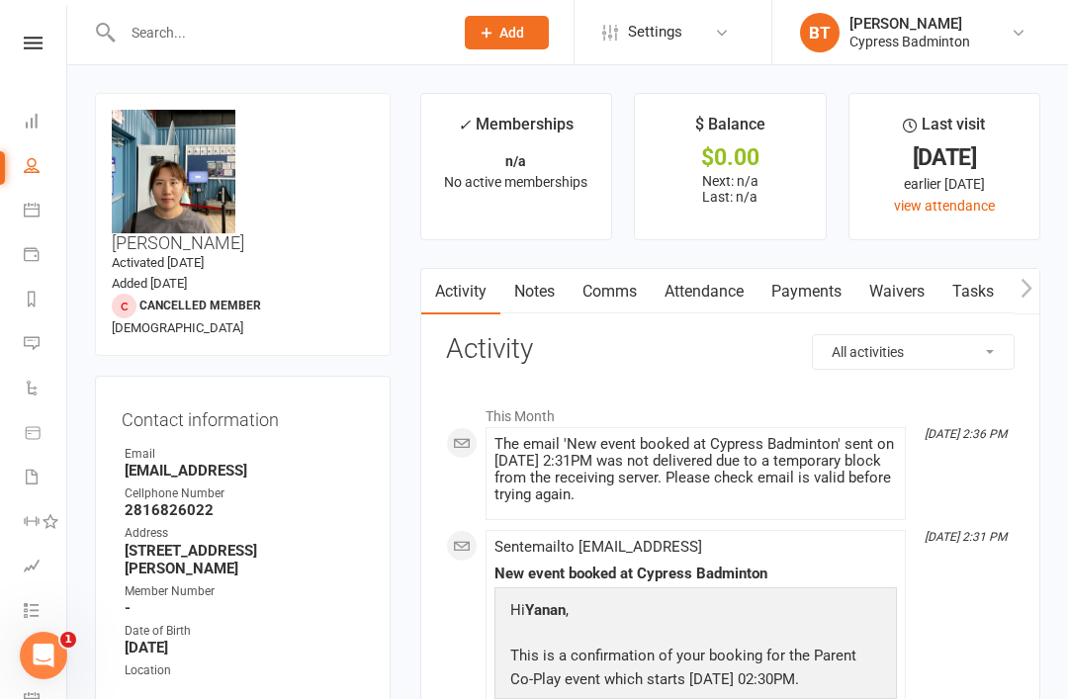
click at [33, 179] on link "People" at bounding box center [46, 167] width 45 height 45
select select "100"
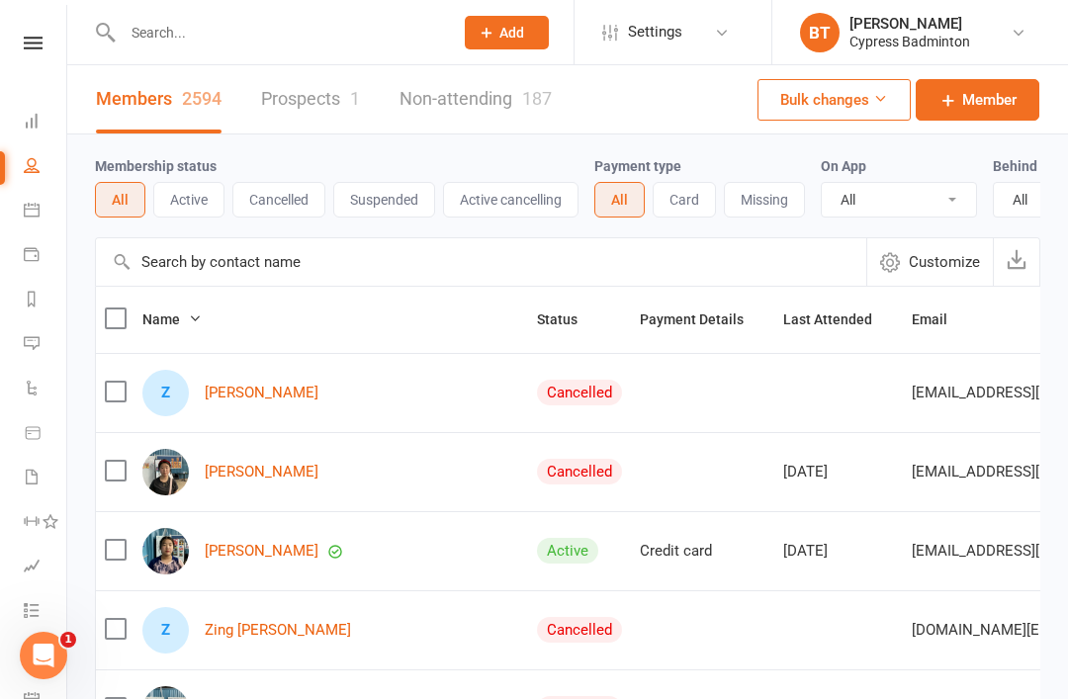
click at [192, 281] on input "text" at bounding box center [481, 261] width 771 height 47
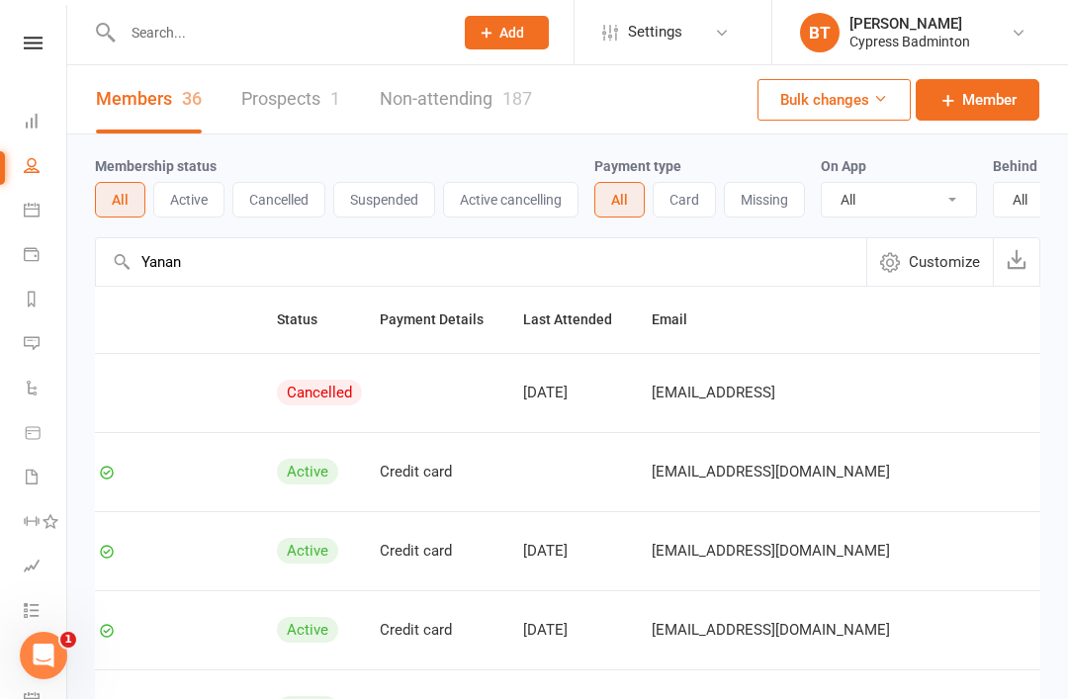
scroll to position [0, 227]
type input "Yanan"
click at [935, 549] on link "Archive member" at bounding box center [932, 550] width 196 height 40
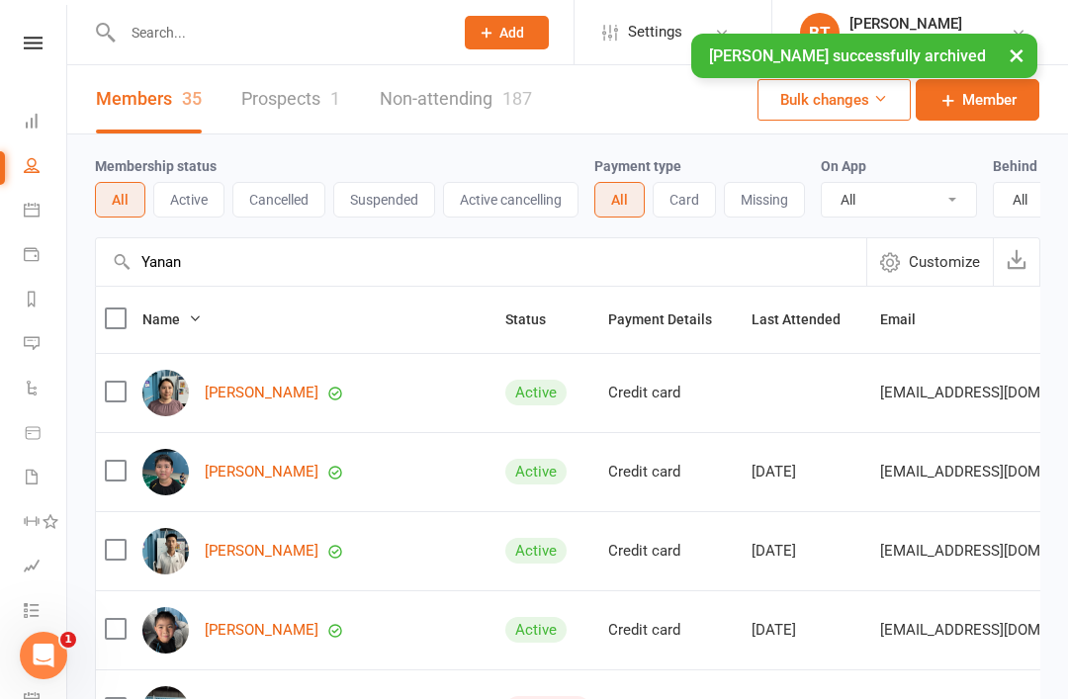
scroll to position [0, 0]
click at [231, 388] on link "Yanan Hou" at bounding box center [262, 393] width 114 height 17
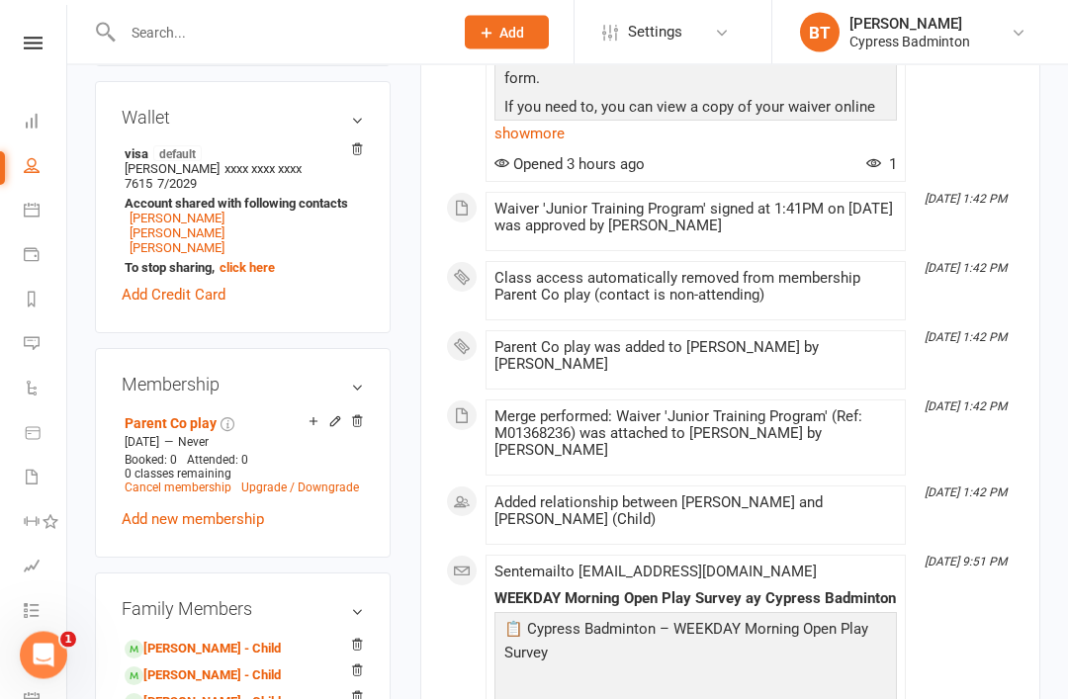
scroll to position [712, 0]
click at [207, 692] on link "Liguo Li - Child" at bounding box center [203, 702] width 156 height 21
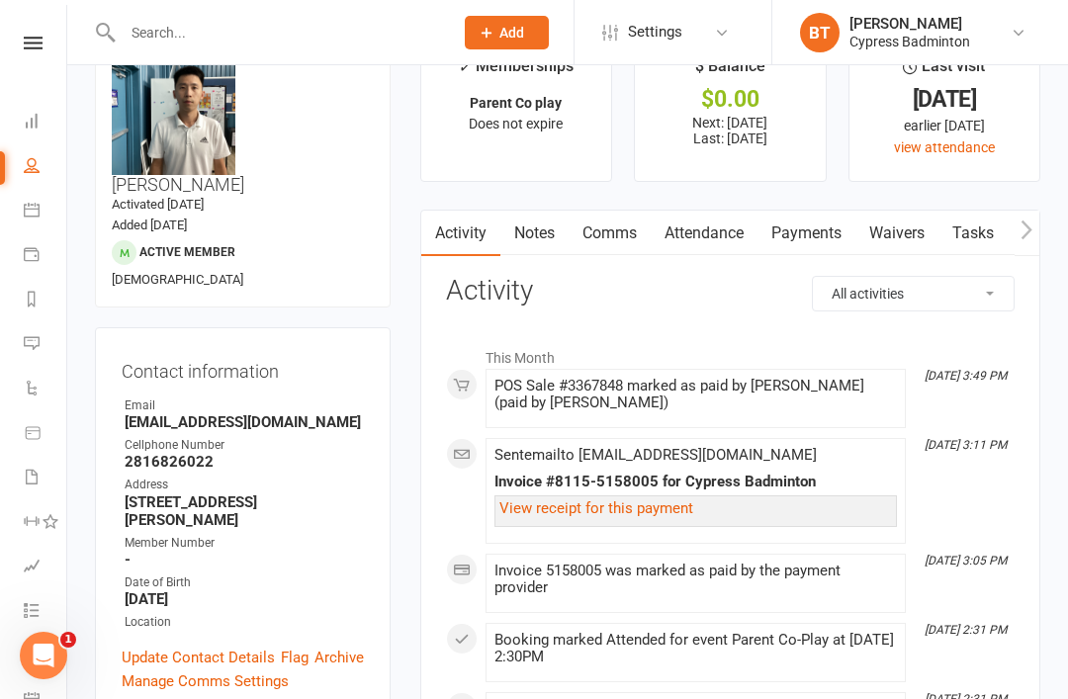
click at [814, 246] on link "Payments" at bounding box center [807, 234] width 98 height 46
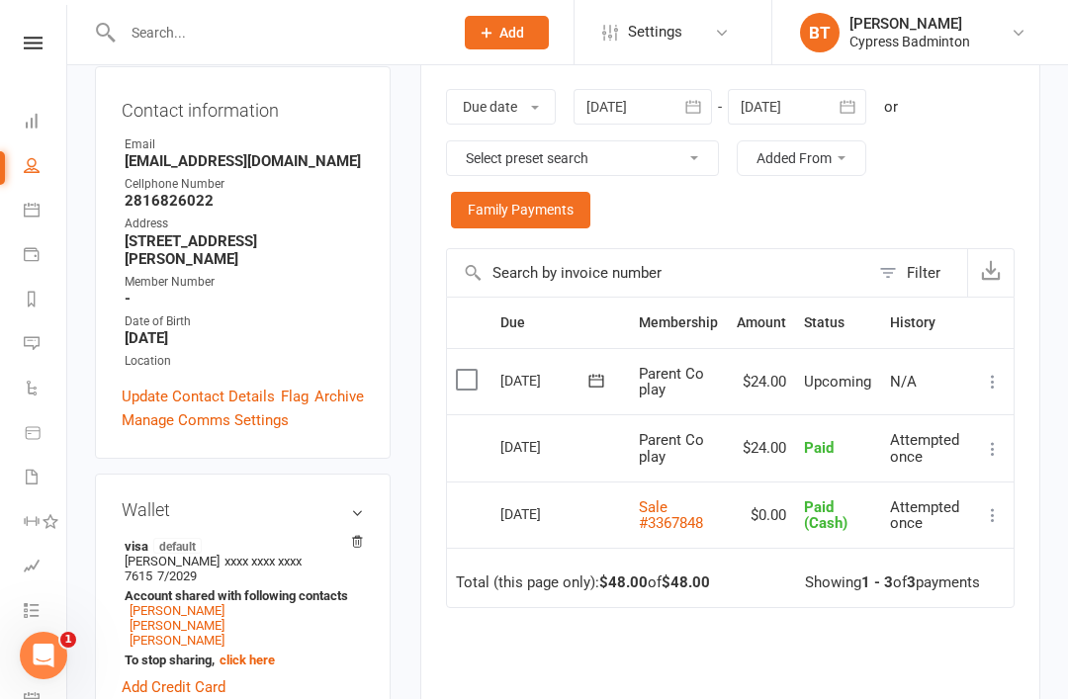
scroll to position [327, 0]
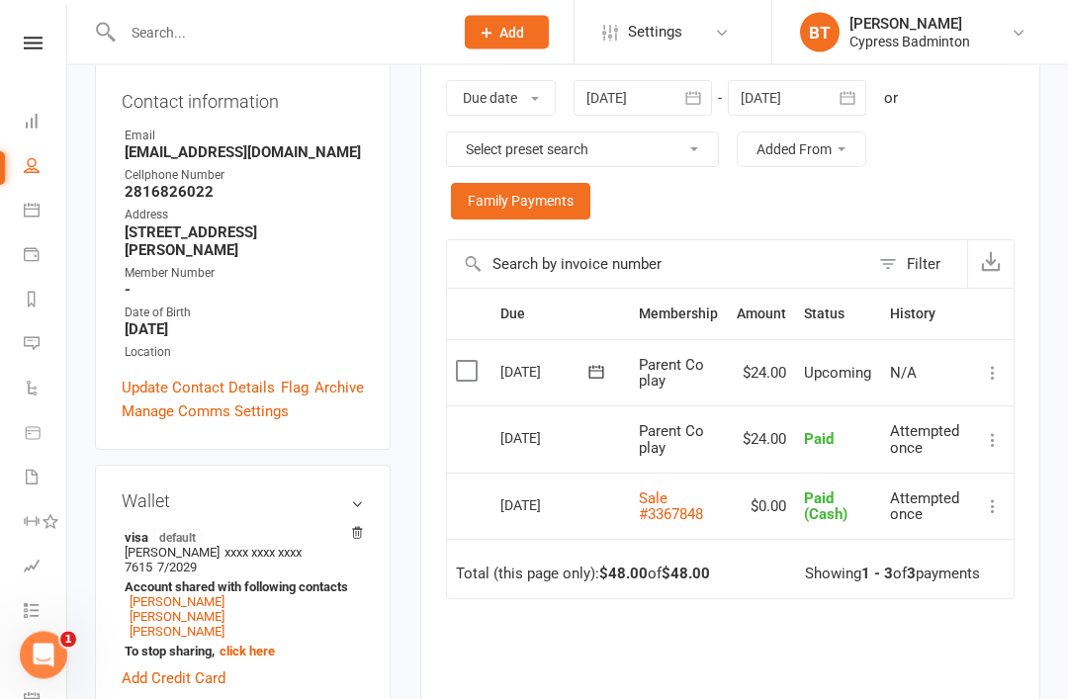
click at [1000, 506] on icon at bounding box center [993, 508] width 20 height 20
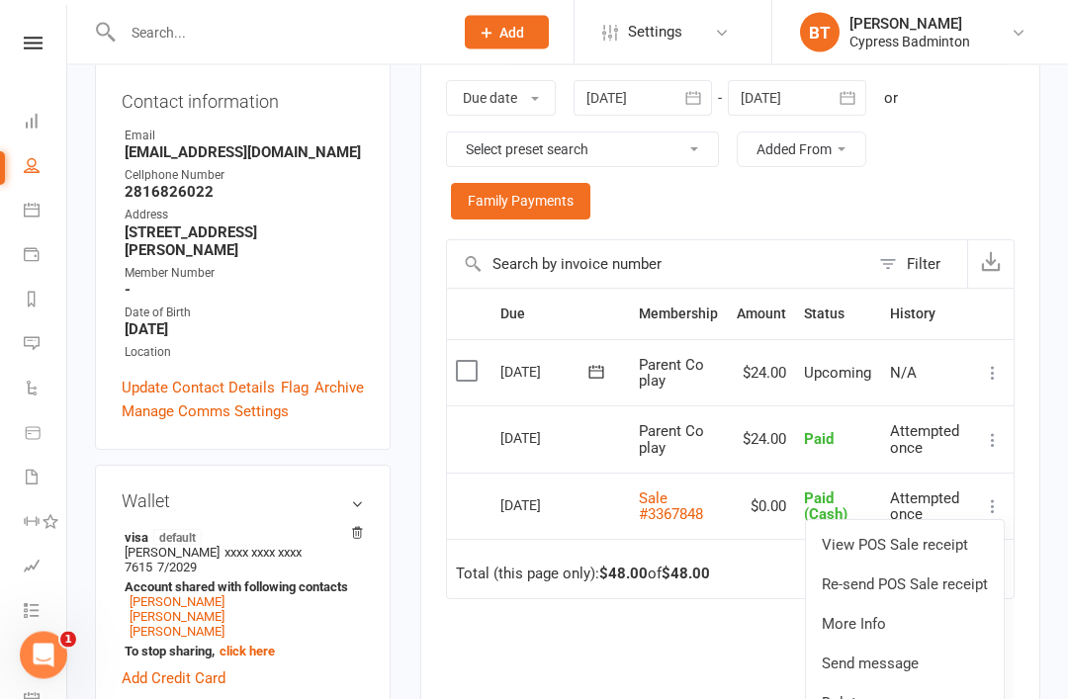
scroll to position [328, 0]
click at [865, 697] on link "Delete" at bounding box center [905, 704] width 198 height 40
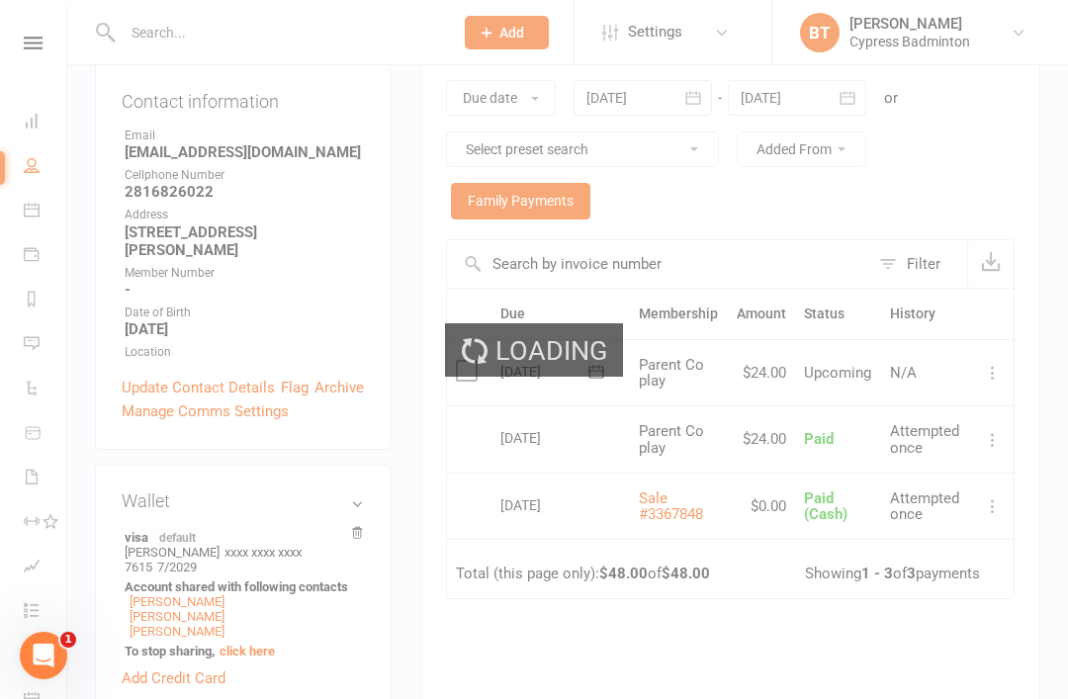
scroll to position [392, 0]
